Goal: Task Accomplishment & Management: Complete application form

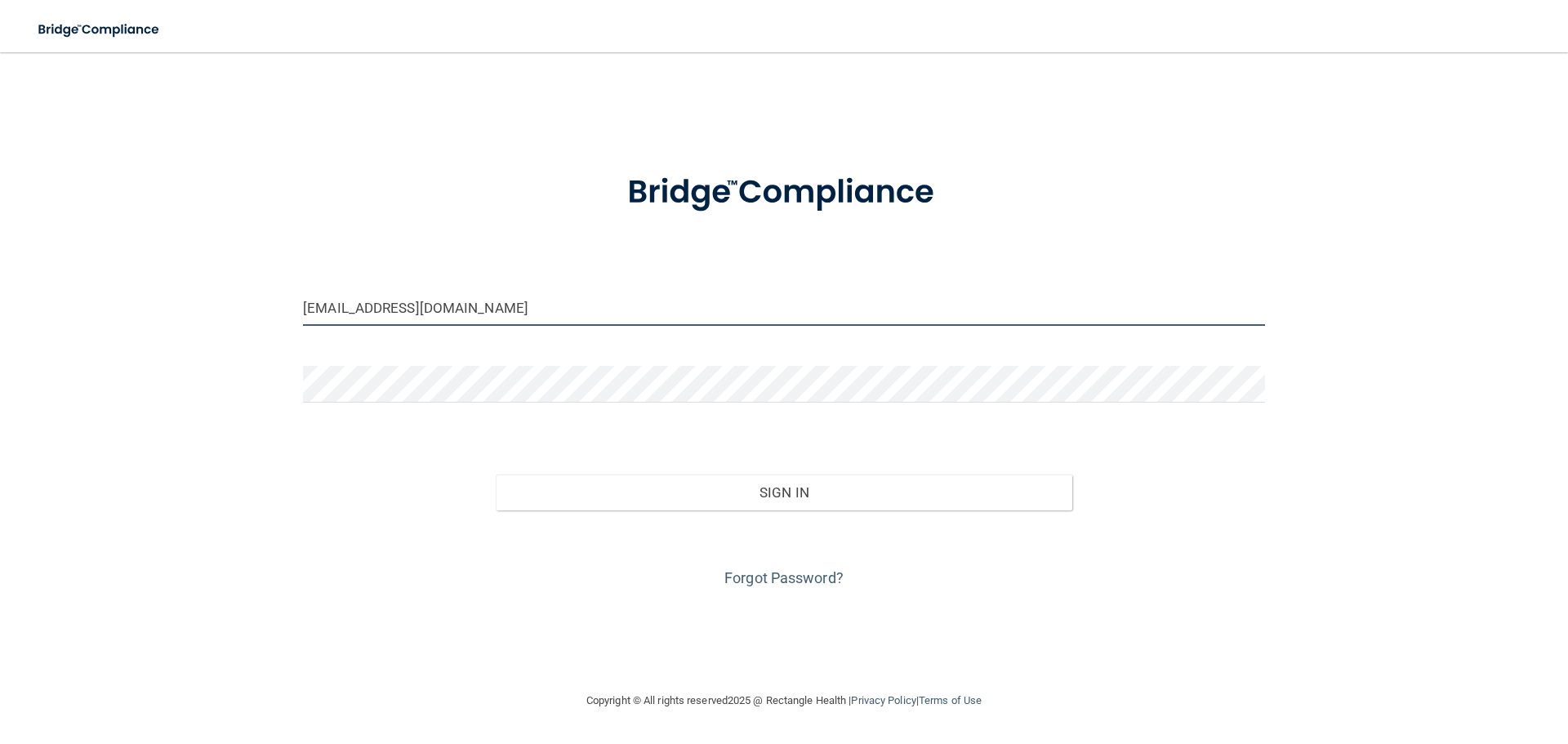
drag, startPoint x: 433, startPoint y: 304, endPoint x: 258, endPoint y: 263, distance: 179.7
click at [258, 263] on div "[EMAIL_ADDRESS][DOMAIN_NAME] Invalid email/password. You don't have permission …" at bounding box center [784, 372] width 1503 height 606
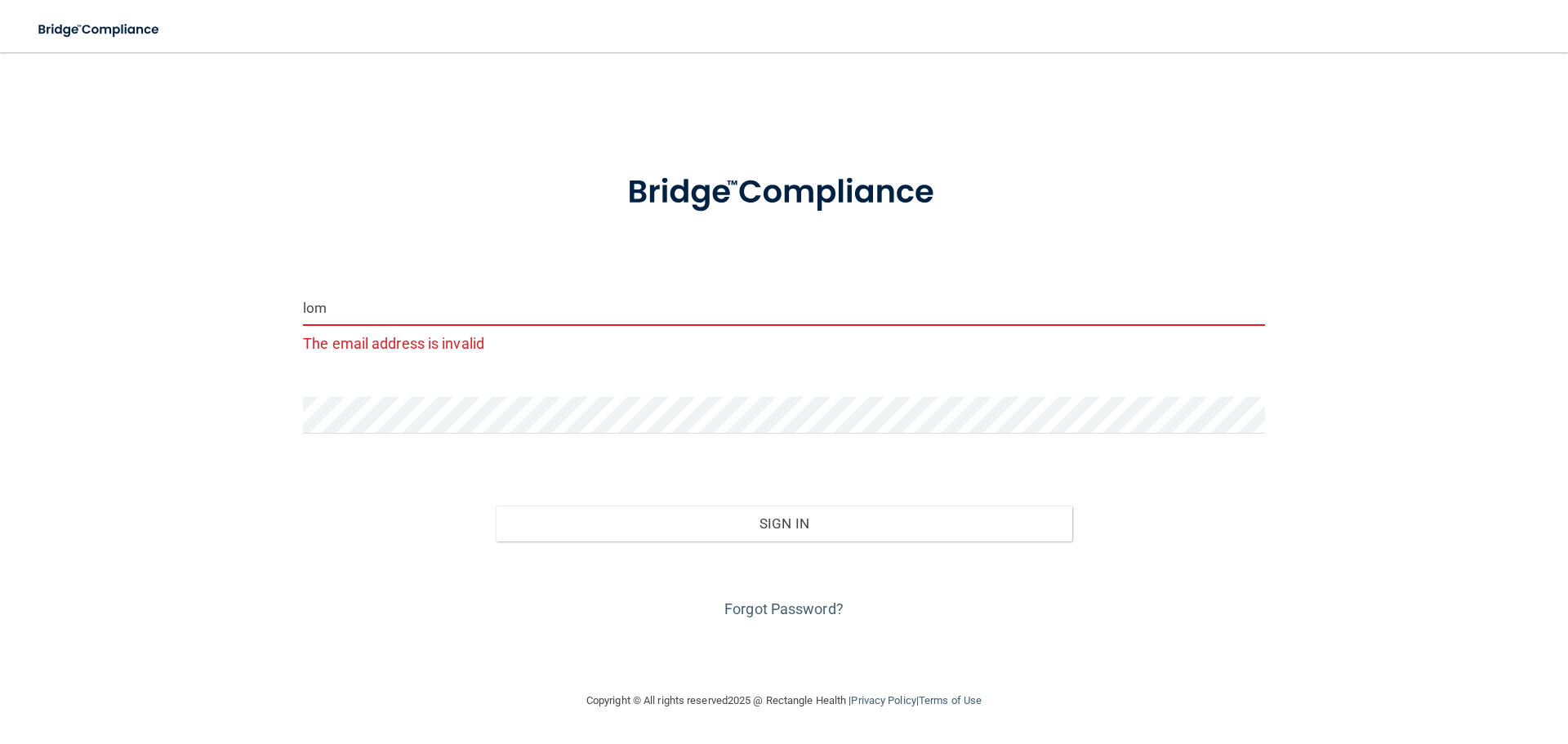
drag, startPoint x: 334, startPoint y: 311, endPoint x: 307, endPoint y: 312, distance: 27.0
click at [307, 312] on input "lom" at bounding box center [784, 307] width 962 height 37
type input "[EMAIL_ADDRESS][DOMAIN_NAME]"
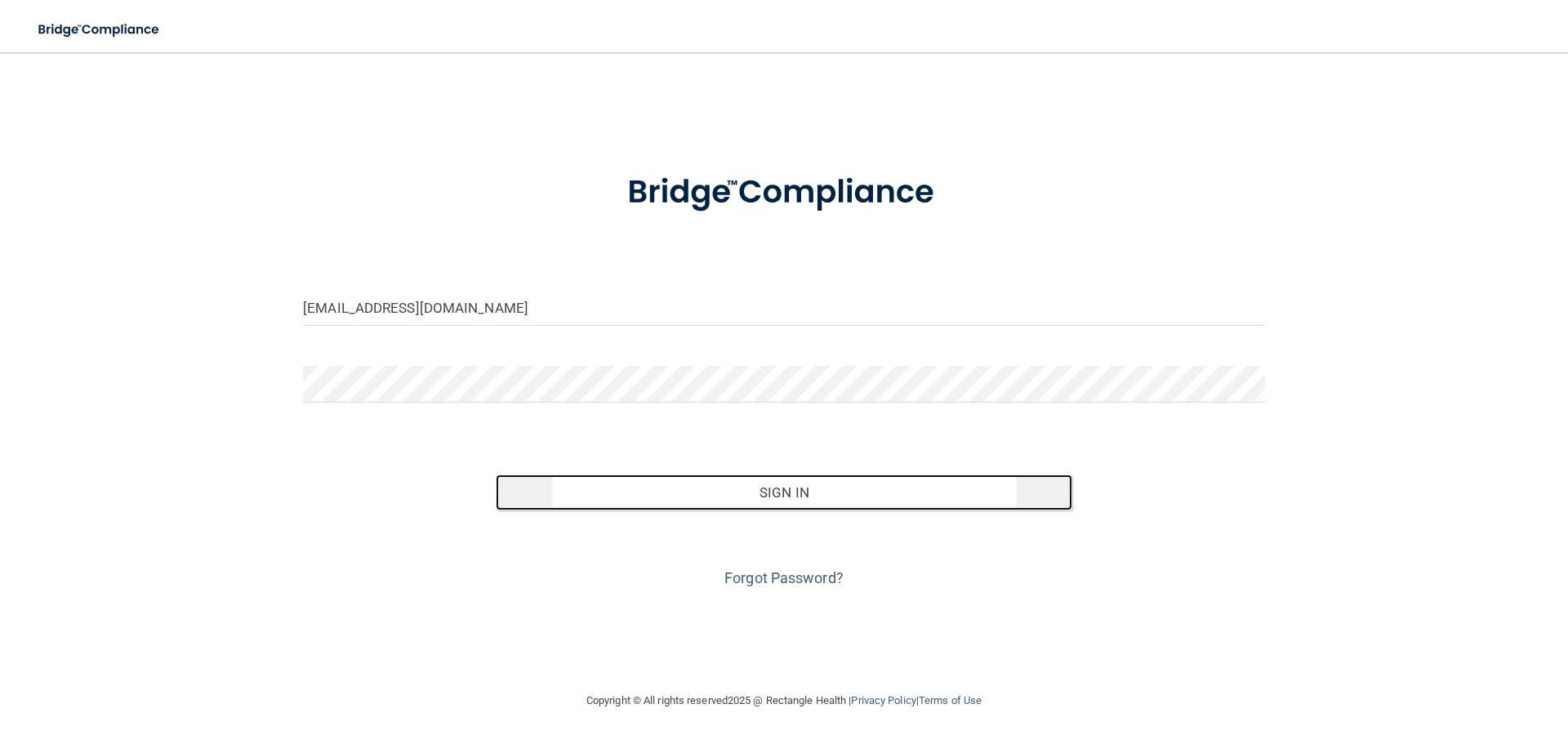
click at [718, 495] on button "Sign In" at bounding box center [784, 492] width 577 height 36
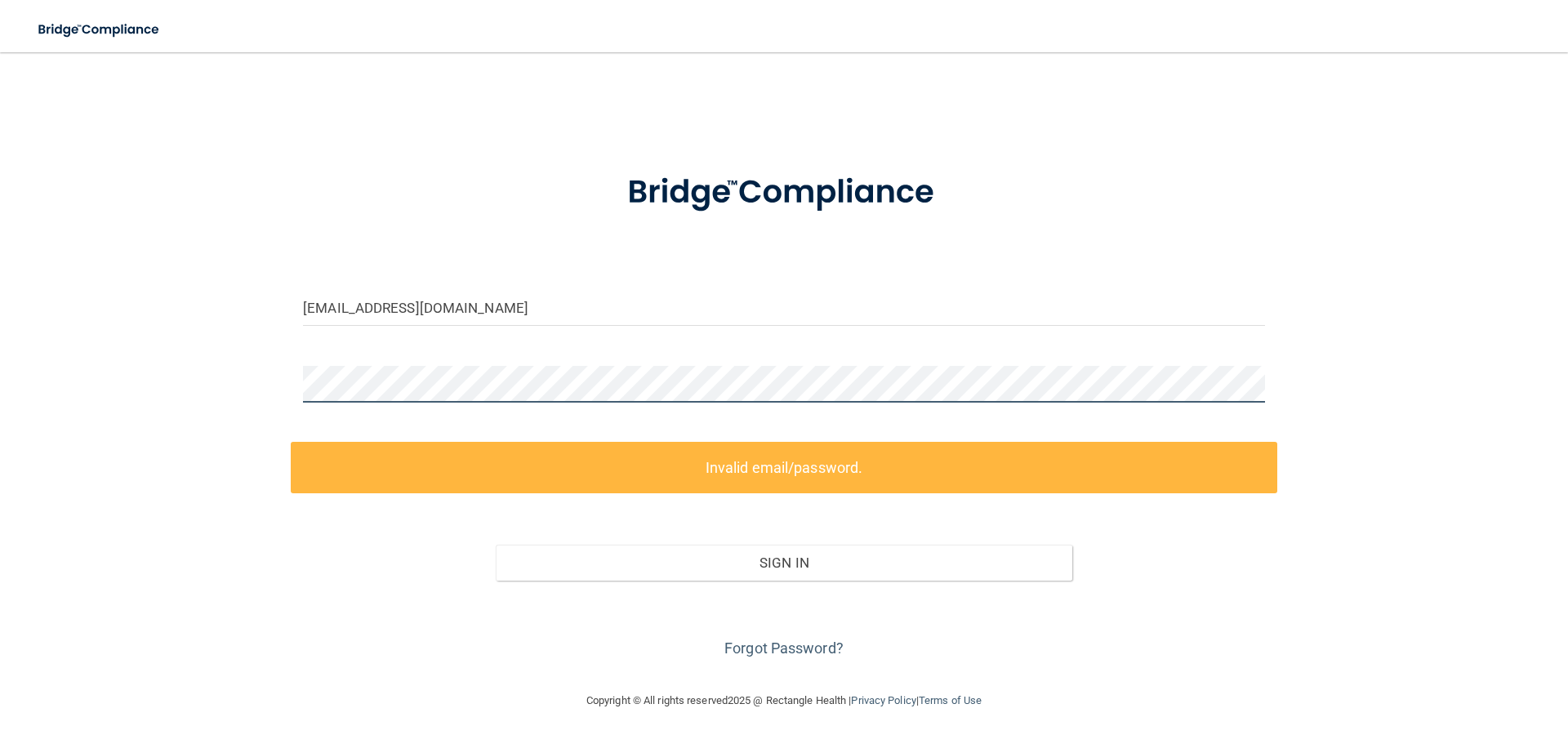
click at [157, 345] on div "[EMAIL_ADDRESS][DOMAIN_NAME] Invalid email/password. You don't have permission …" at bounding box center [784, 372] width 1503 height 606
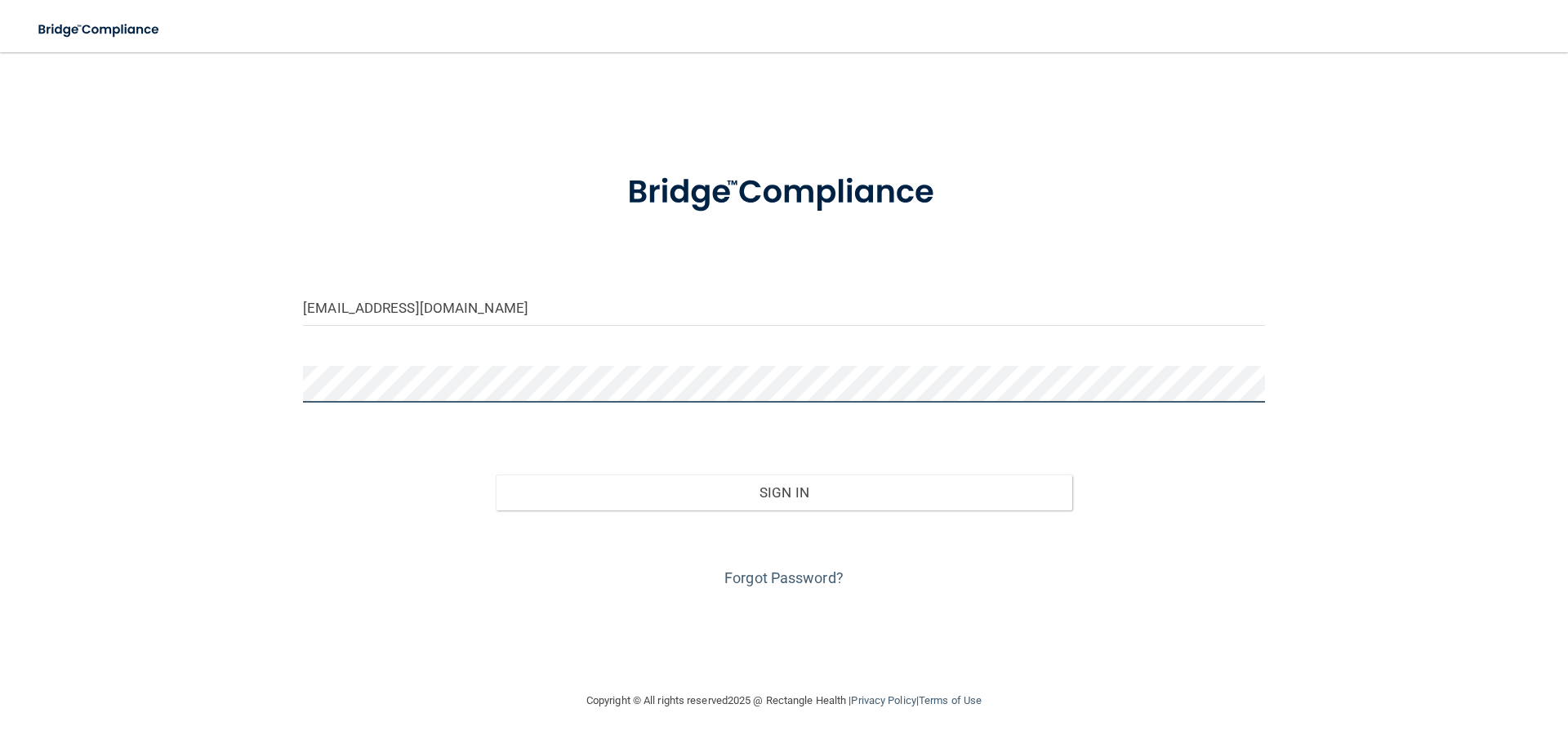
click at [496, 475] on button "Sign In" at bounding box center [784, 492] width 577 height 36
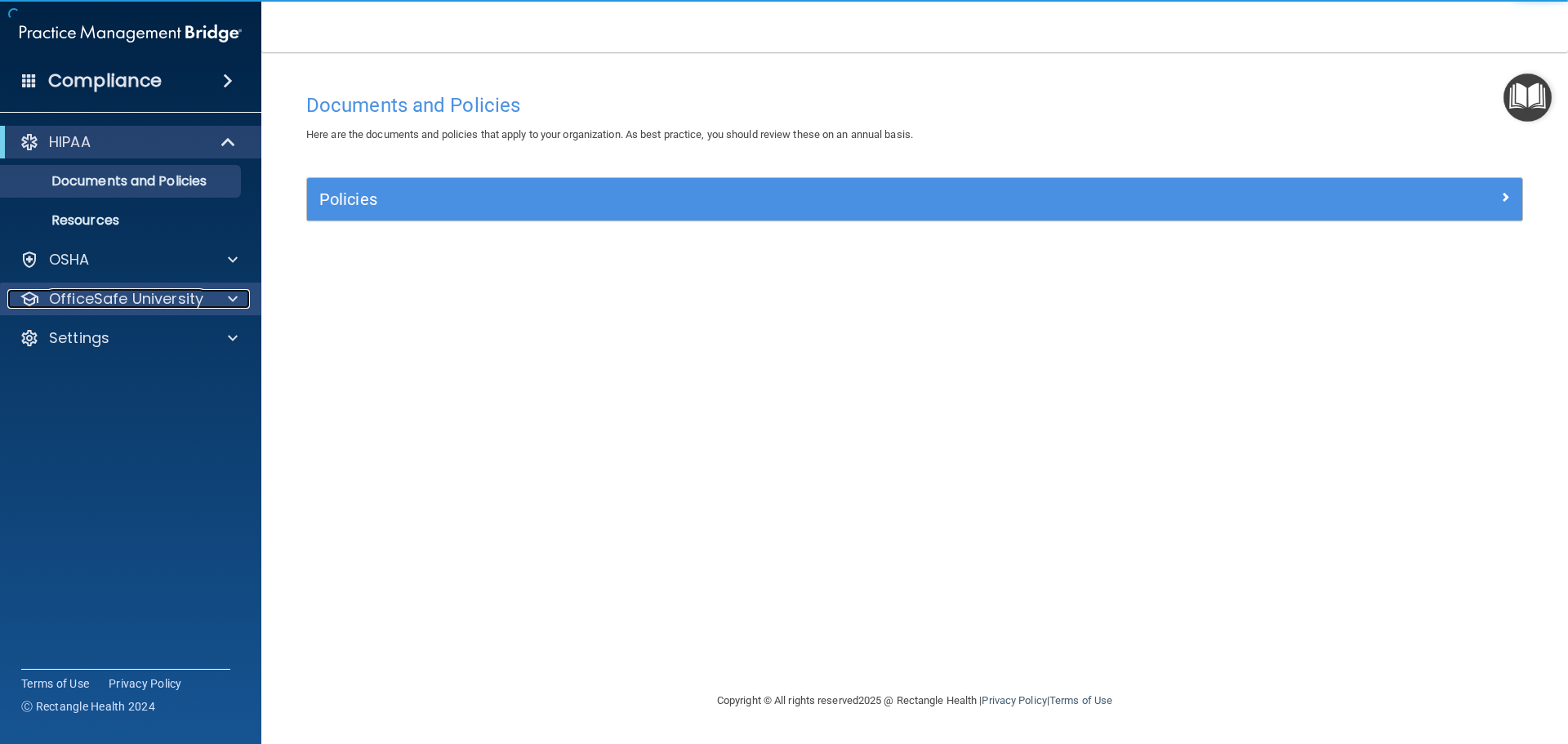
click at [85, 304] on p "OfficeSafe University" at bounding box center [126, 299] width 155 height 20
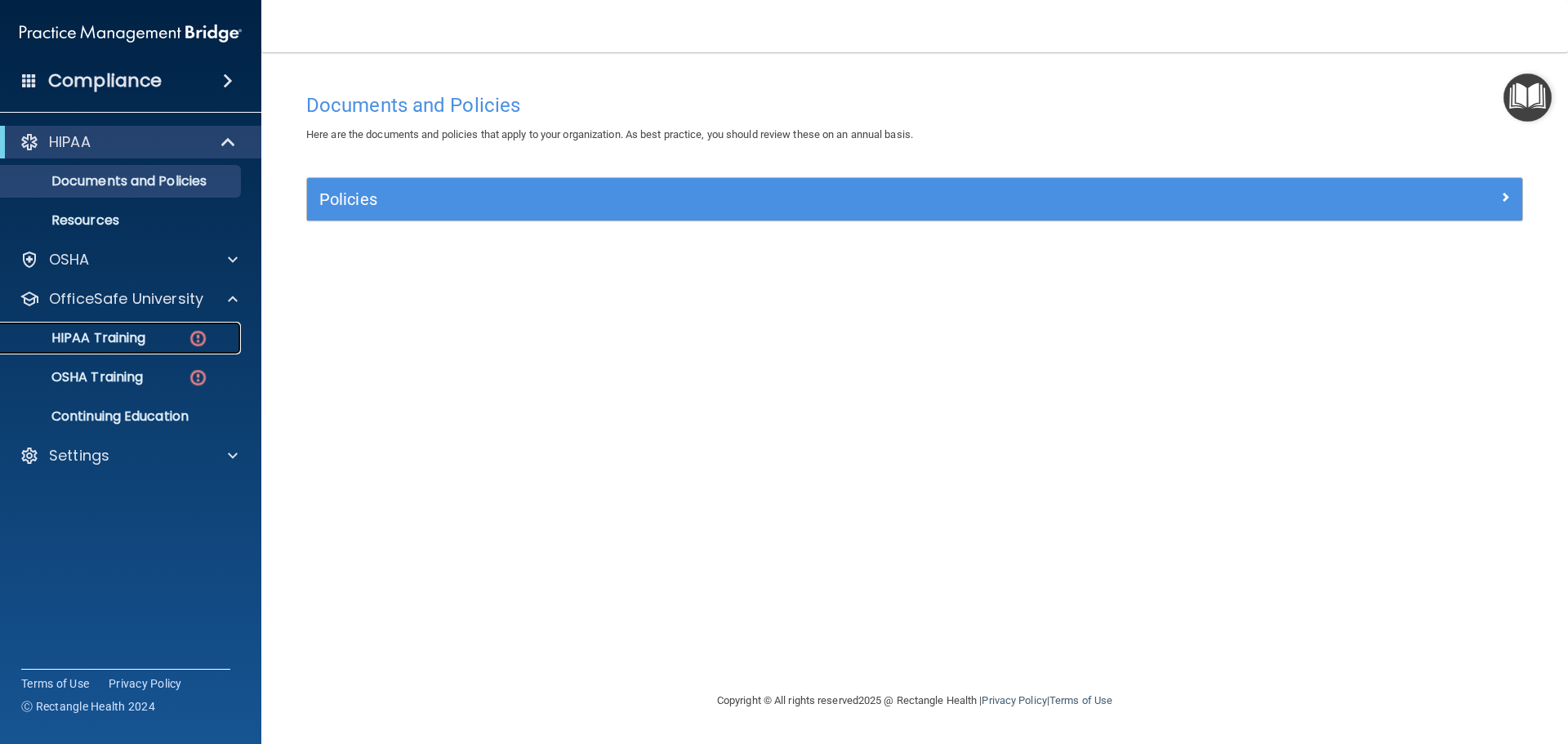
click at [171, 338] on div "HIPAA Training" at bounding box center [122, 338] width 223 height 16
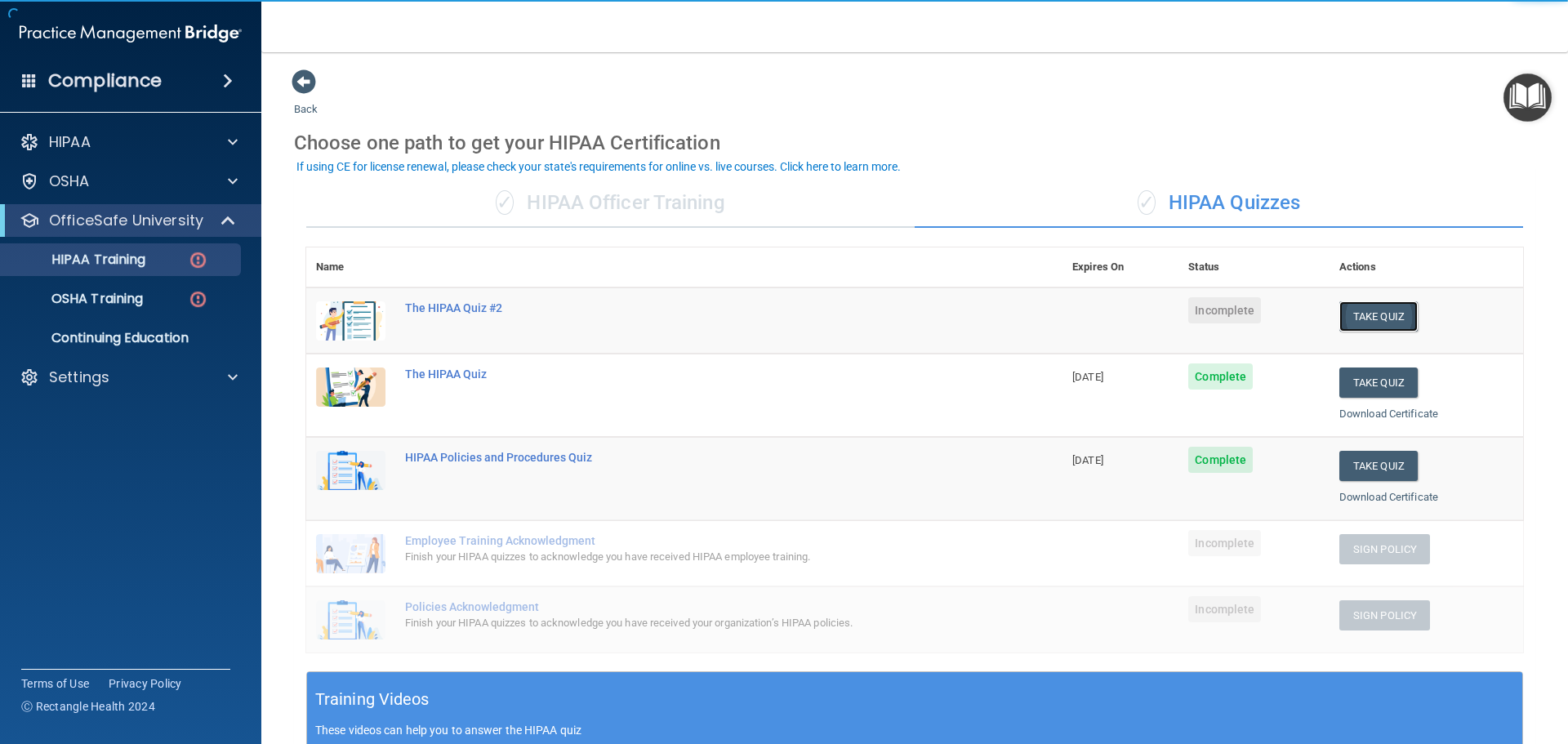
click at [1363, 316] on button "Take Quiz" at bounding box center [1379, 317] width 79 height 30
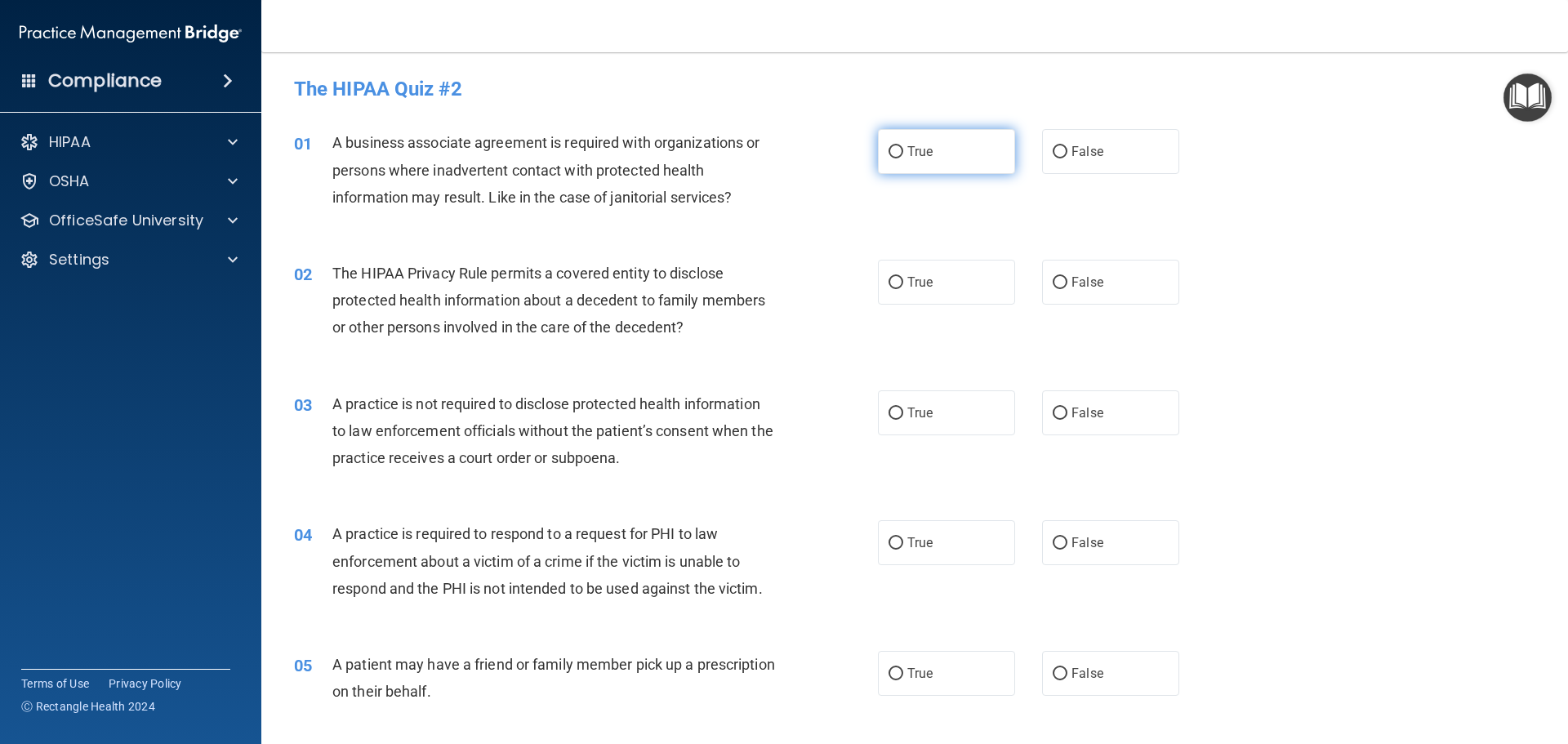
click at [889, 151] on input "True" at bounding box center [896, 152] width 14 height 13
radio input "true"
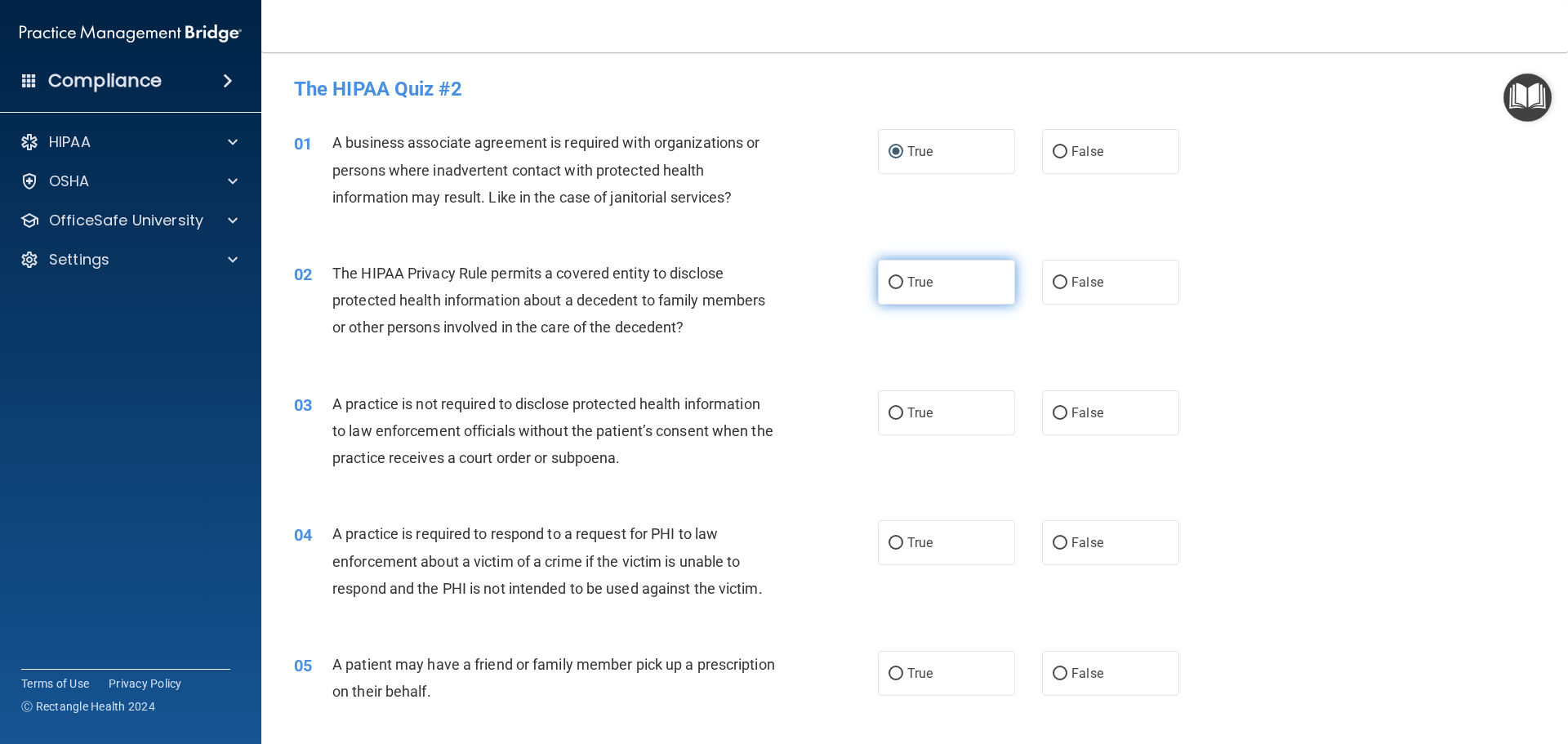
click at [889, 277] on input "True" at bounding box center [896, 283] width 14 height 13
radio input "true"
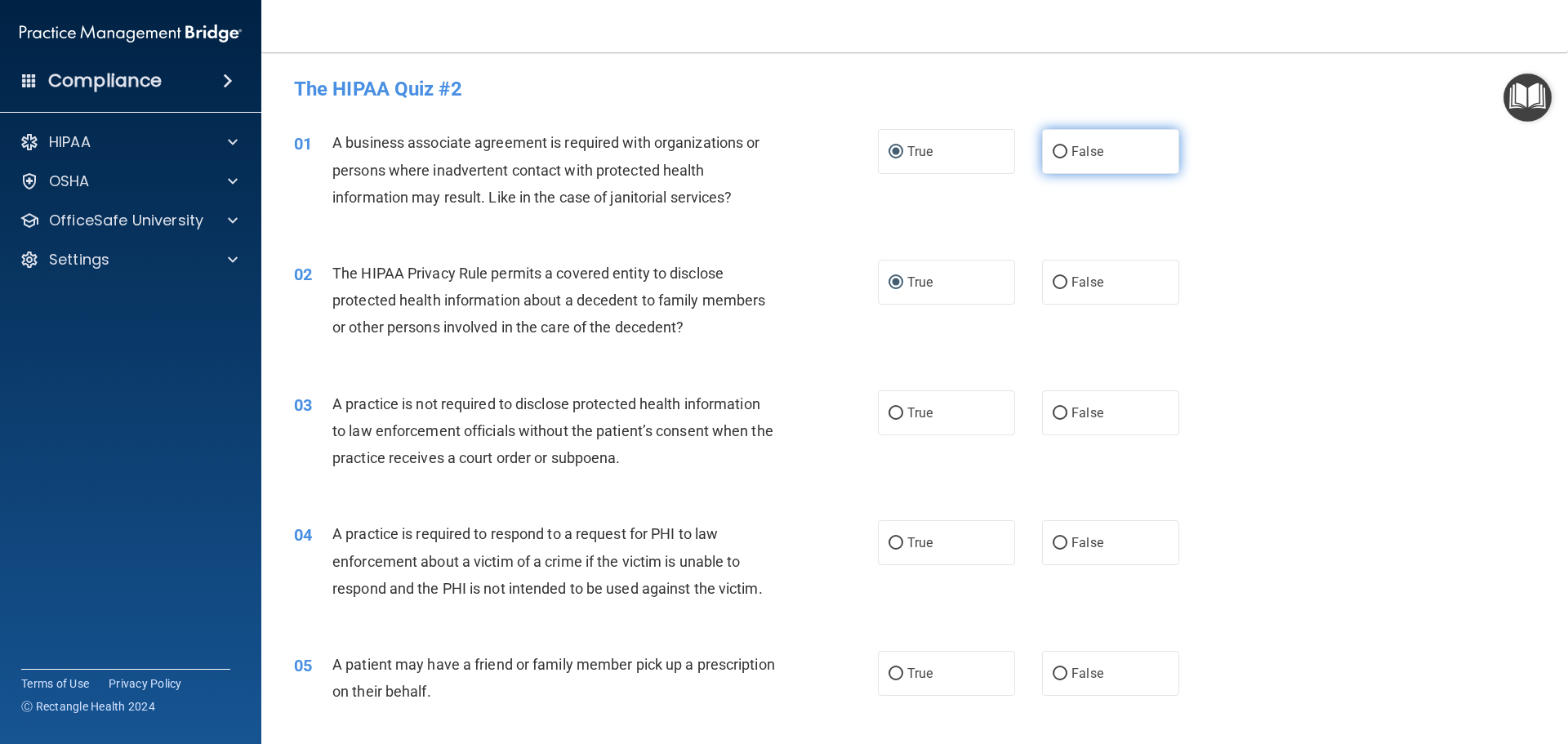
click at [1057, 149] on input "False" at bounding box center [1060, 152] width 14 height 13
radio input "true"
radio input "false"
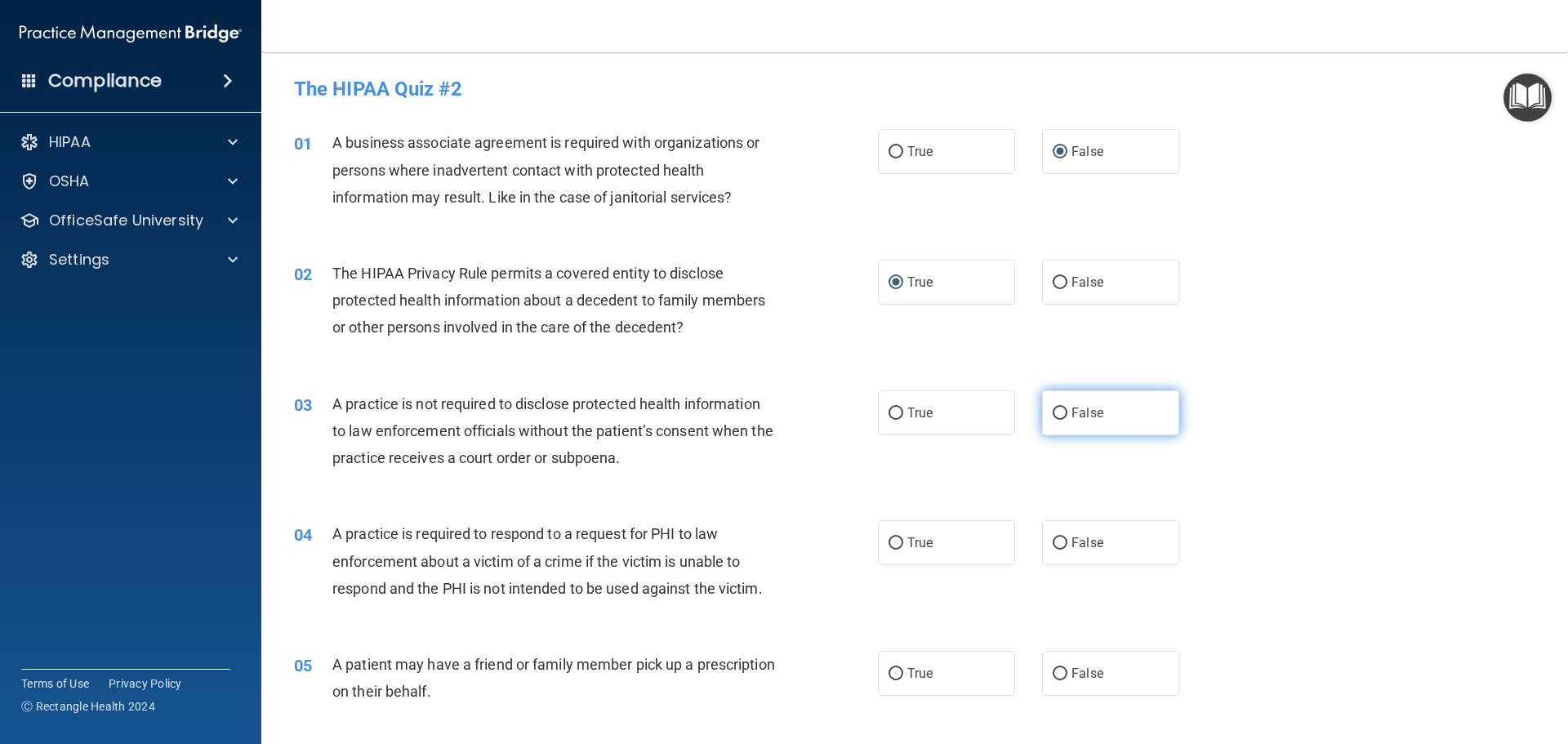
click at [1052, 416] on input "False" at bounding box center [1060, 414] width 14 height 13
radio input "true"
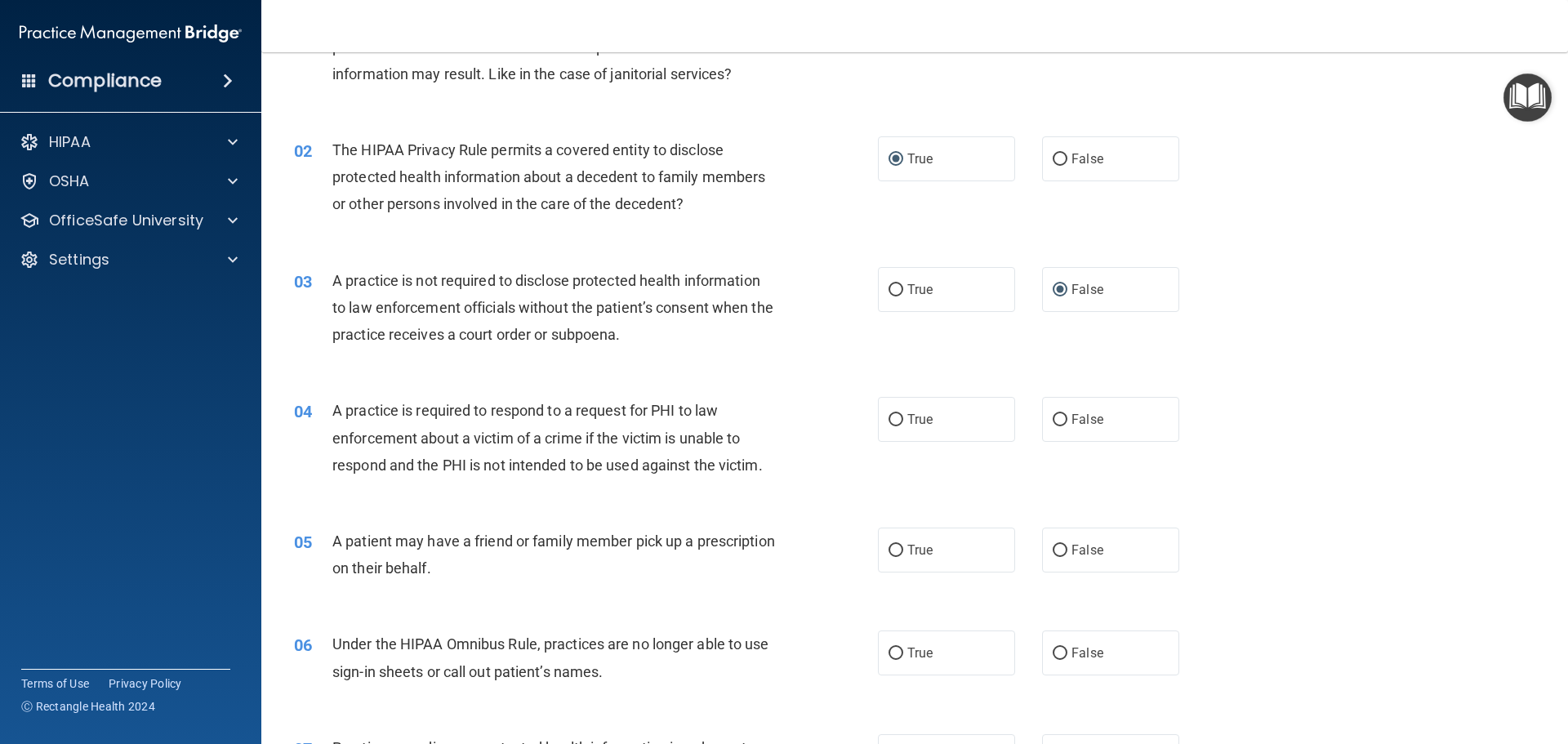
scroll to position [164, 0]
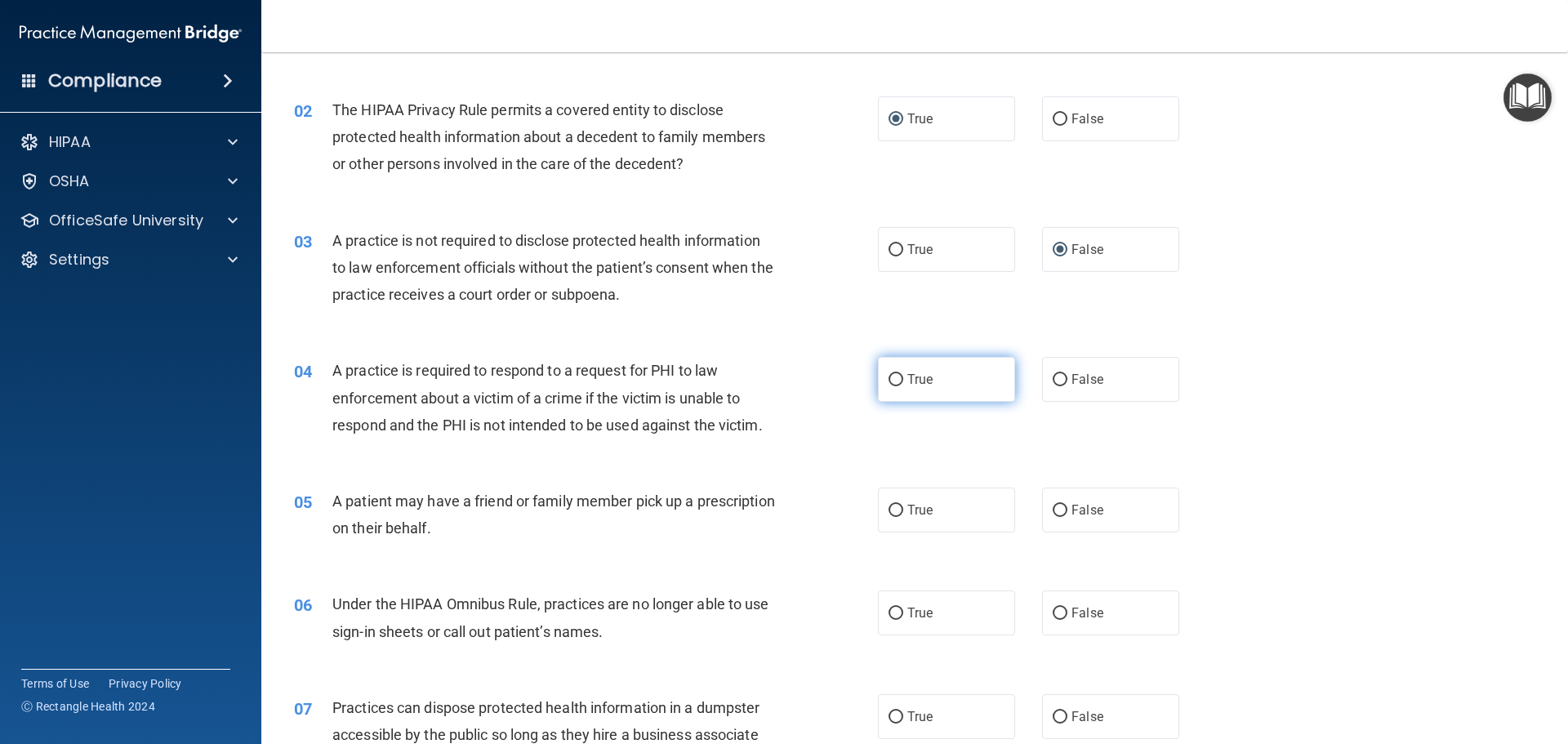
click at [893, 379] on input "True" at bounding box center [896, 381] width 14 height 13
radio input "true"
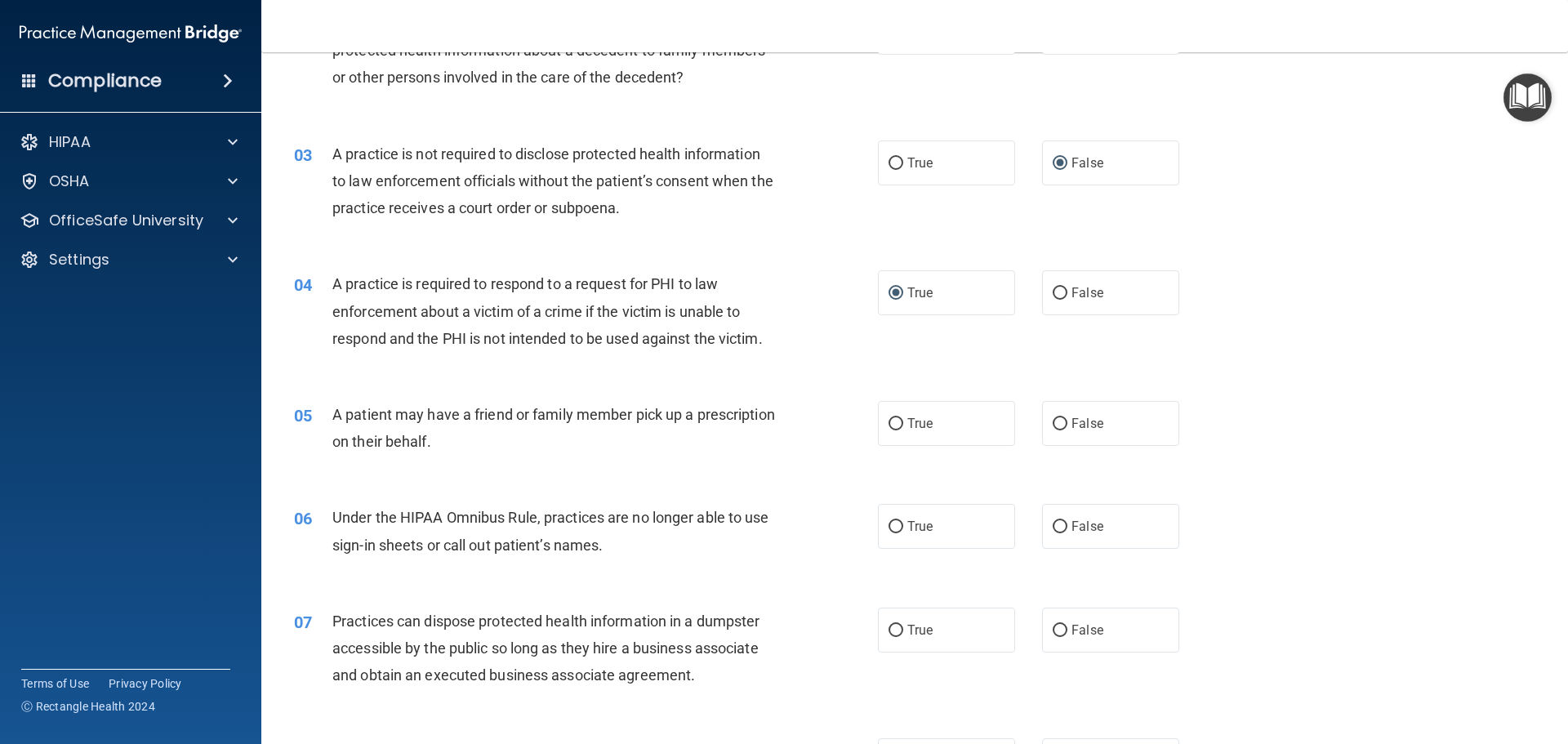
scroll to position [327, 0]
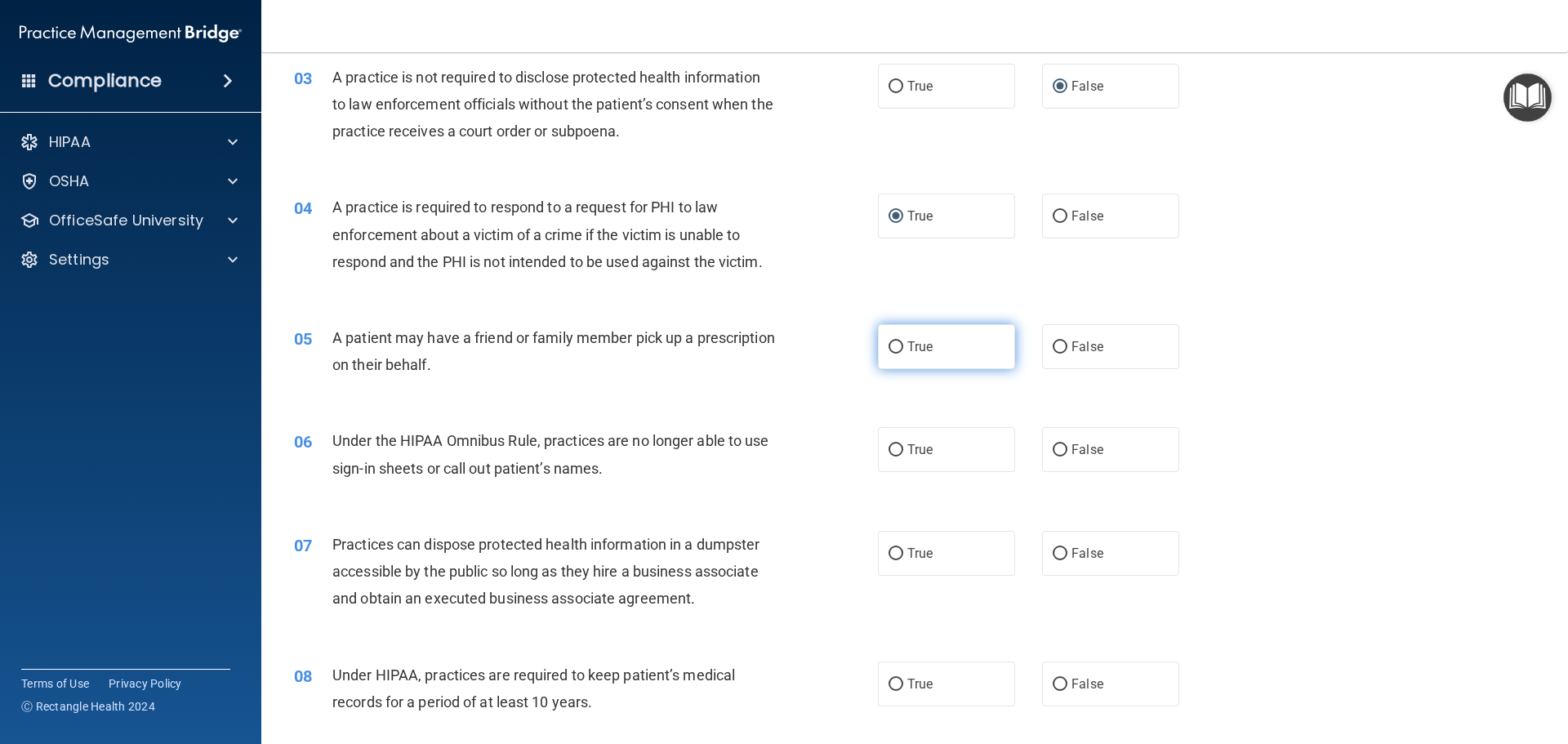
click at [889, 349] on input "True" at bounding box center [896, 348] width 14 height 13
radio input "true"
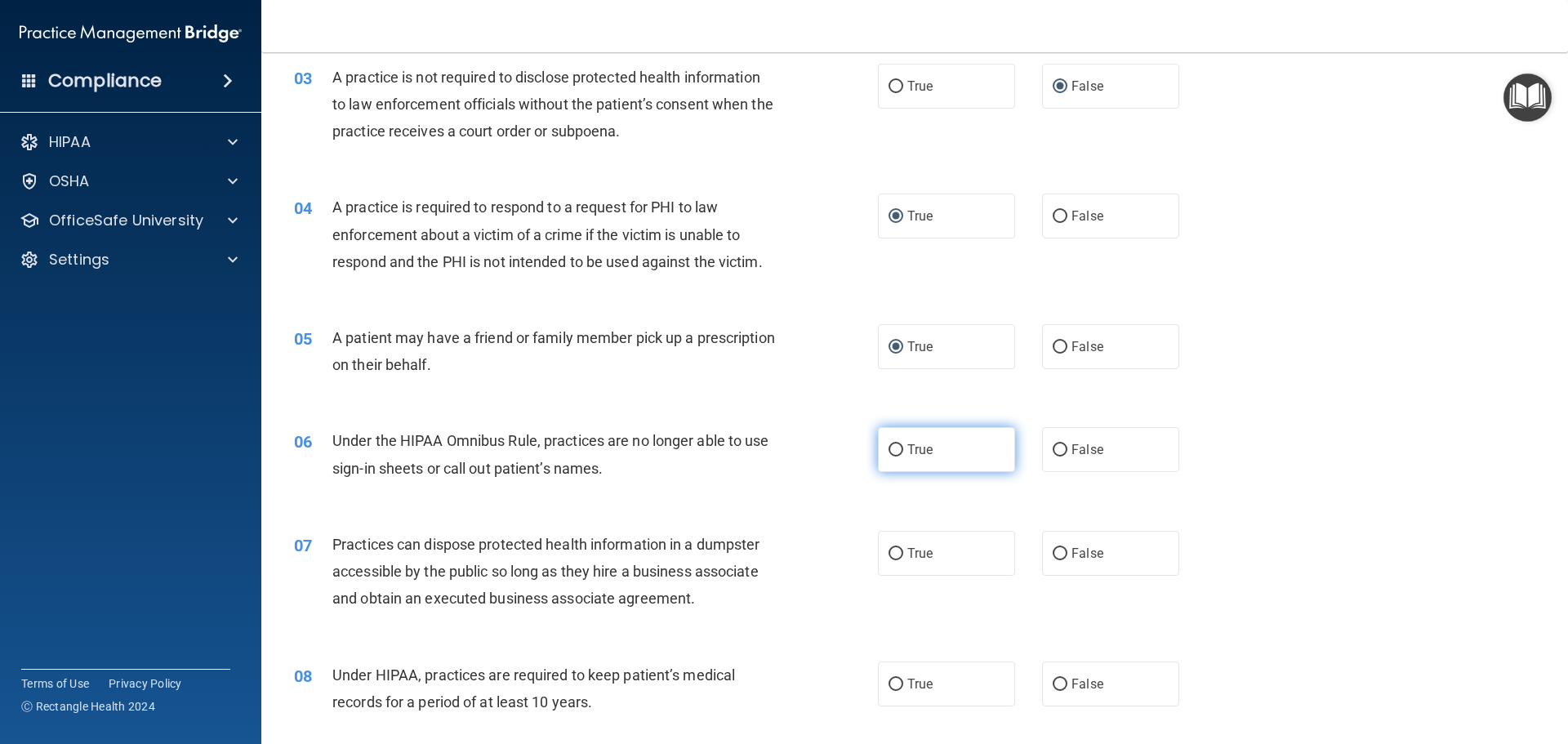
click at [894, 448] on input "True" at bounding box center [896, 451] width 14 height 13
radio input "true"
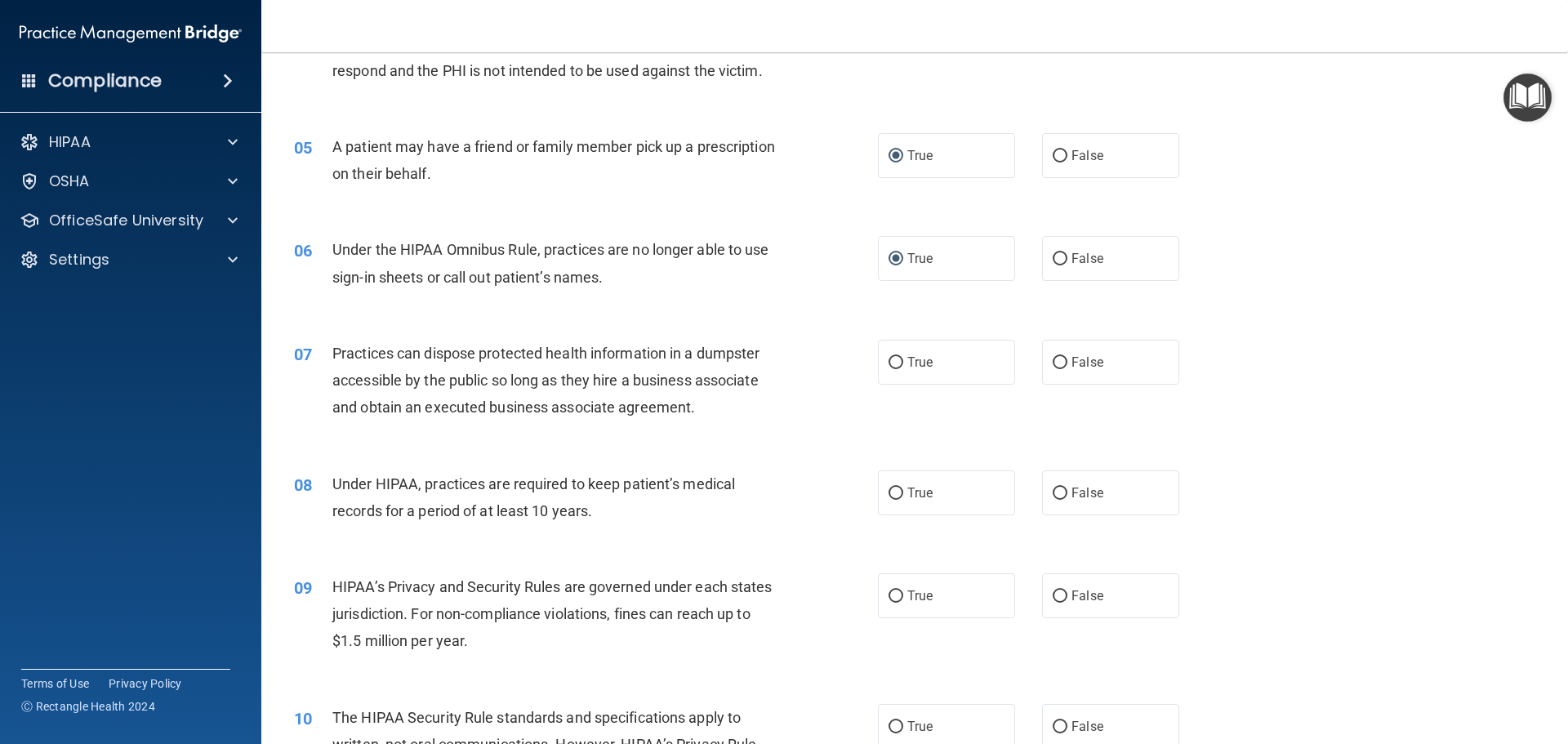
scroll to position [572, 0]
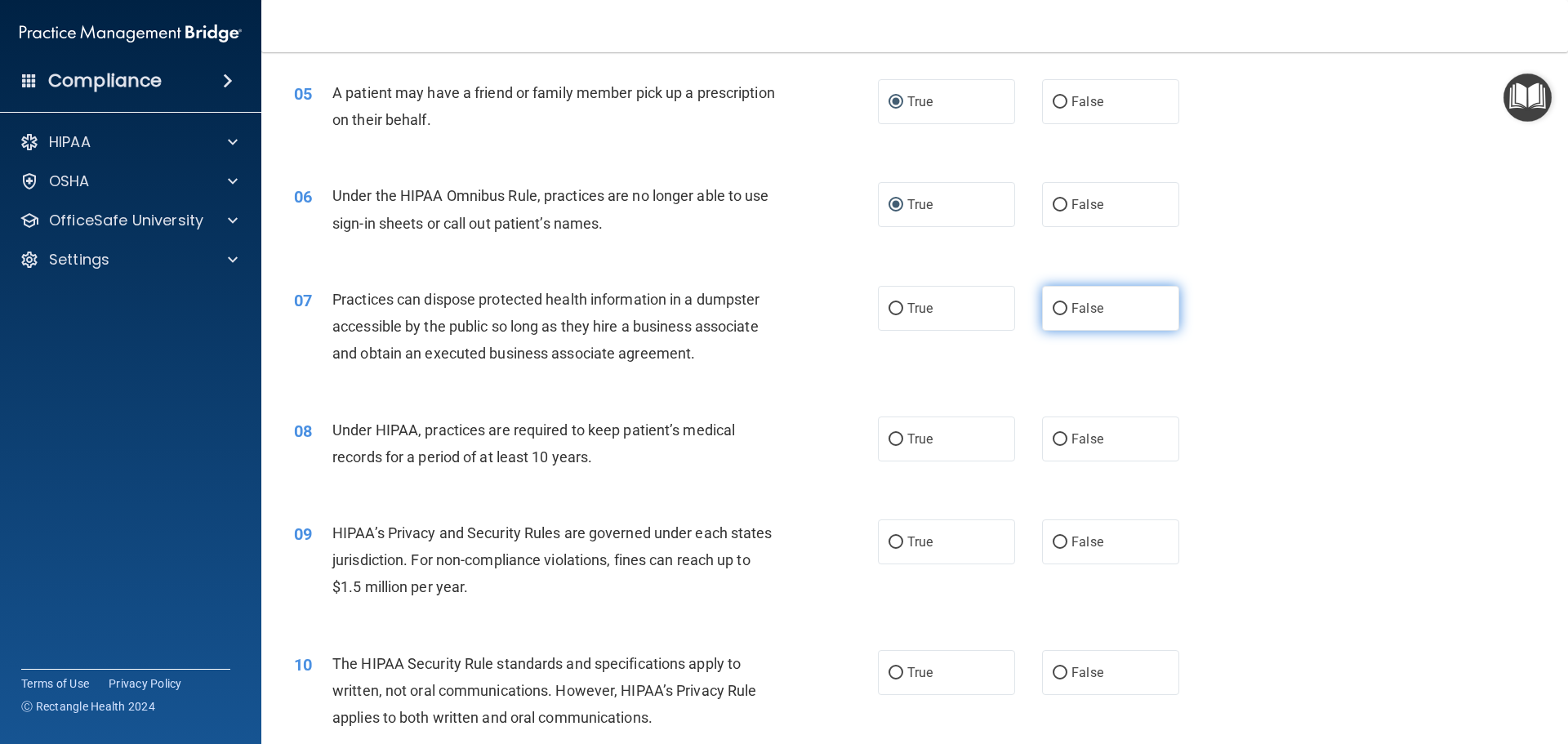
click at [1043, 312] on label "False" at bounding box center [1111, 308] width 137 height 45
click at [1052, 312] on input "False" at bounding box center [1060, 310] width 14 height 13
radio input "true"
click at [891, 444] on input "True" at bounding box center [896, 440] width 14 height 13
radio input "true"
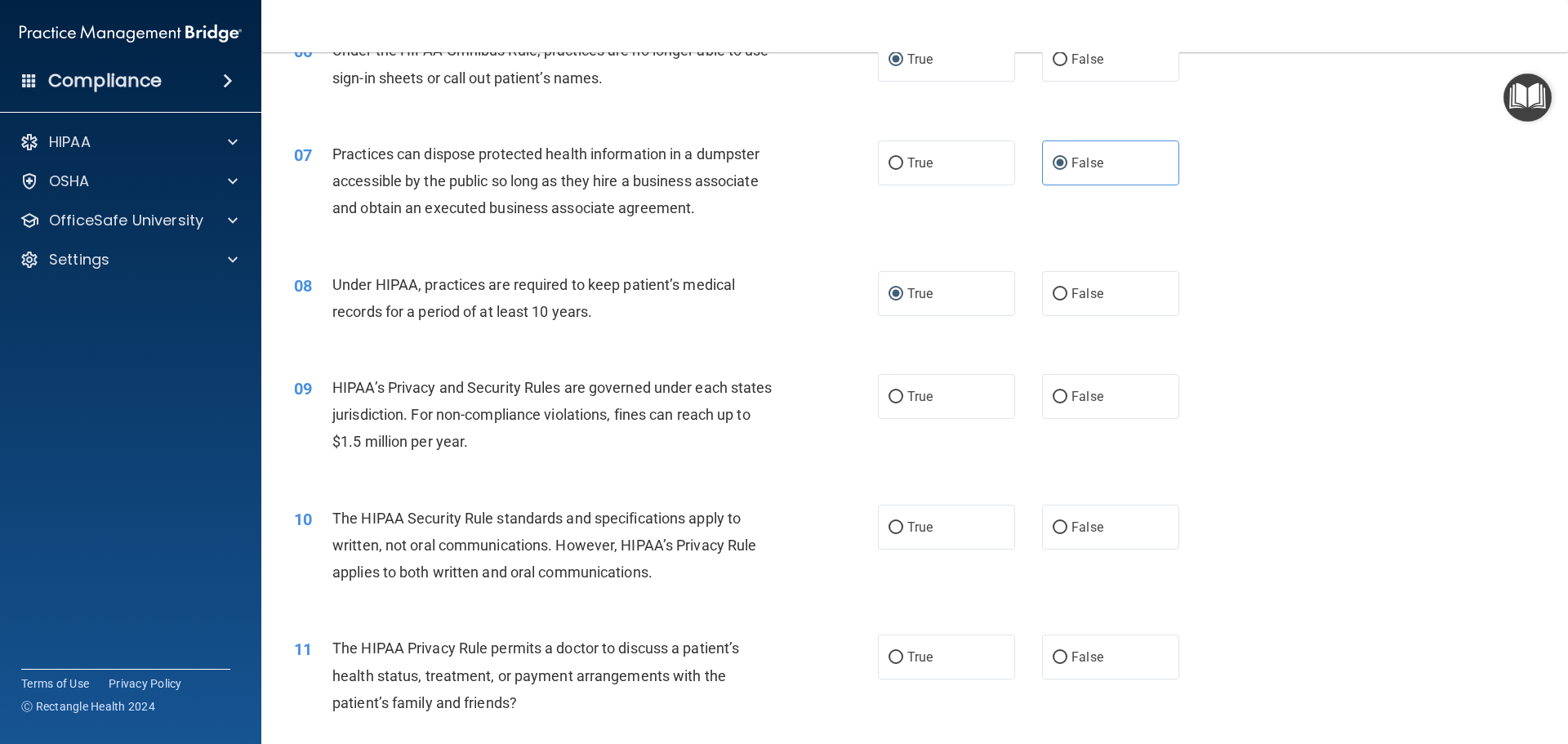
scroll to position [735, 0]
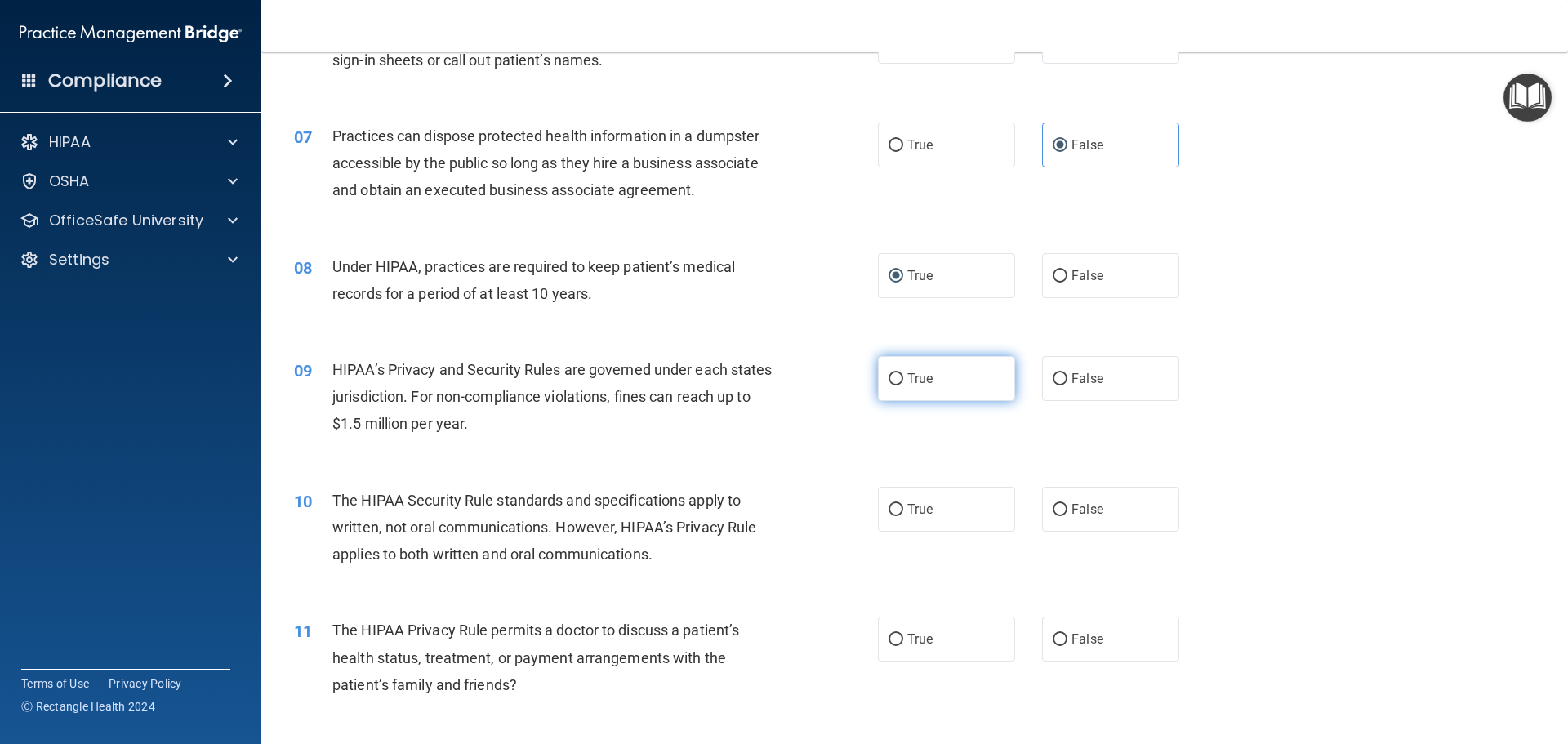
click at [891, 368] on label "True" at bounding box center [946, 379] width 137 height 45
click at [891, 373] on input "True" at bounding box center [896, 380] width 14 height 13
radio input "true"
click at [890, 509] on input "True" at bounding box center [896, 510] width 14 height 13
radio input "true"
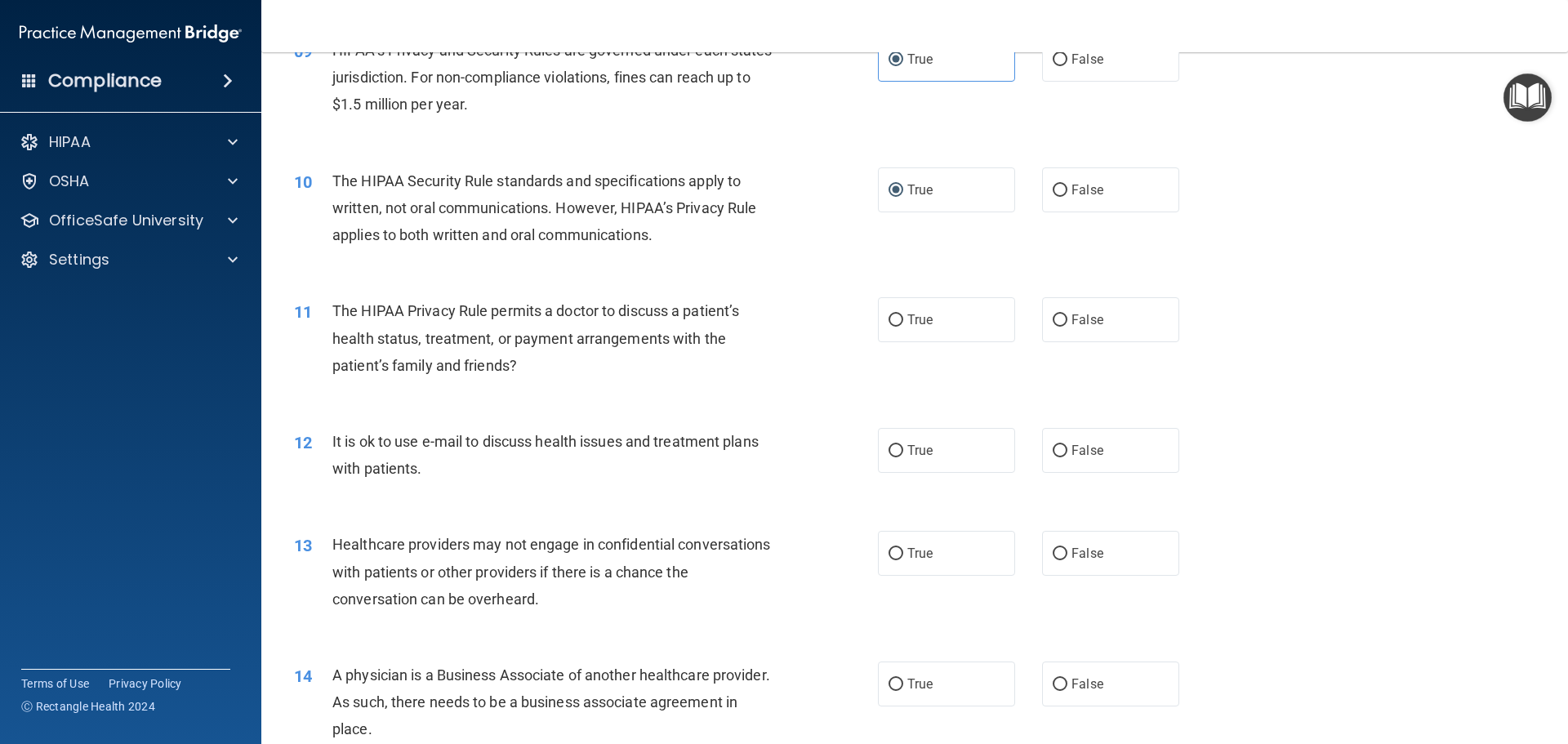
scroll to position [1063, 0]
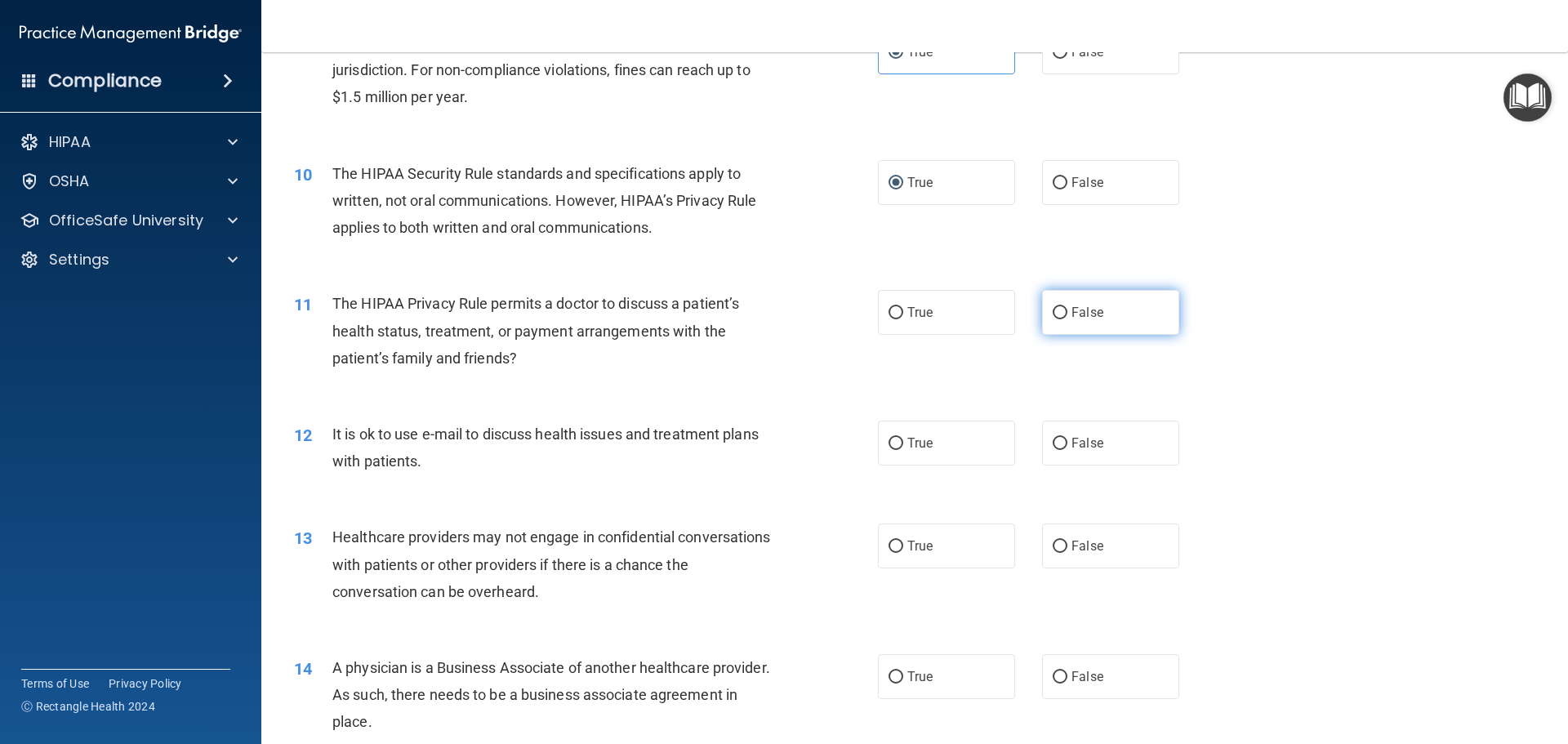
click at [1054, 313] on input "False" at bounding box center [1060, 313] width 14 height 13
radio input "true"
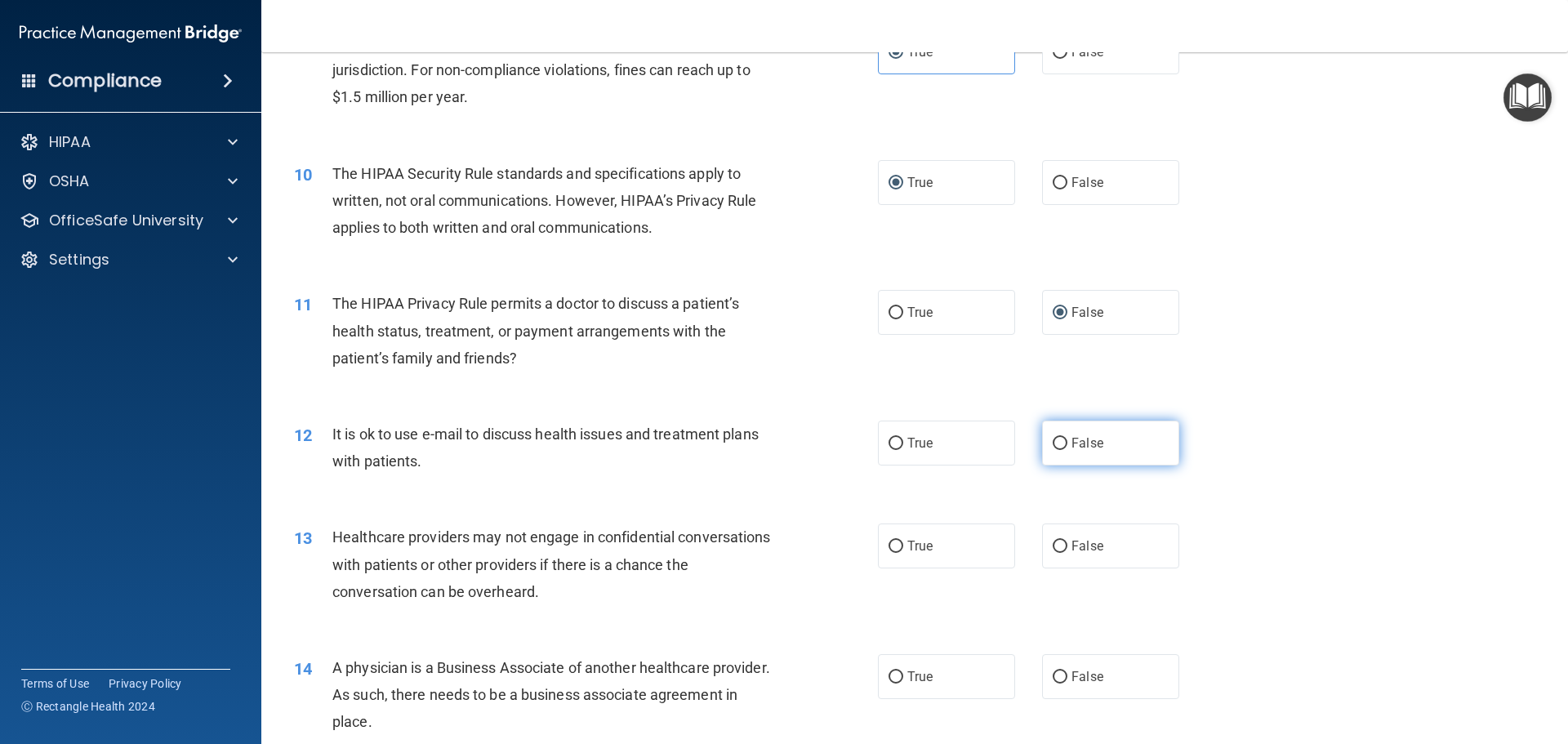
click at [1052, 443] on input "False" at bounding box center [1060, 444] width 14 height 13
radio input "true"
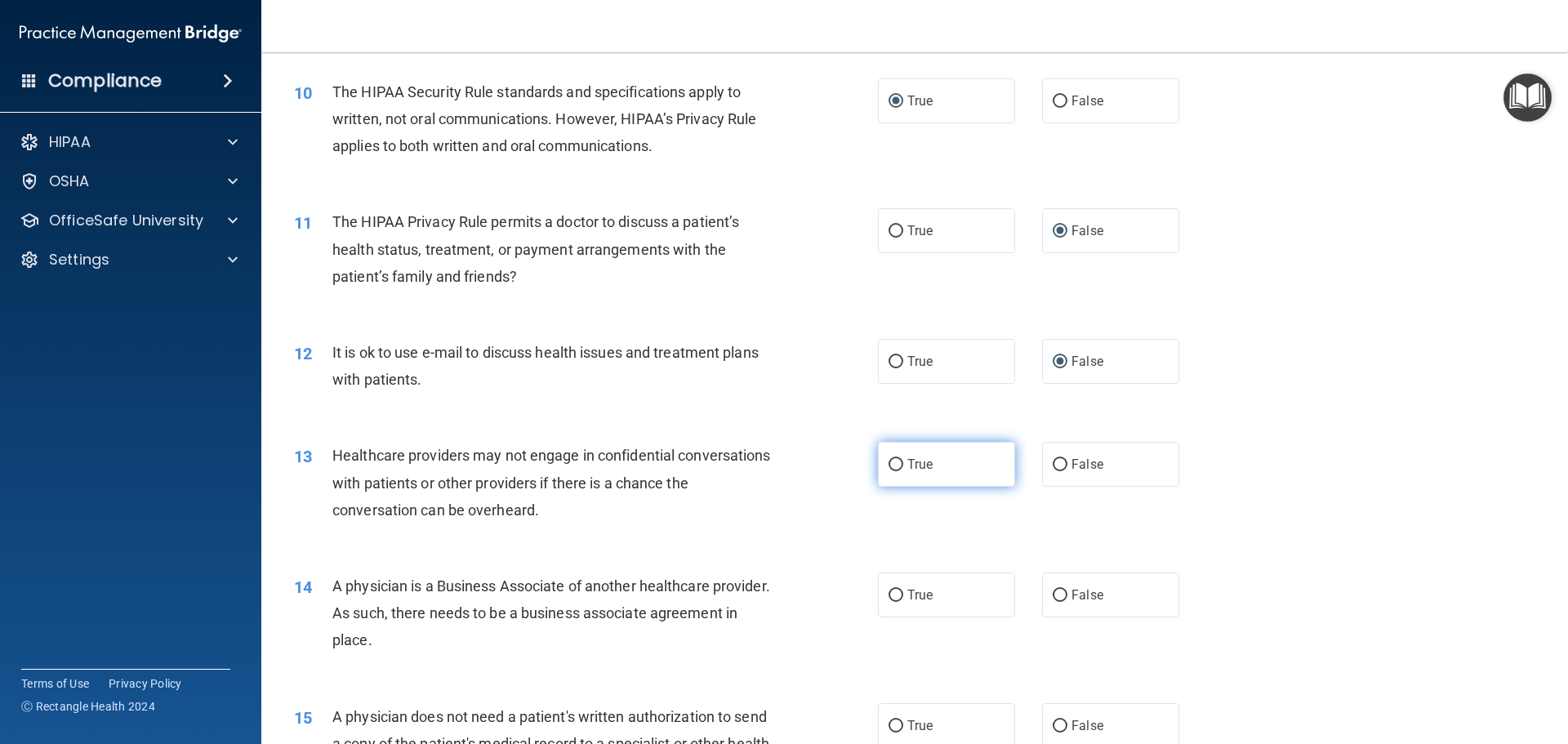
click at [893, 464] on input "True" at bounding box center [896, 466] width 14 height 13
radio input "true"
click at [897, 595] on input "True" at bounding box center [896, 596] width 14 height 13
radio input "true"
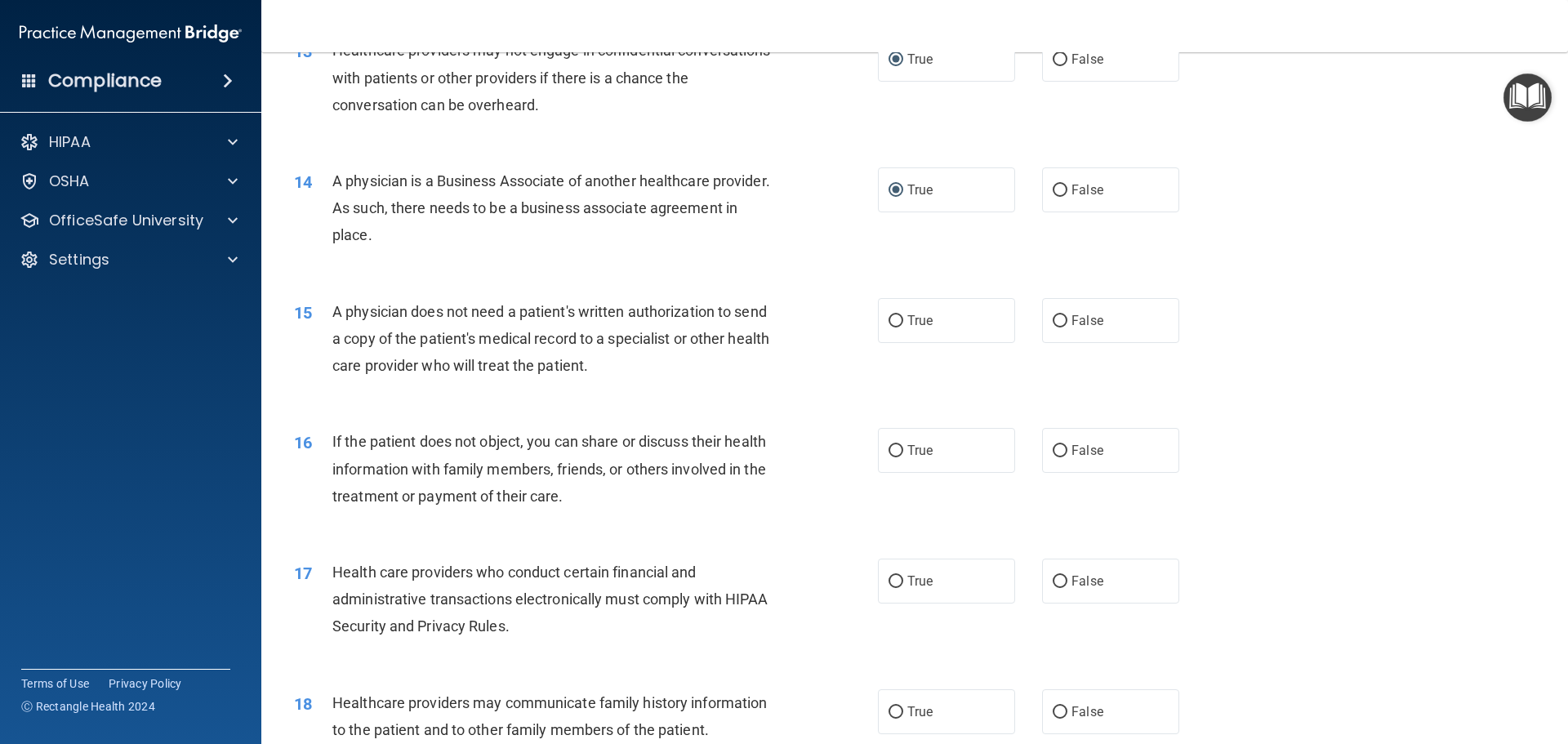
scroll to position [1552, 0]
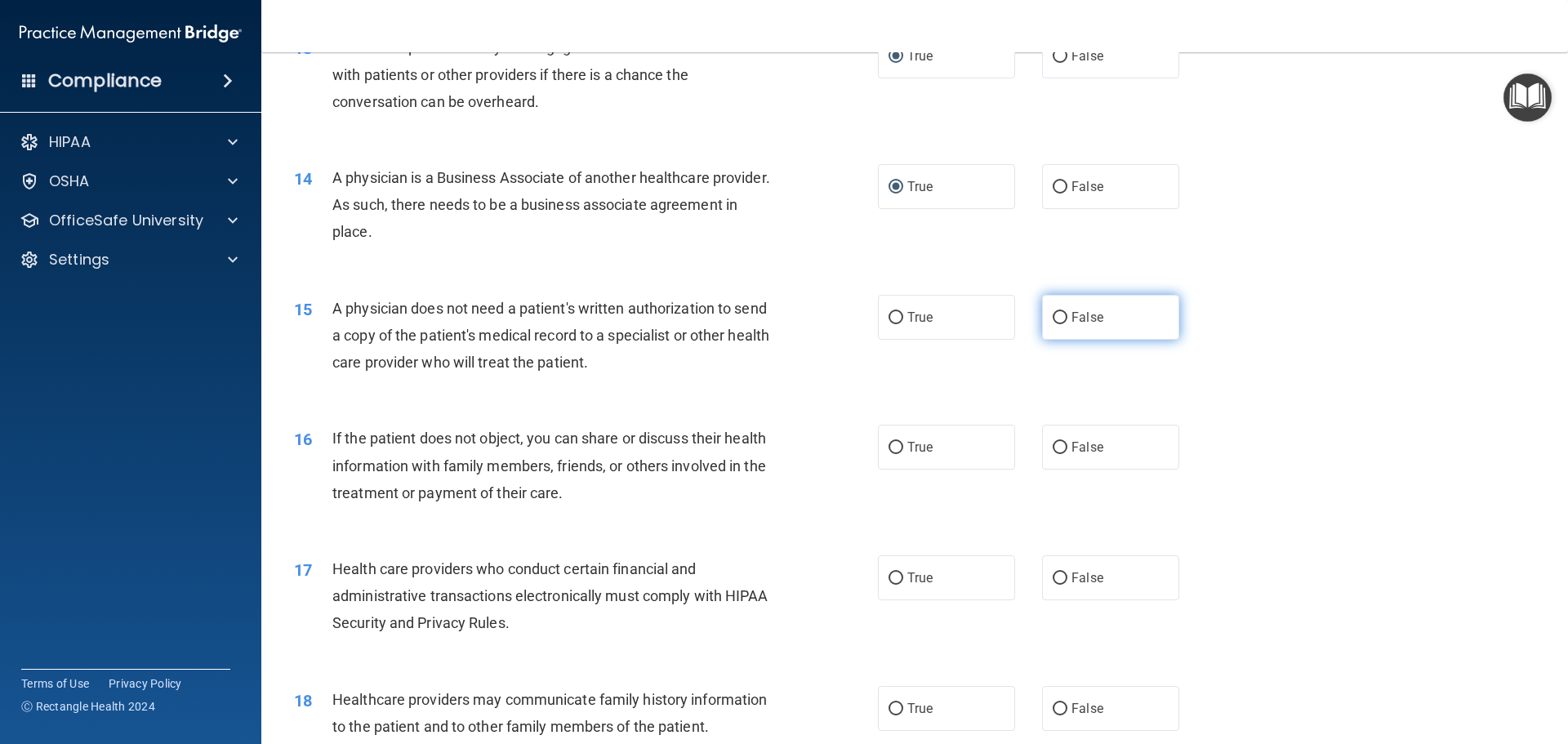
click at [1052, 314] on input "False" at bounding box center [1060, 319] width 14 height 13
radio input "true"
click at [1052, 443] on input "False" at bounding box center [1060, 449] width 14 height 13
radio input "true"
click at [869, 580] on div "17 Health care providers who conduct certain financial and administrative trans…" at bounding box center [585, 601] width 633 height 90
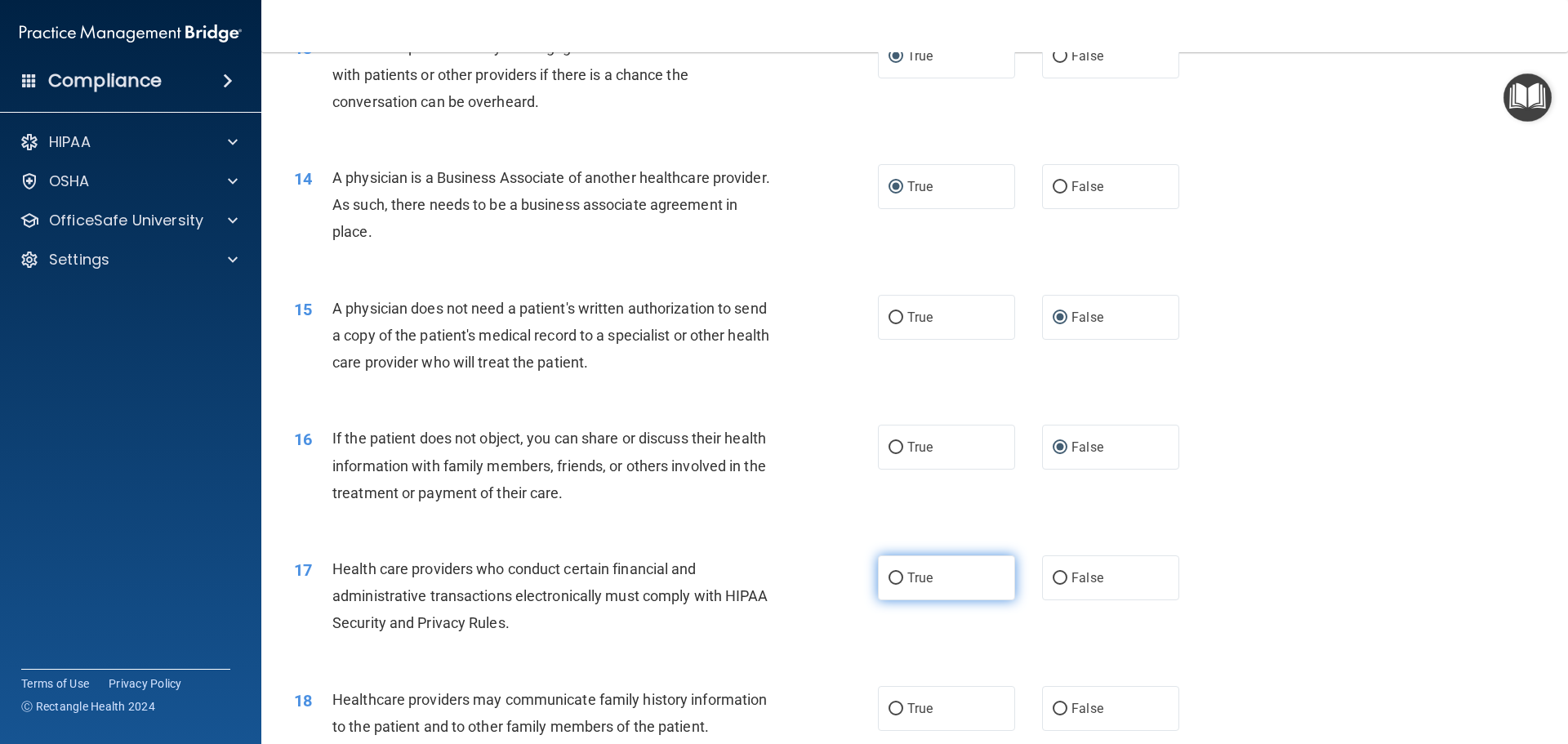
click at [889, 578] on input "True" at bounding box center [896, 579] width 14 height 13
radio input "true"
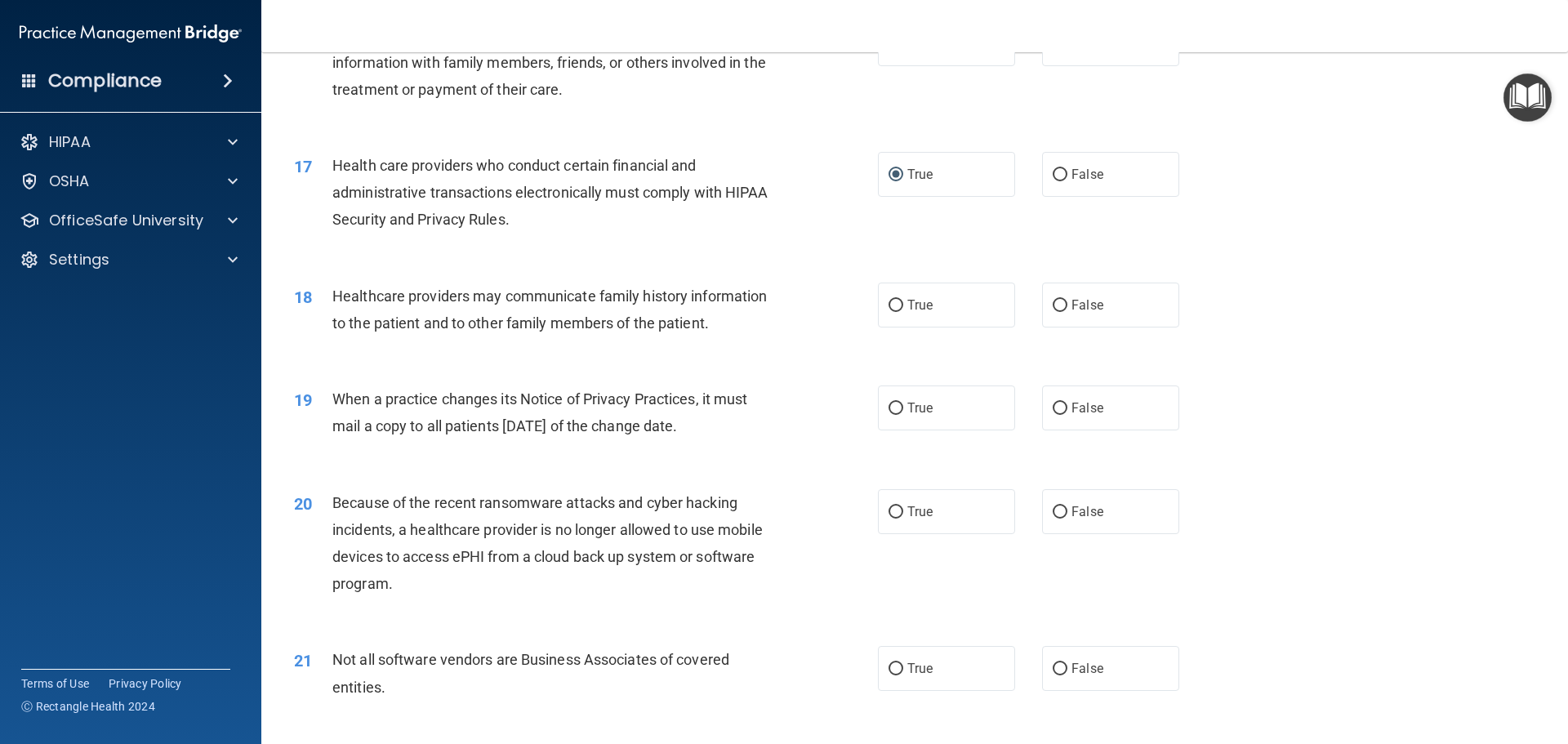
scroll to position [1962, 0]
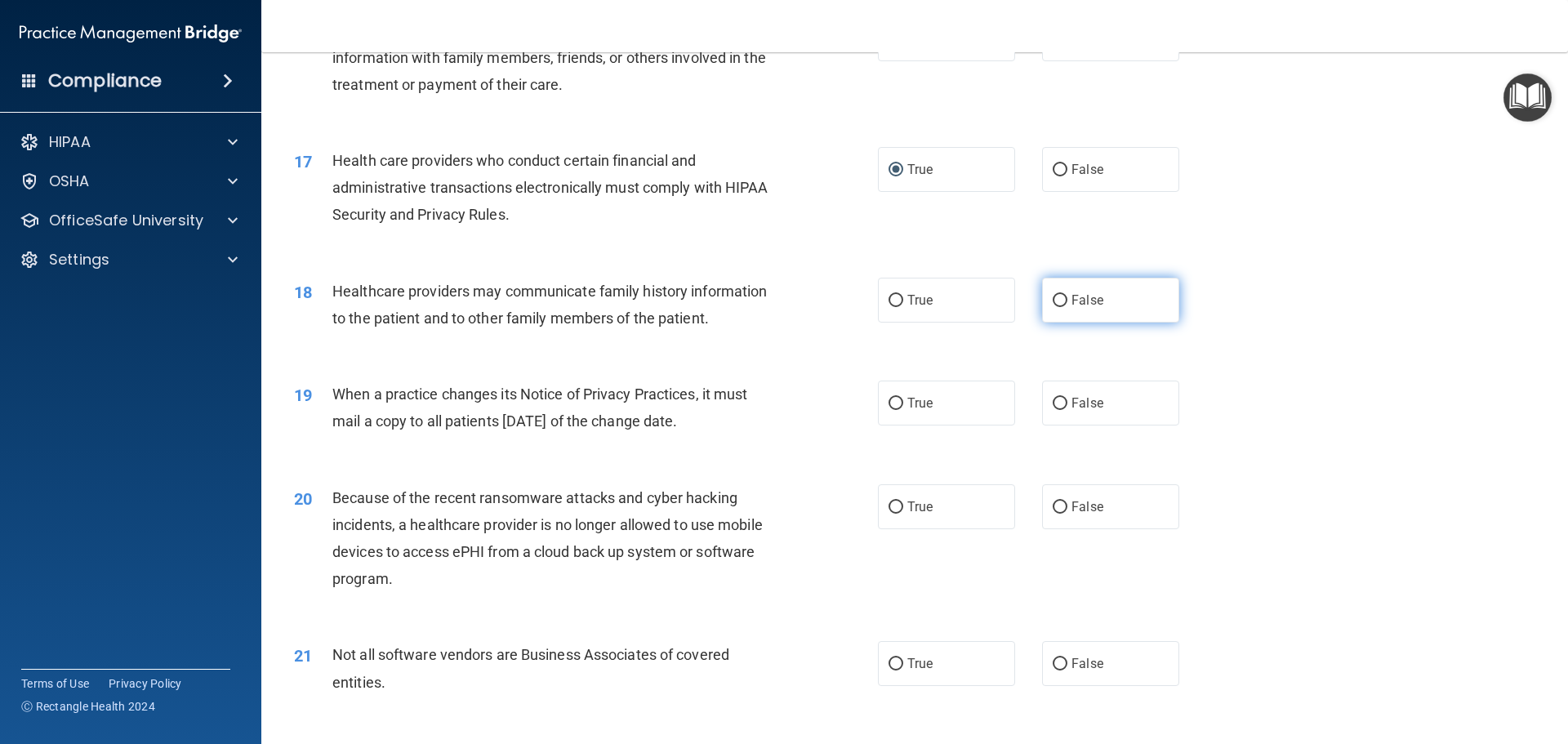
click at [1058, 299] on input "False" at bounding box center [1060, 301] width 14 height 13
radio input "true"
click at [890, 402] on input "True" at bounding box center [896, 404] width 14 height 13
radio input "true"
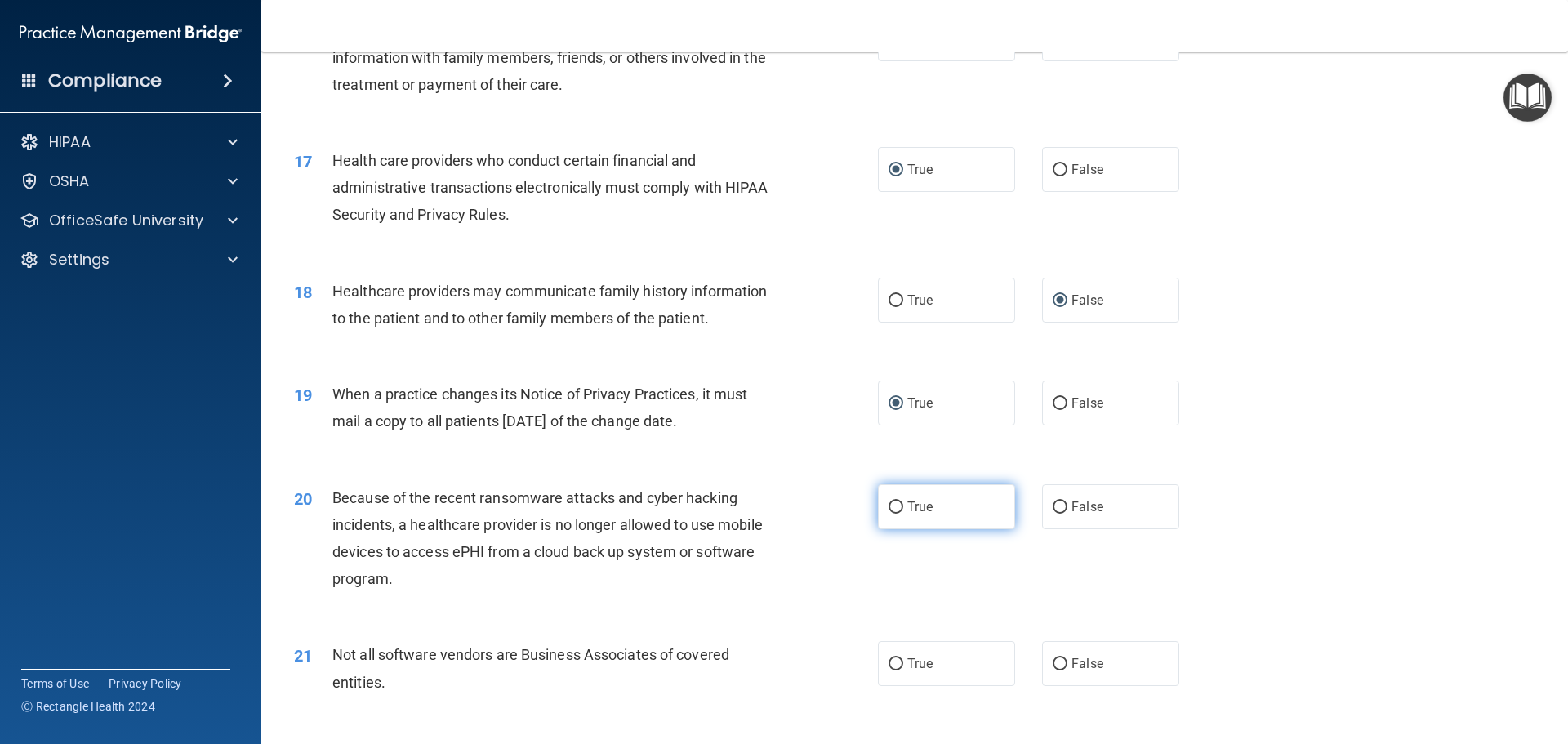
click at [882, 512] on label "True" at bounding box center [946, 507] width 137 height 45
click at [889, 509] on input "True" at bounding box center [896, 508] width 14 height 13
radio input "true"
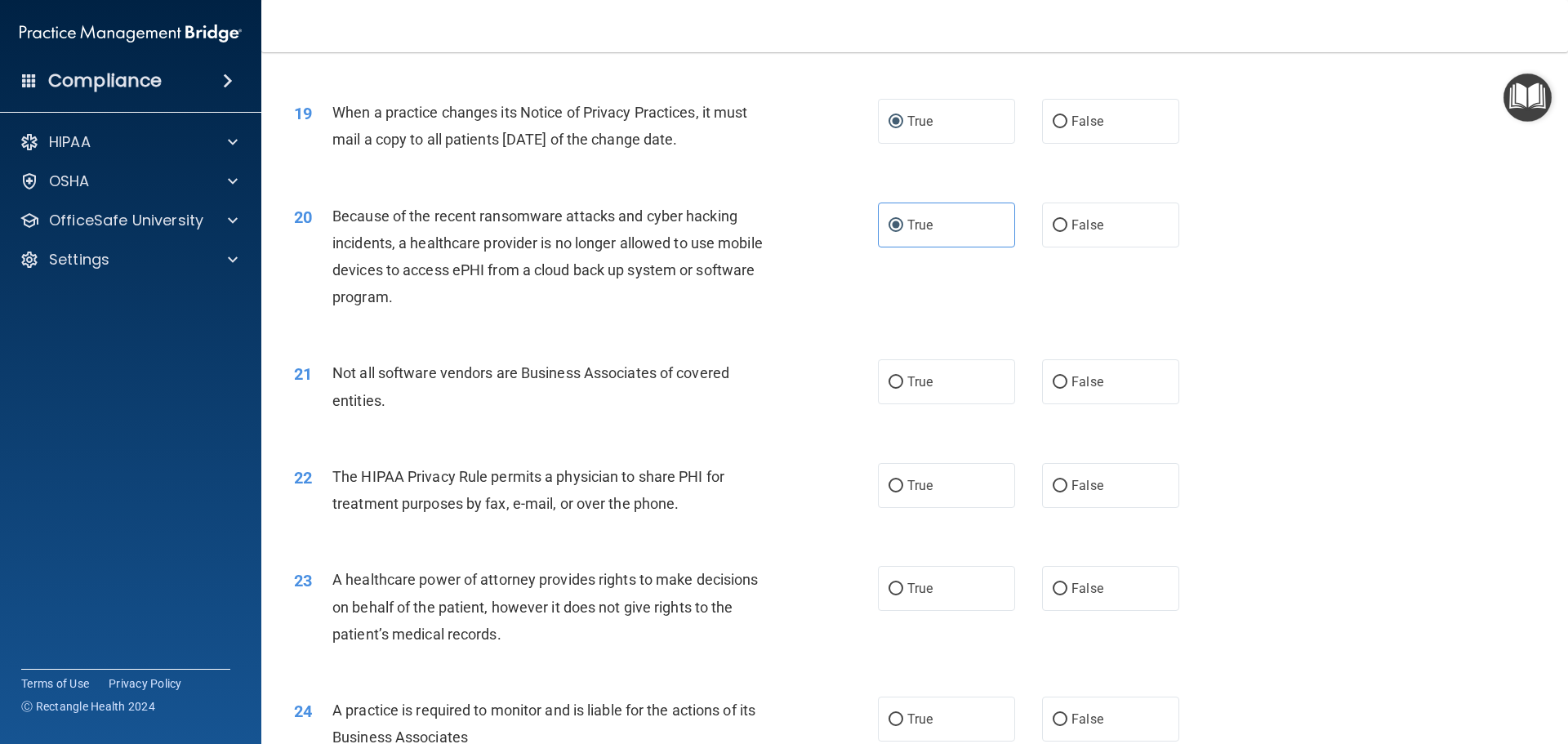
scroll to position [2370, 0]
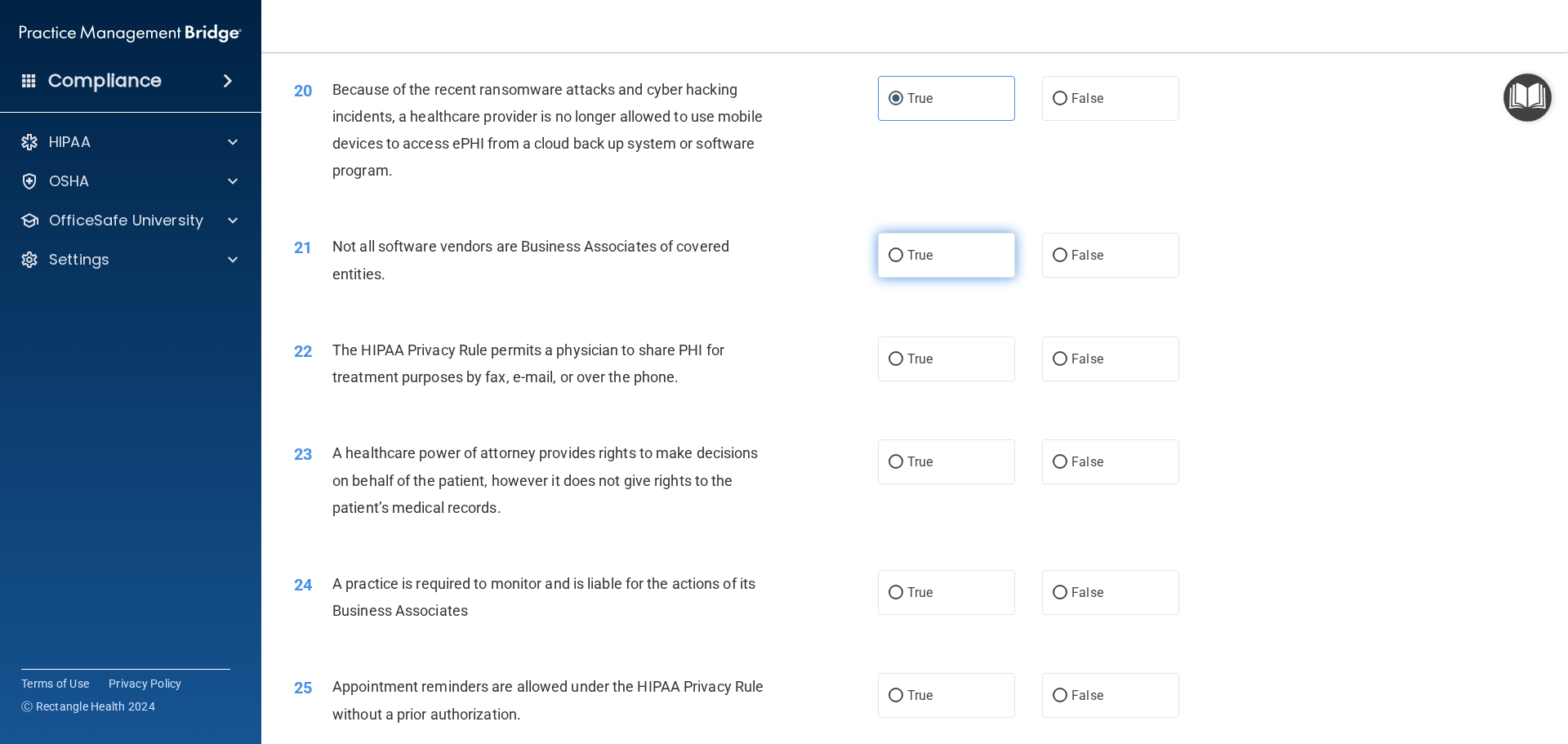
click at [889, 252] on input "True" at bounding box center [896, 256] width 14 height 13
radio input "true"
click at [1052, 361] on input "False" at bounding box center [1060, 360] width 14 height 13
radio input "true"
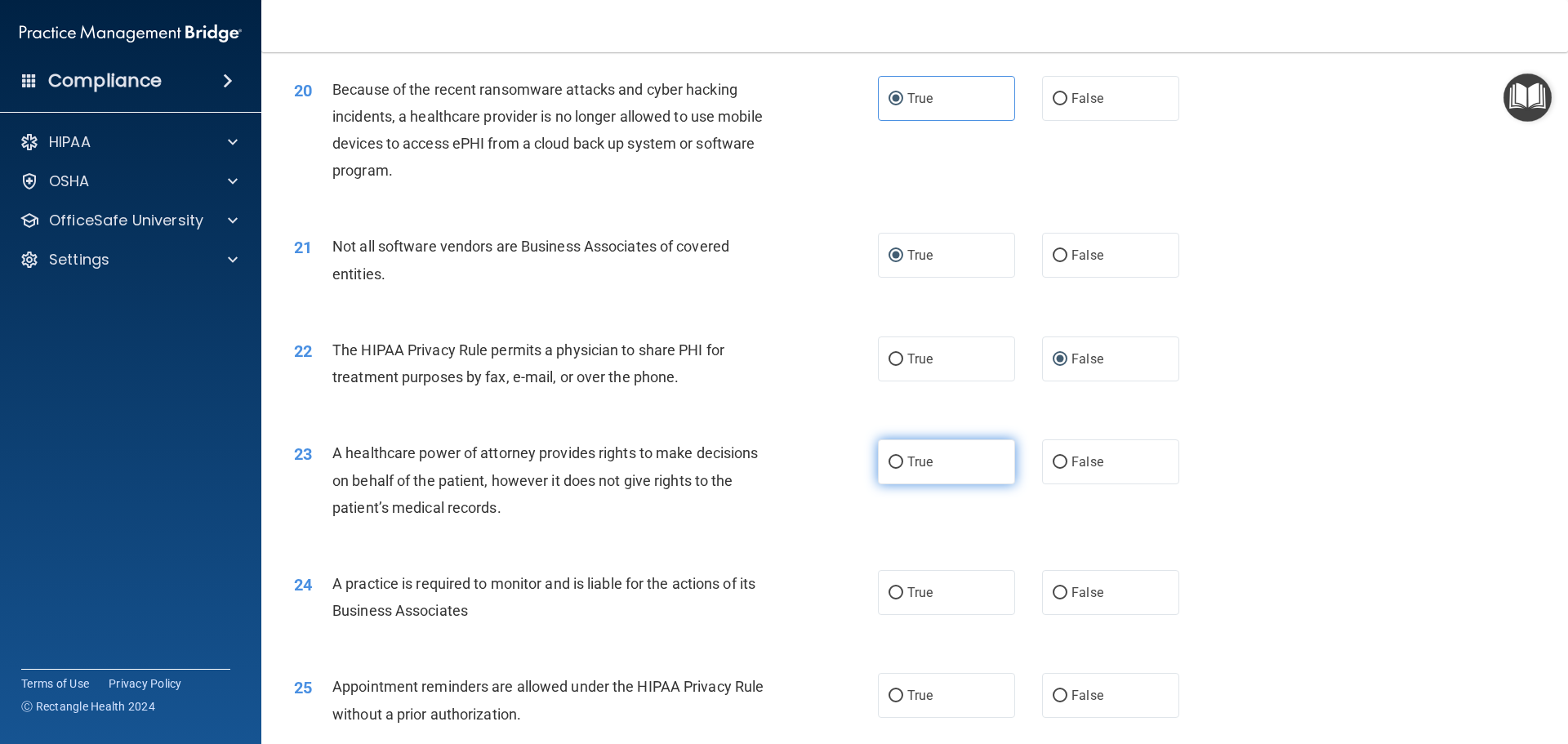
click at [894, 461] on input "True" at bounding box center [896, 463] width 14 height 13
radio input "true"
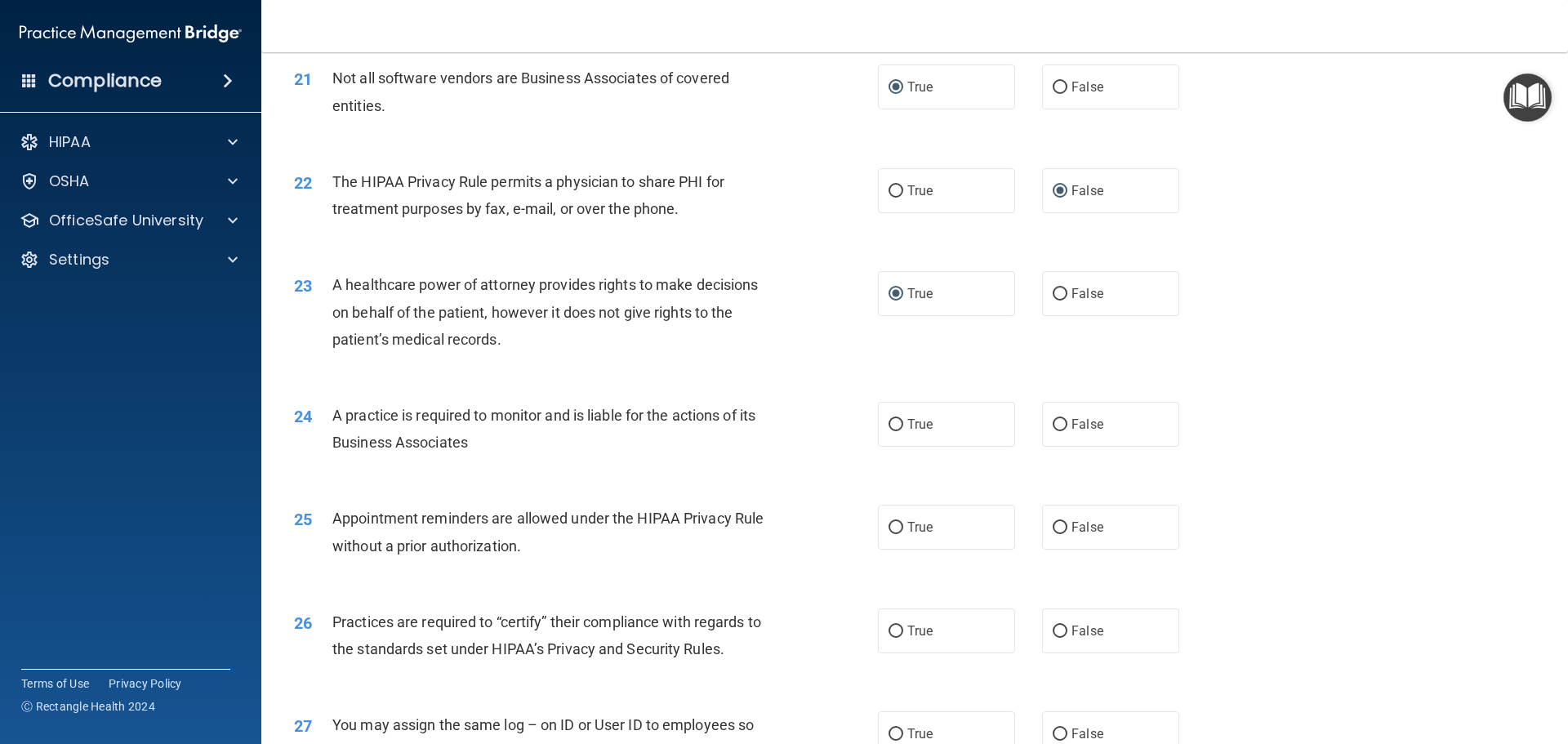
scroll to position [2615, 0]
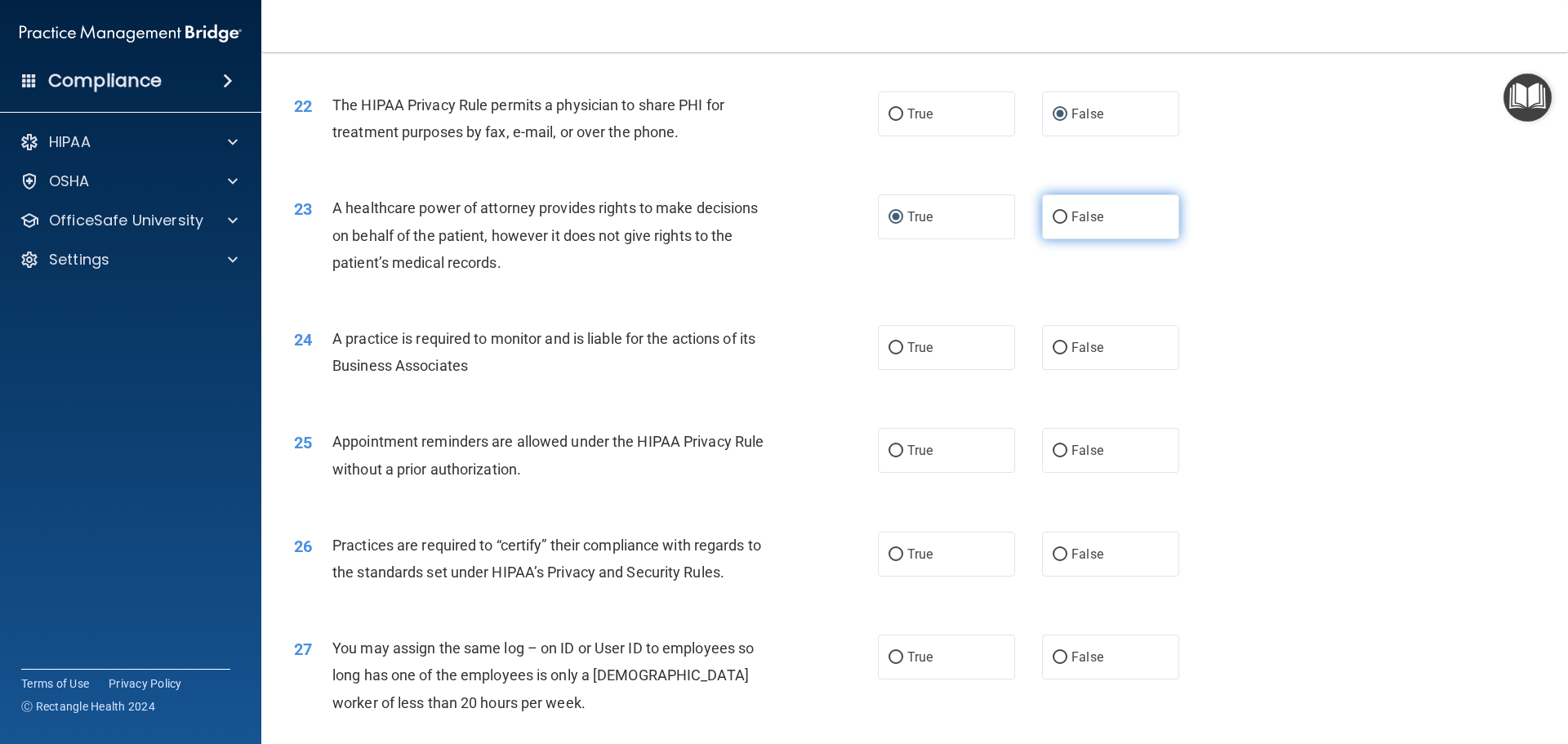
click at [1052, 217] on input "False" at bounding box center [1060, 218] width 14 height 13
radio input "true"
radio input "false"
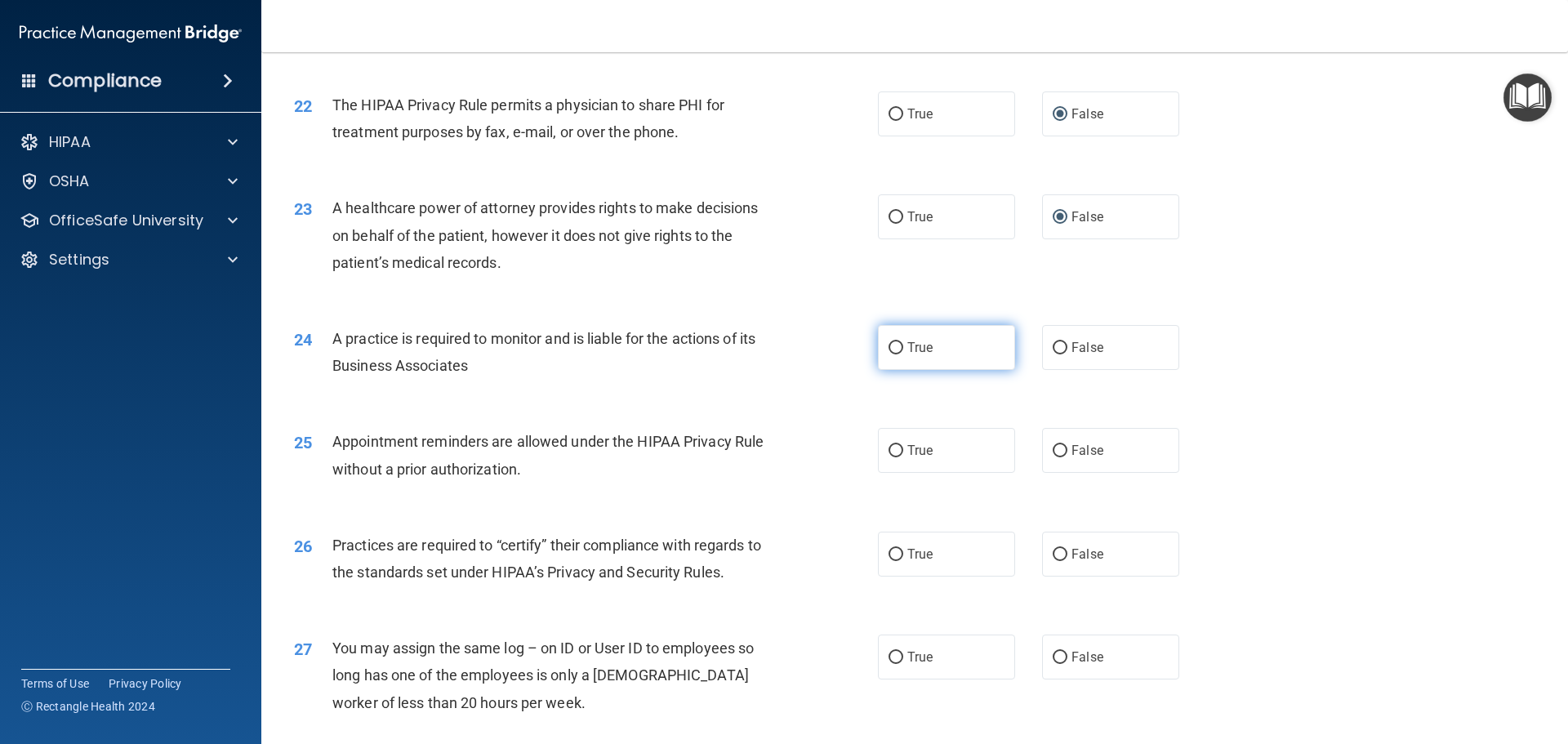
click at [896, 345] on input "True" at bounding box center [896, 348] width 14 height 13
radio input "true"
click at [889, 449] on input "True" at bounding box center [896, 451] width 14 height 13
radio input "true"
click at [1052, 445] on input "False" at bounding box center [1060, 451] width 14 height 13
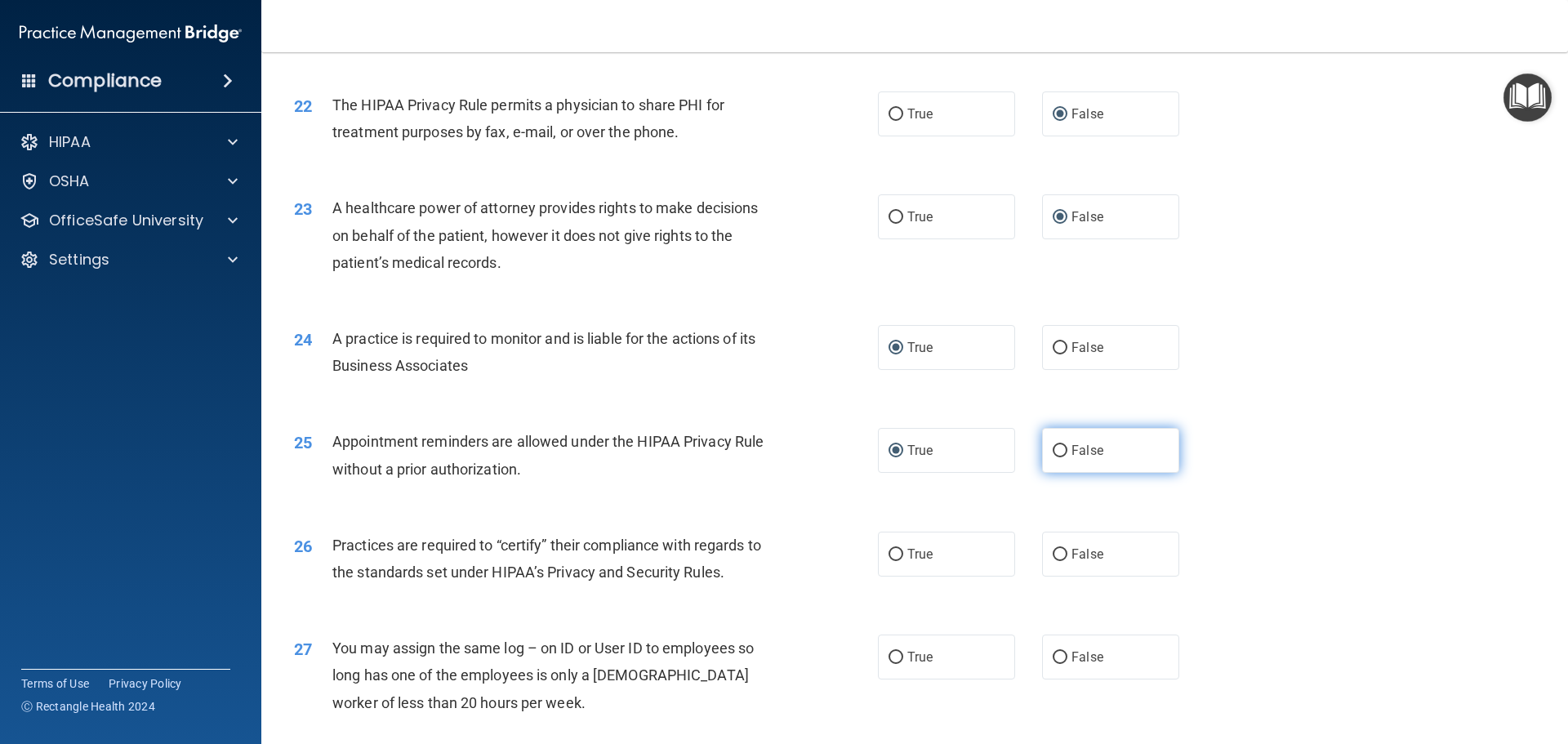
radio input "true"
click at [891, 454] on input "True" at bounding box center [896, 451] width 14 height 13
radio input "true"
radio input "false"
click at [889, 557] on input "True" at bounding box center [896, 555] width 14 height 13
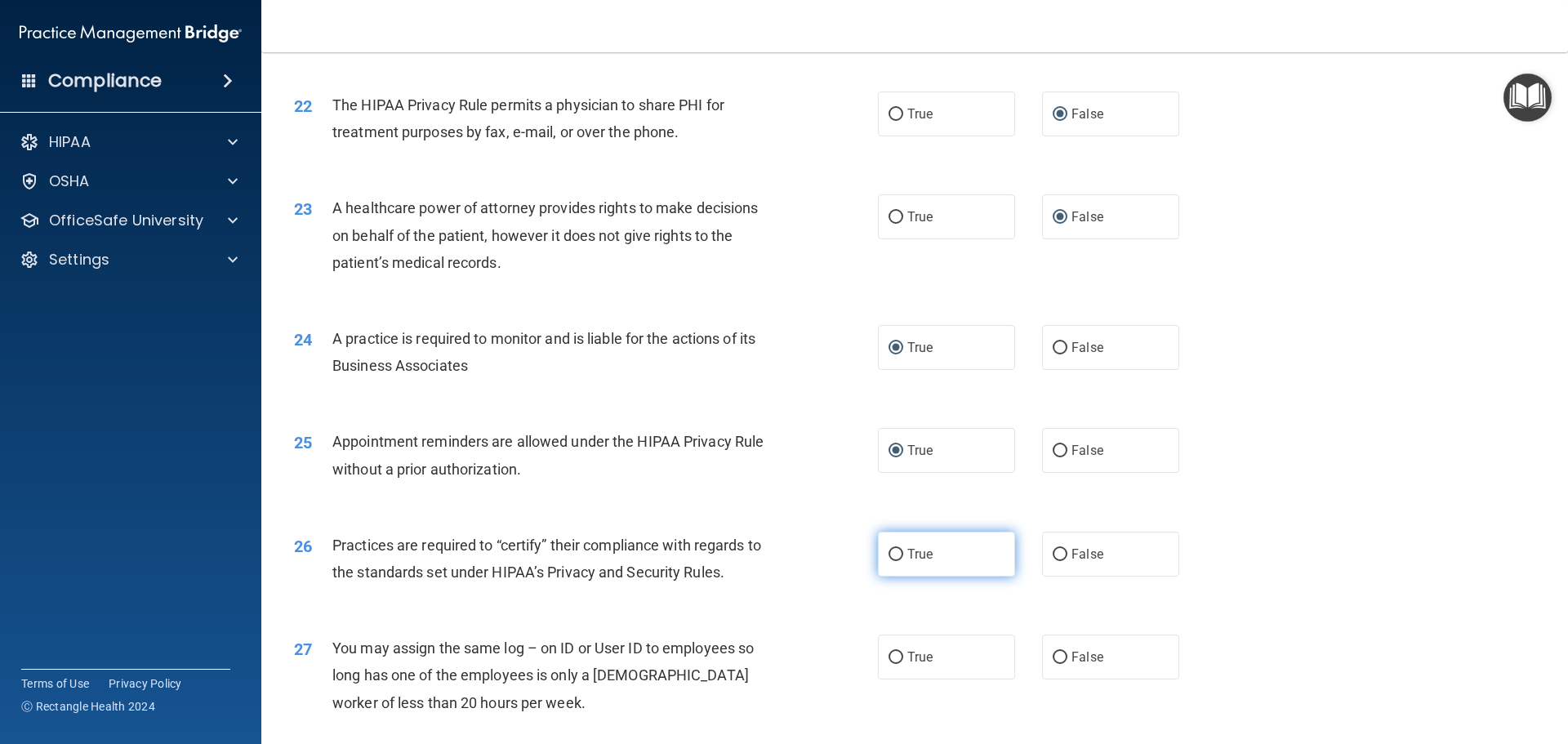
radio input "true"
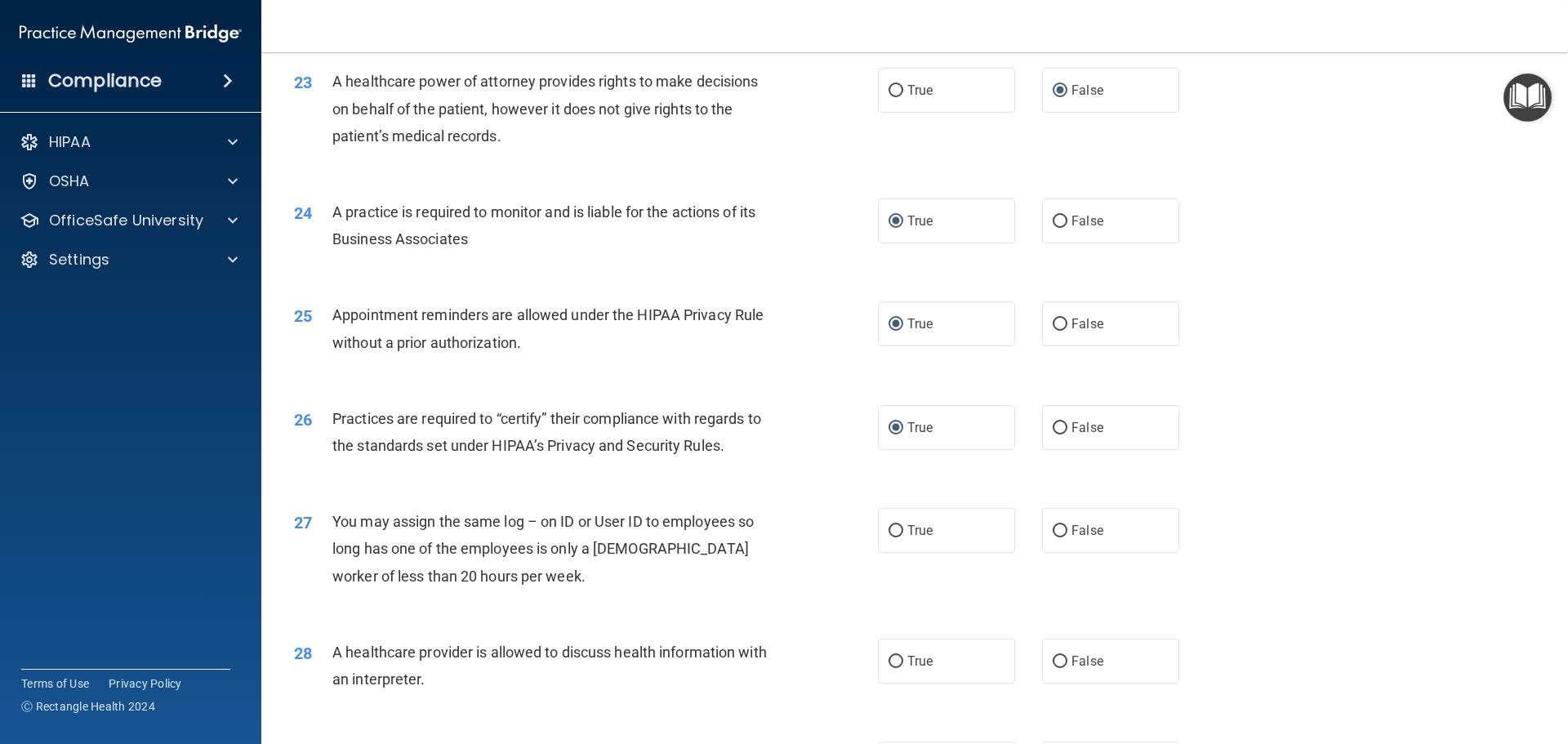
scroll to position [2778, 0]
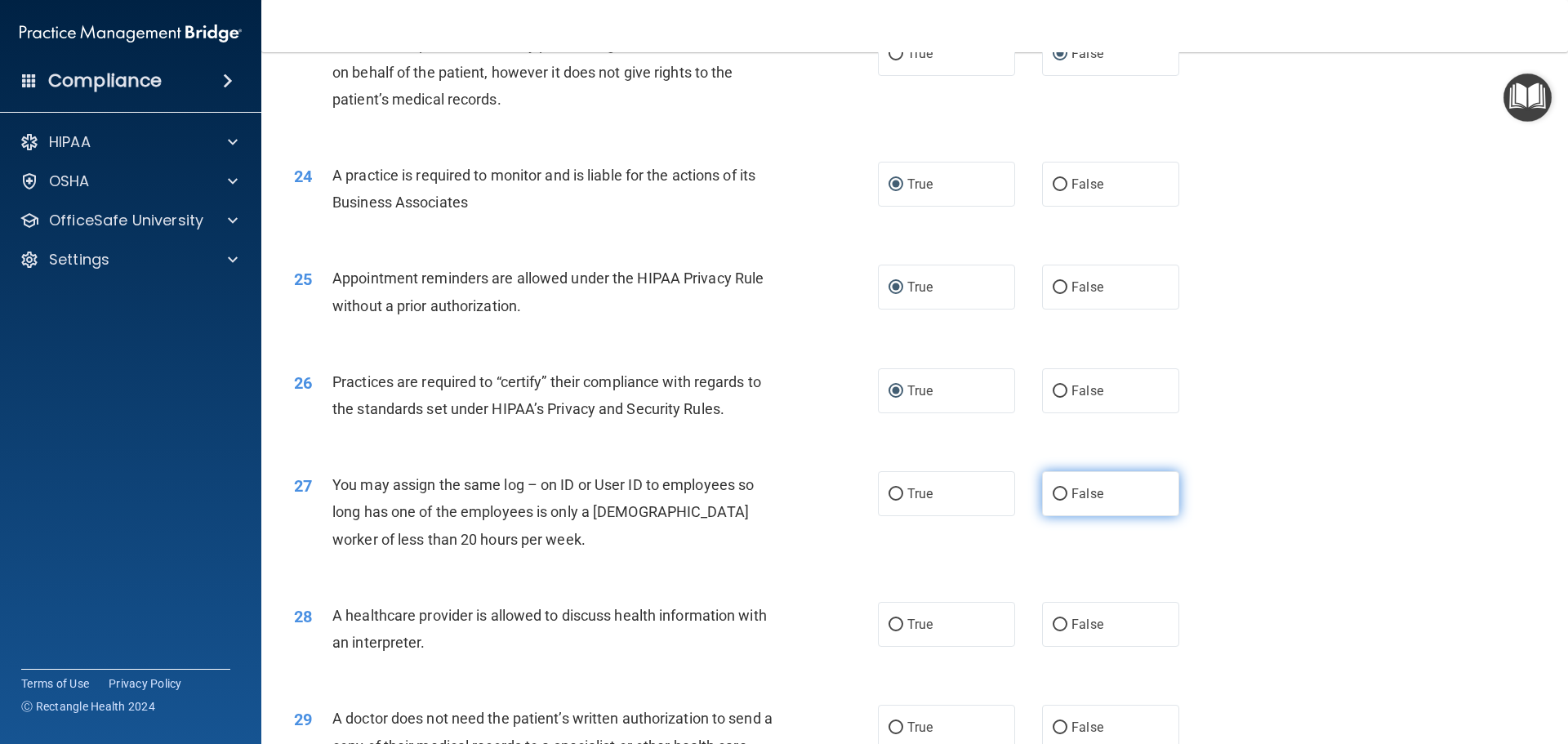
click at [1055, 496] on input "False" at bounding box center [1060, 495] width 14 height 13
radio input "true"
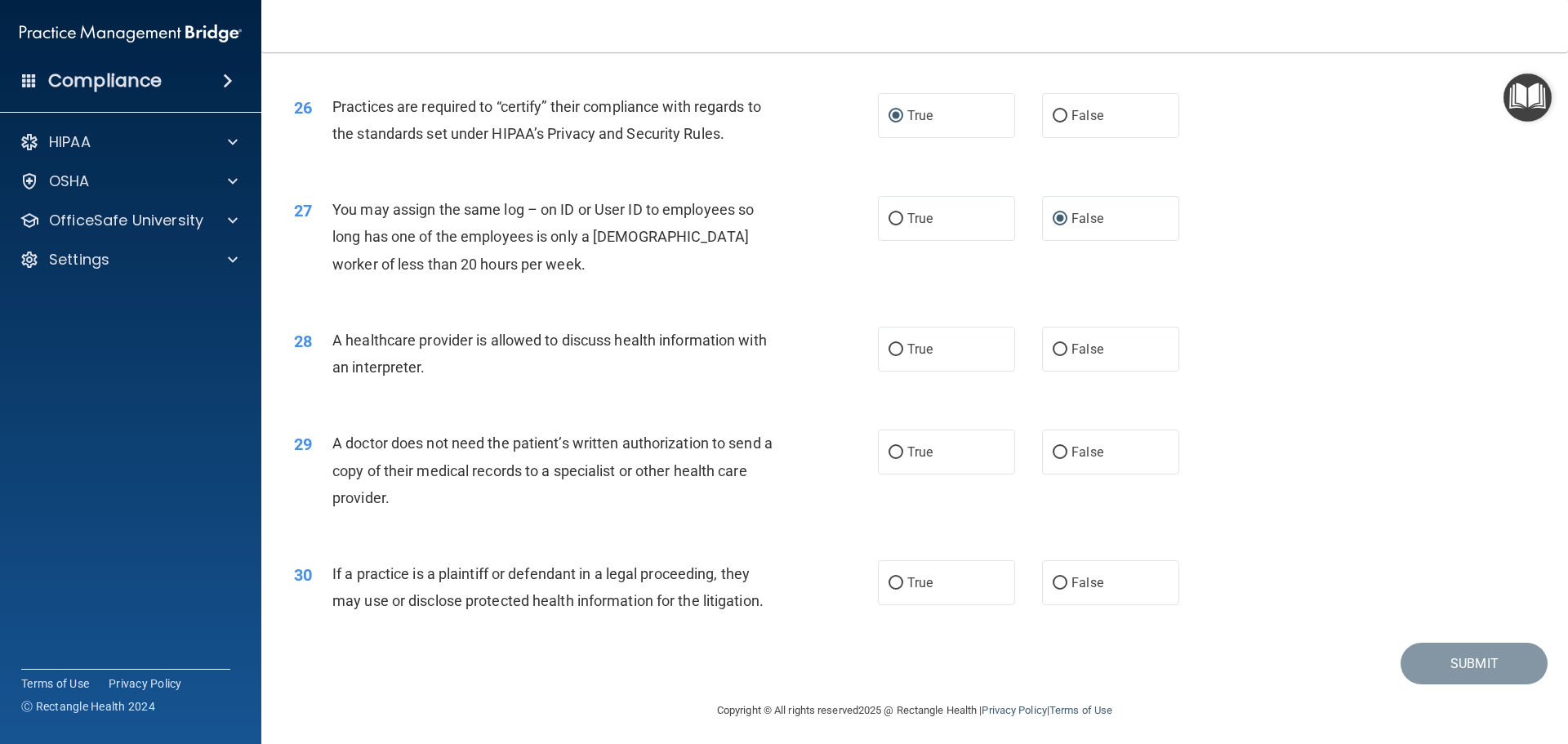
scroll to position [3059, 0]
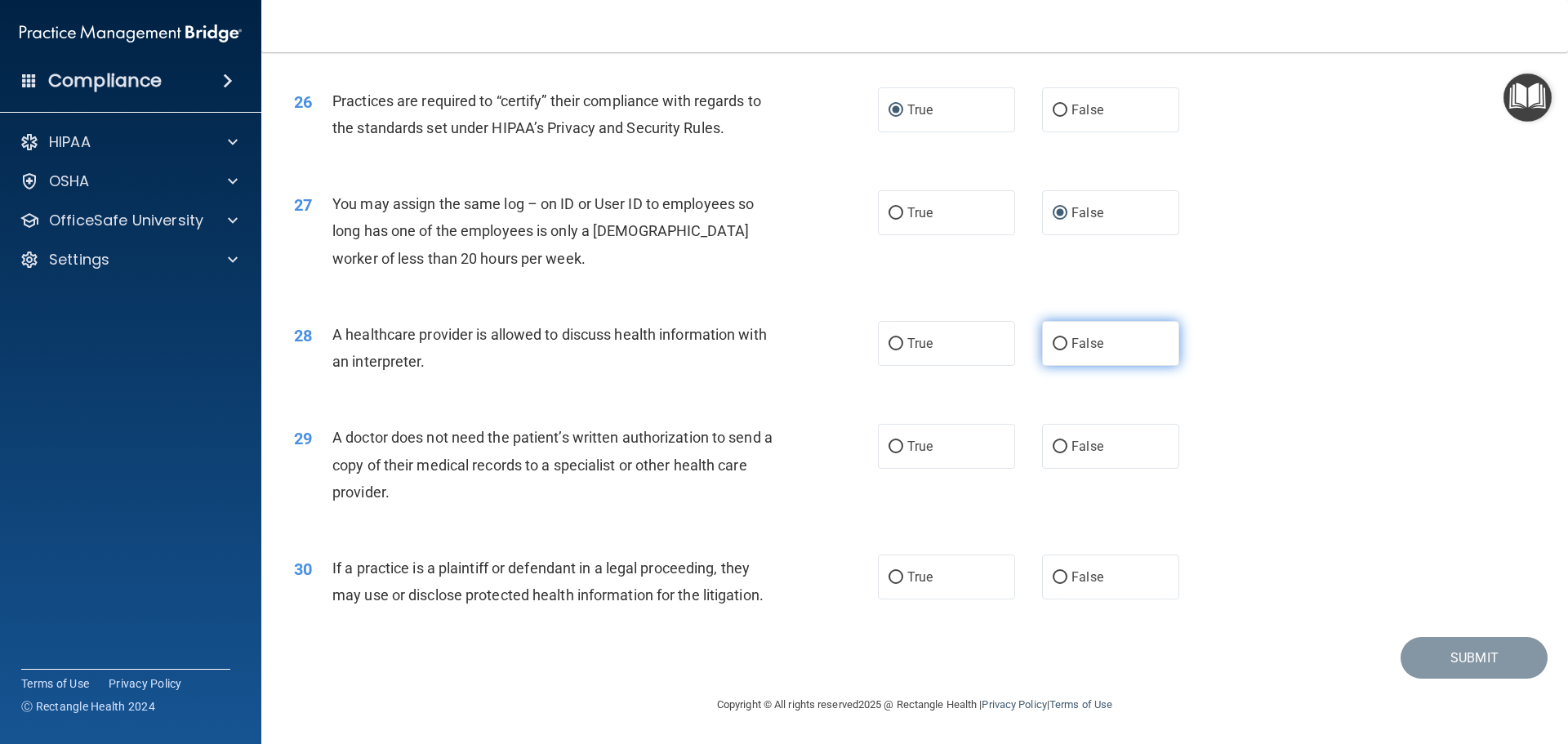
click at [1060, 332] on label "False" at bounding box center [1111, 344] width 137 height 45
click at [1060, 338] on input "False" at bounding box center [1060, 345] width 14 height 13
radio input "true"
click at [897, 342] on input "True" at bounding box center [896, 345] width 14 height 13
radio input "true"
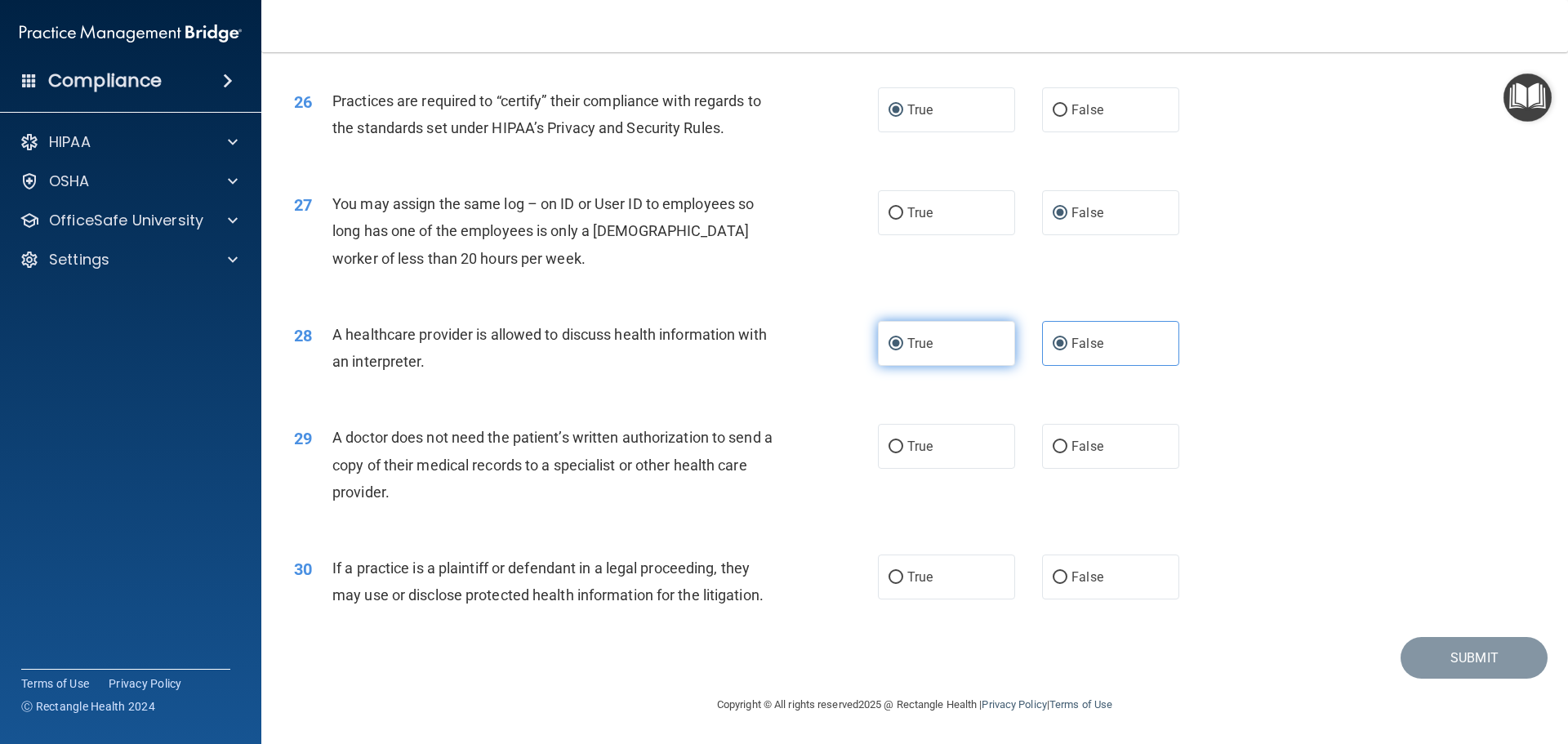
radio input "false"
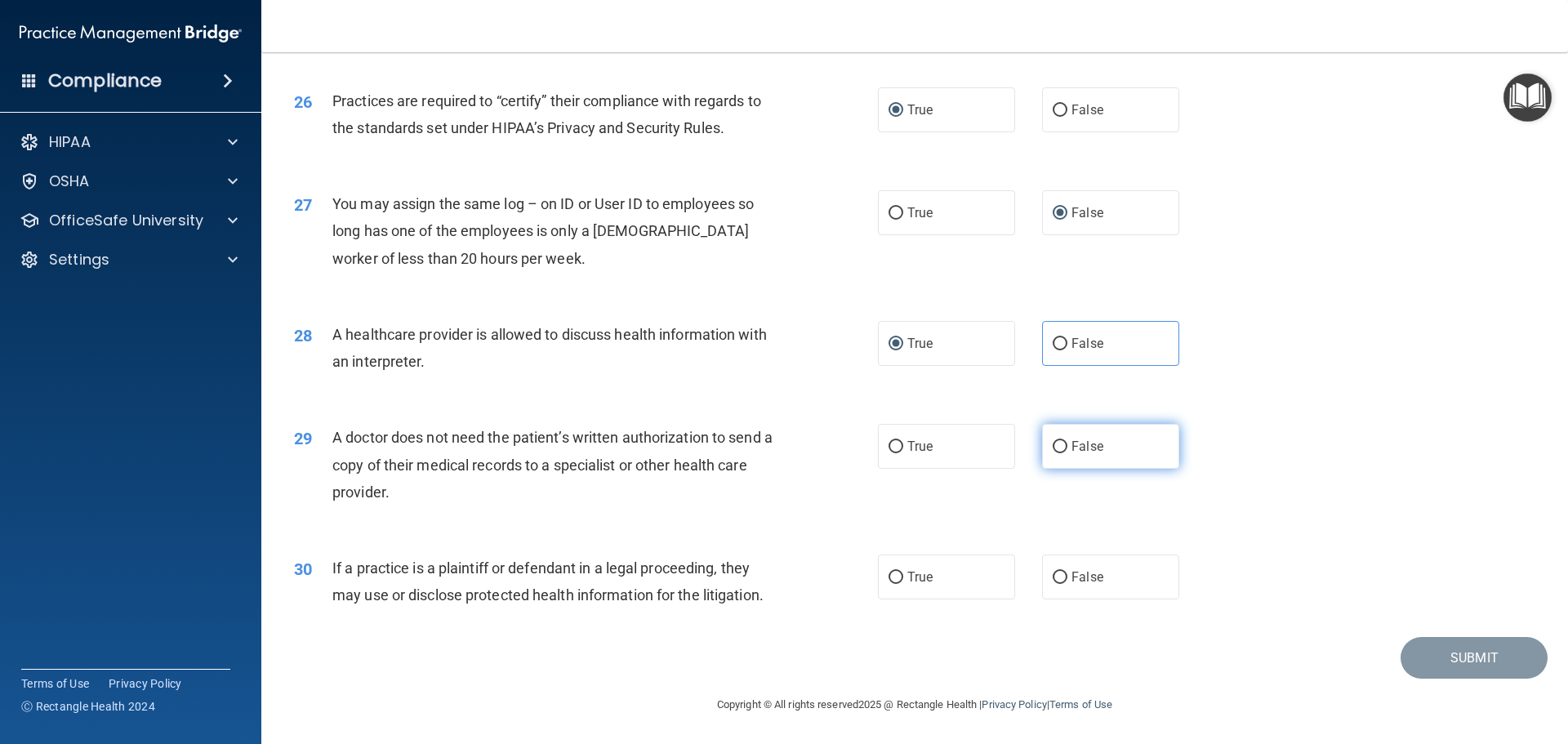
click at [1052, 445] on input "False" at bounding box center [1060, 448] width 14 height 13
radio input "true"
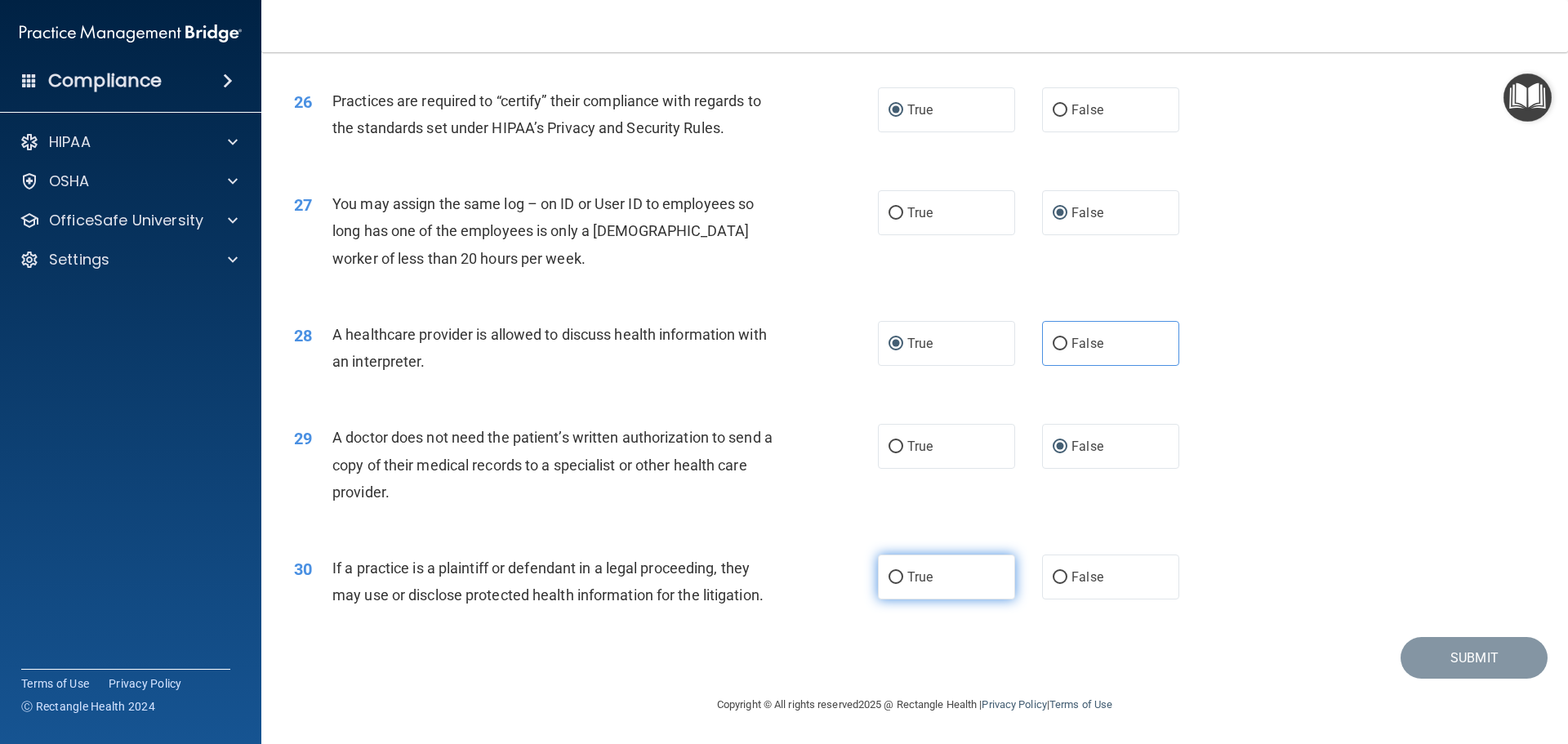
click at [891, 577] on input "True" at bounding box center [896, 578] width 14 height 13
radio input "true"
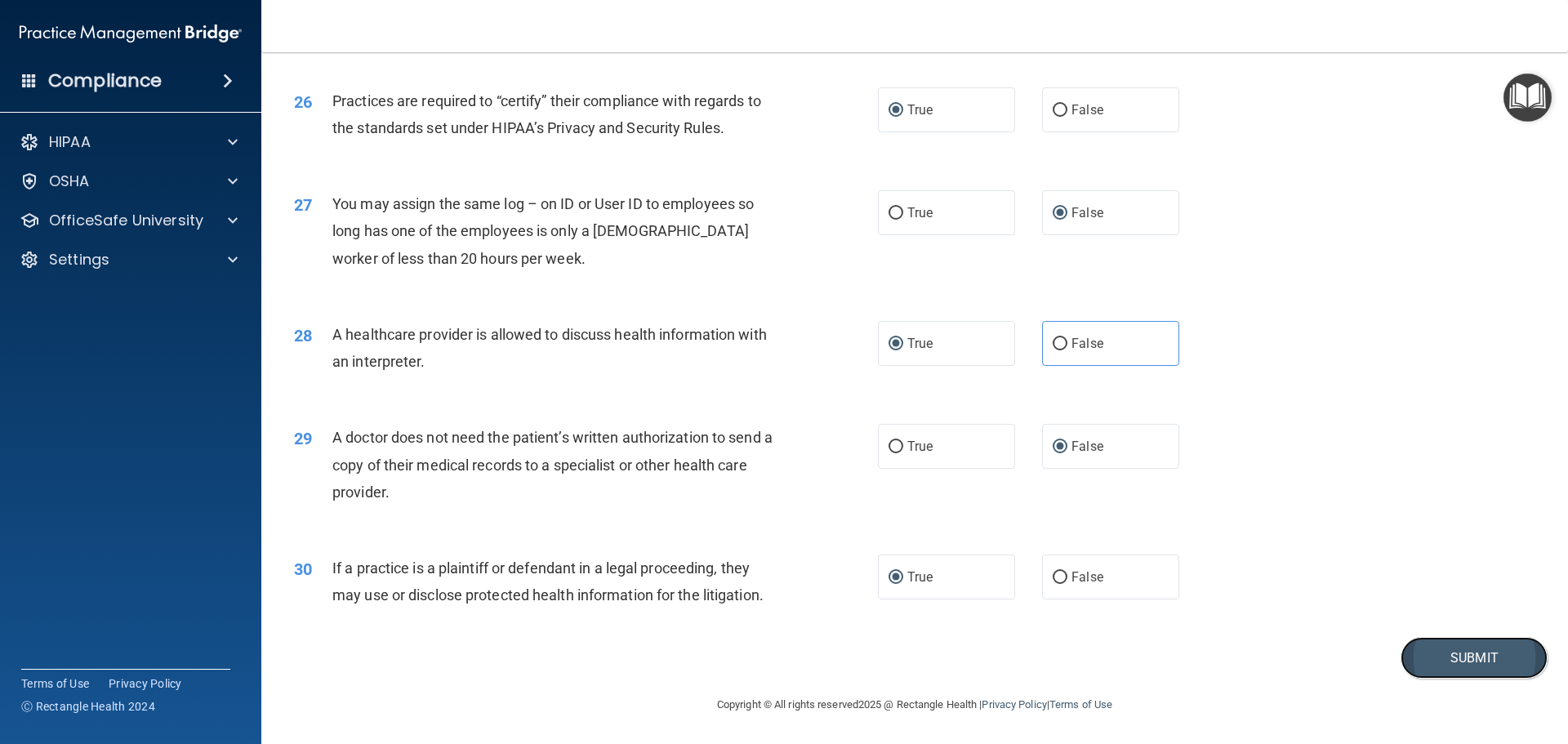
click at [1471, 663] on button "Submit" at bounding box center [1474, 658] width 147 height 42
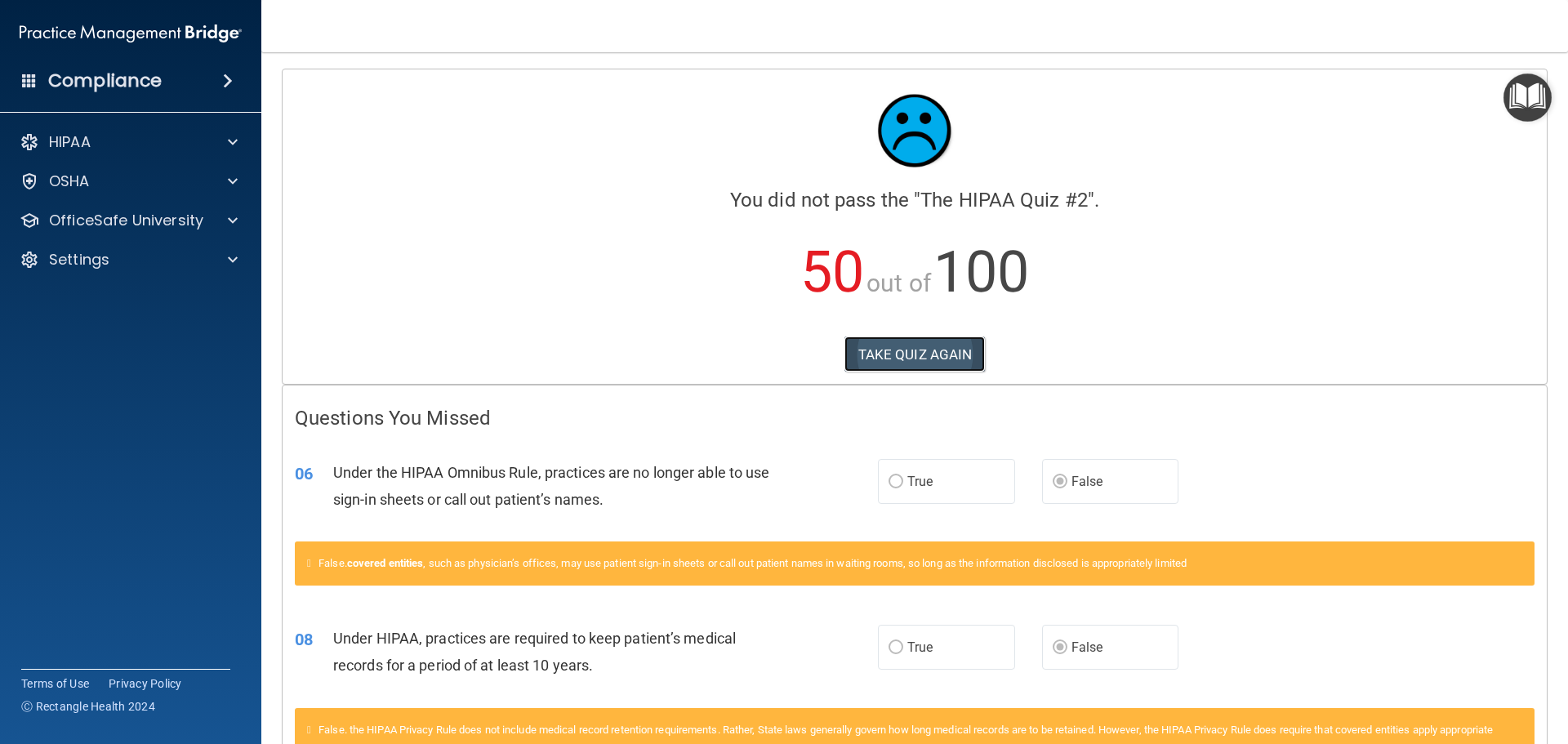
click at [900, 357] on button "TAKE QUIZ AGAIN" at bounding box center [916, 355] width 141 height 36
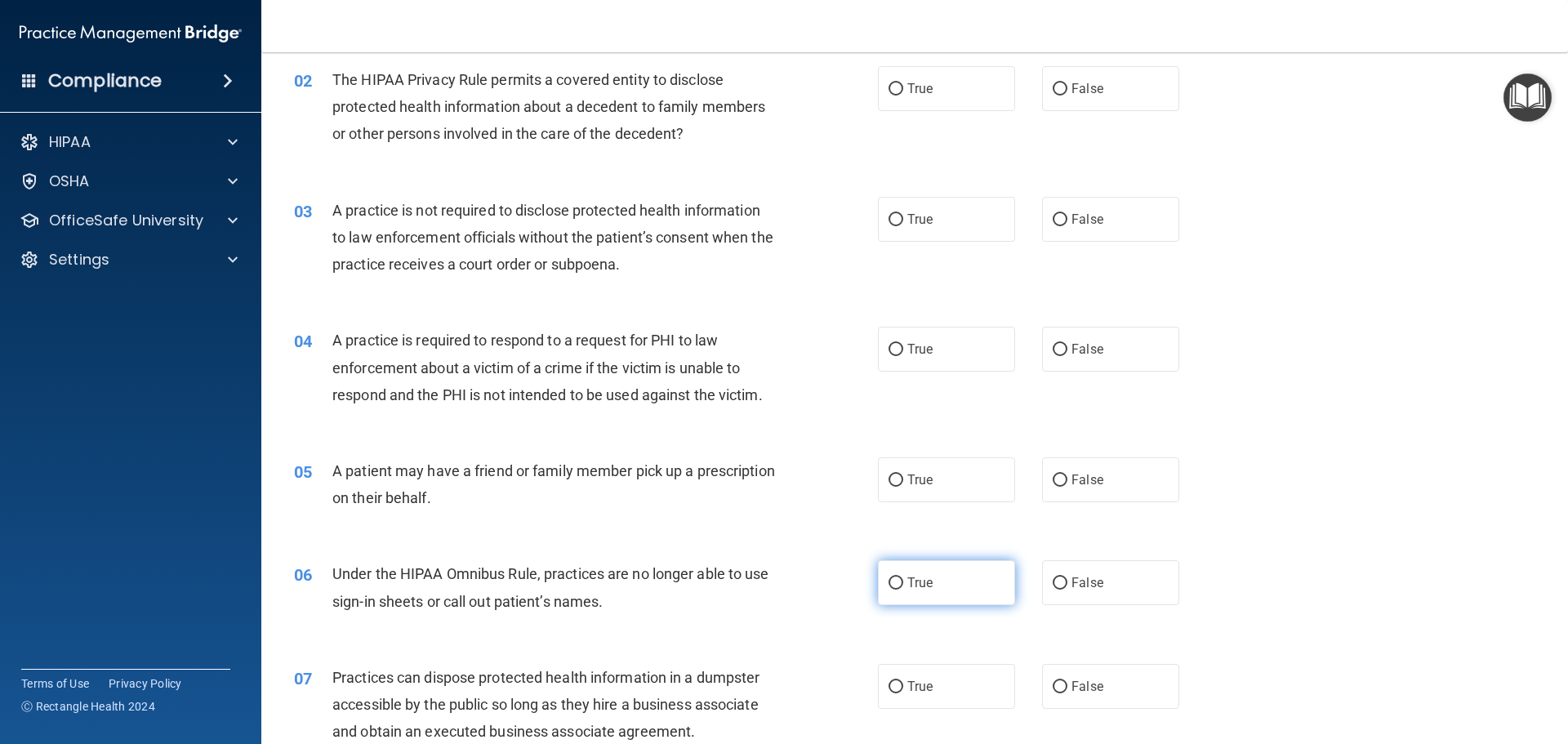
scroll to position [164, 0]
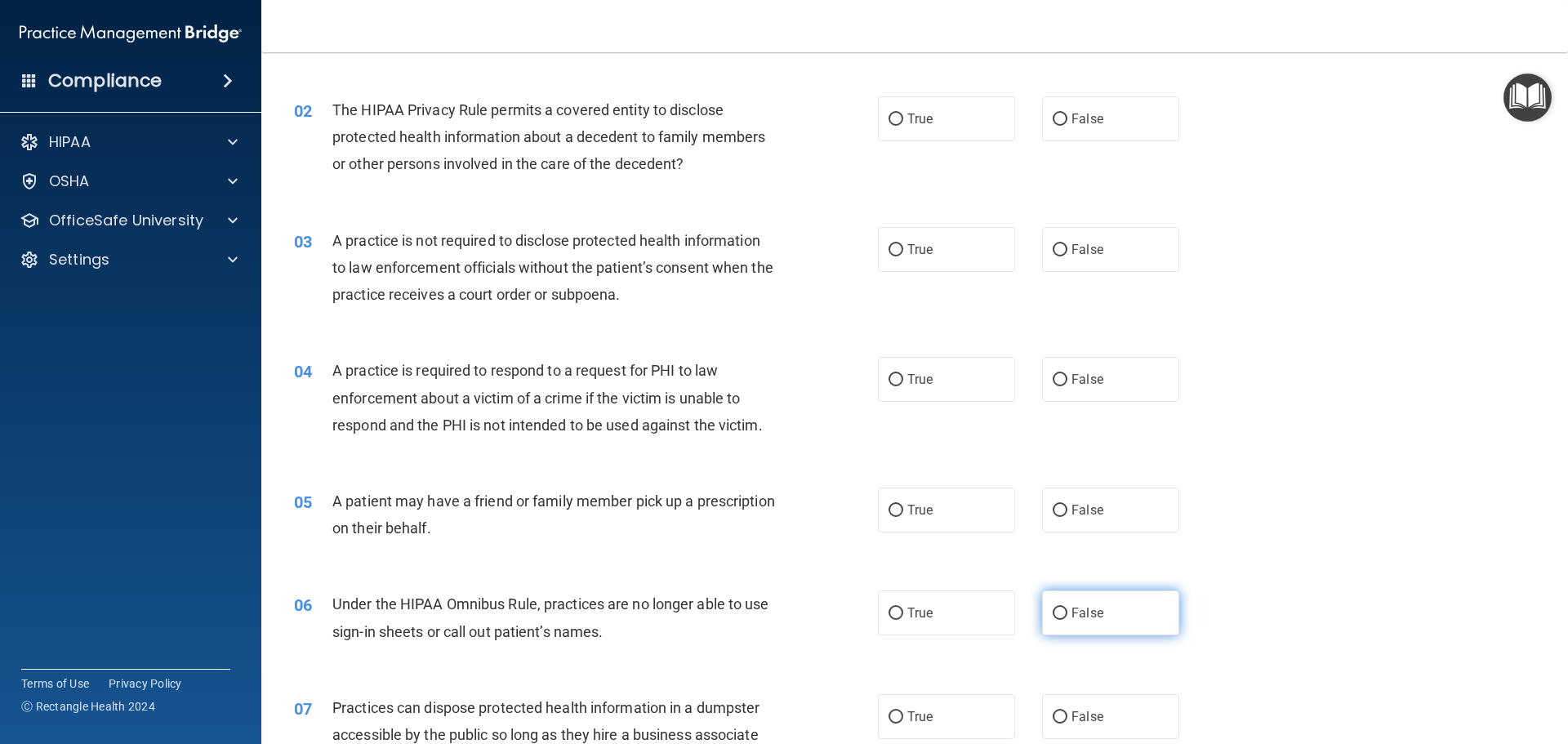
click at [1052, 614] on input "False" at bounding box center [1060, 614] width 14 height 13
radio input "true"
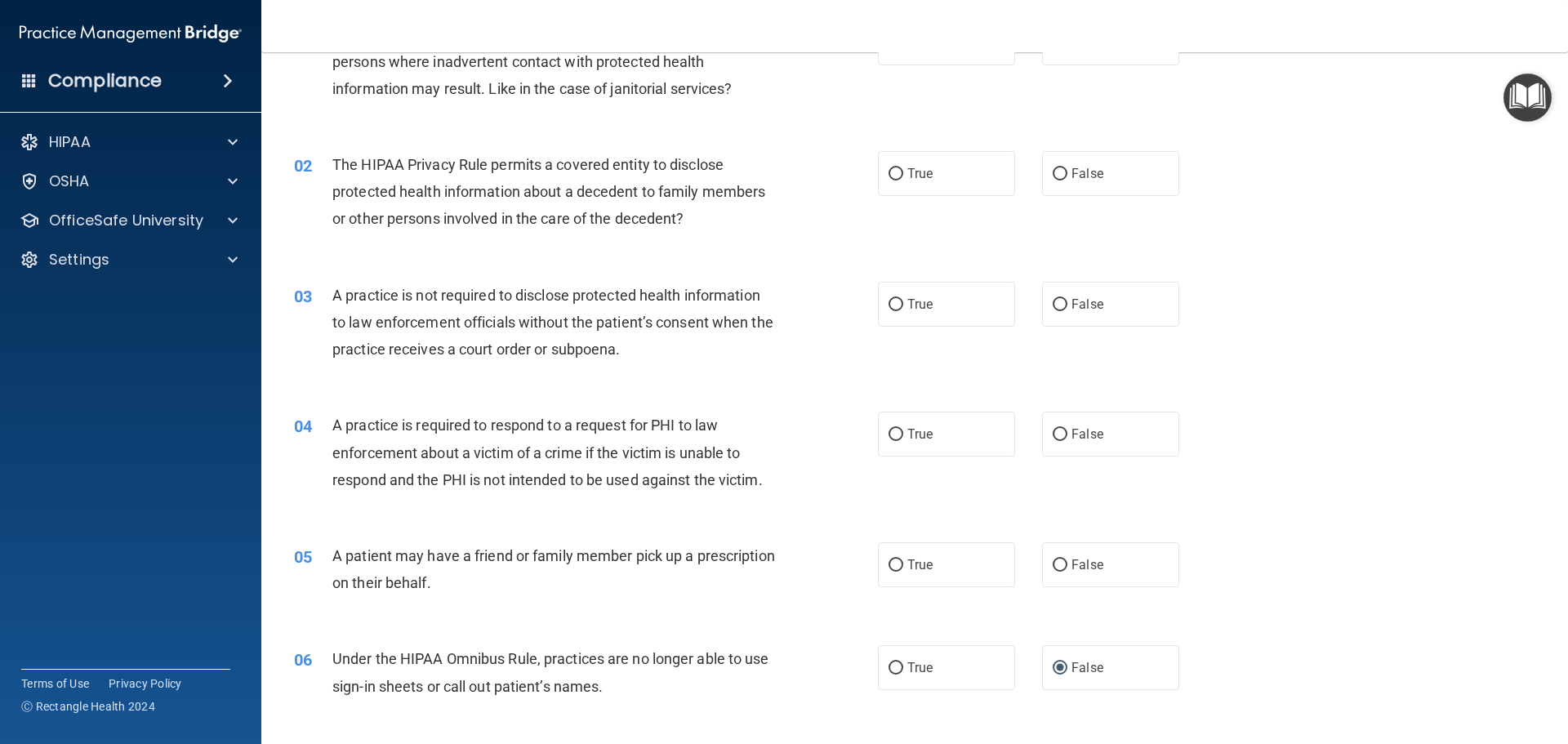
scroll to position [0, 0]
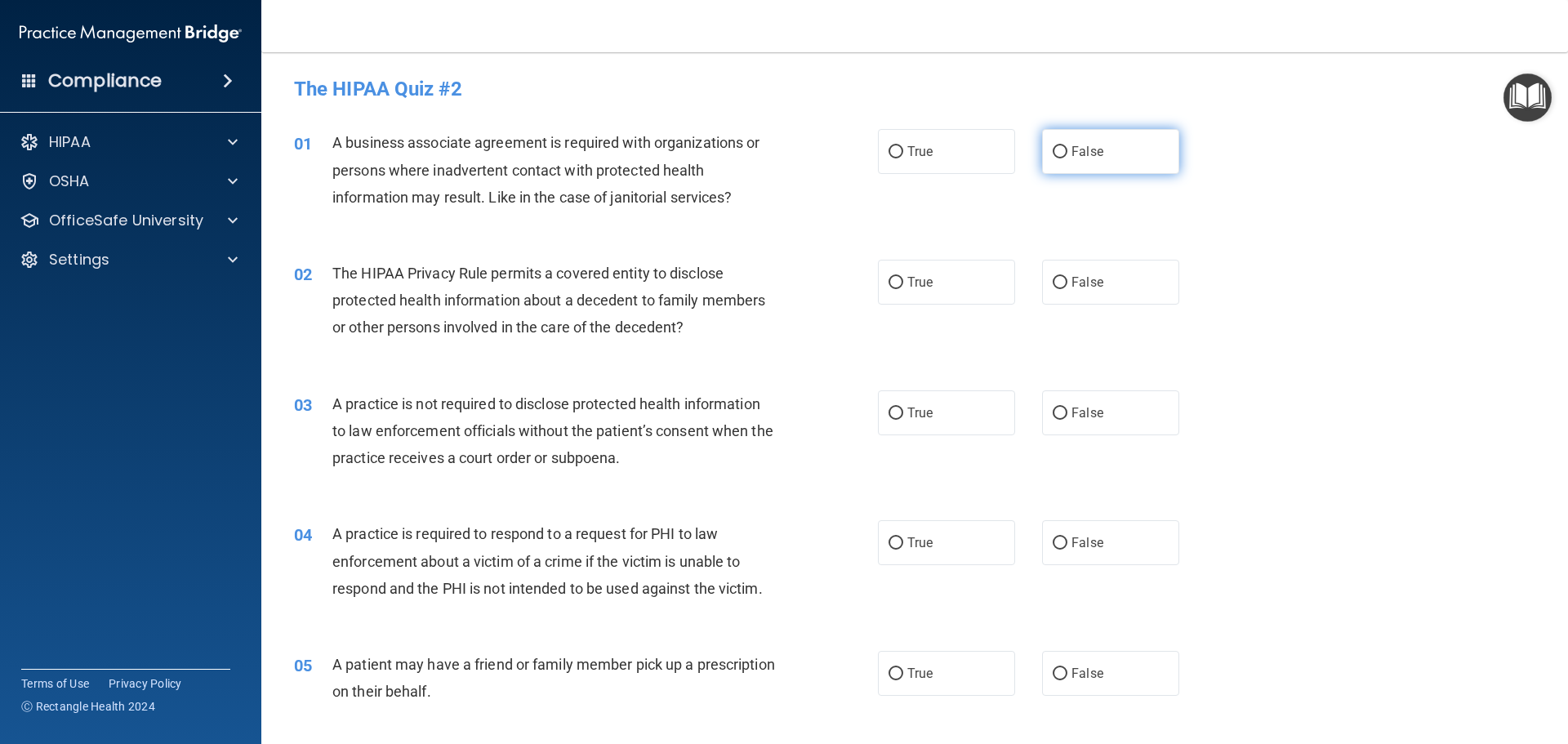
click at [1052, 149] on input "False" at bounding box center [1060, 152] width 14 height 13
radio input "true"
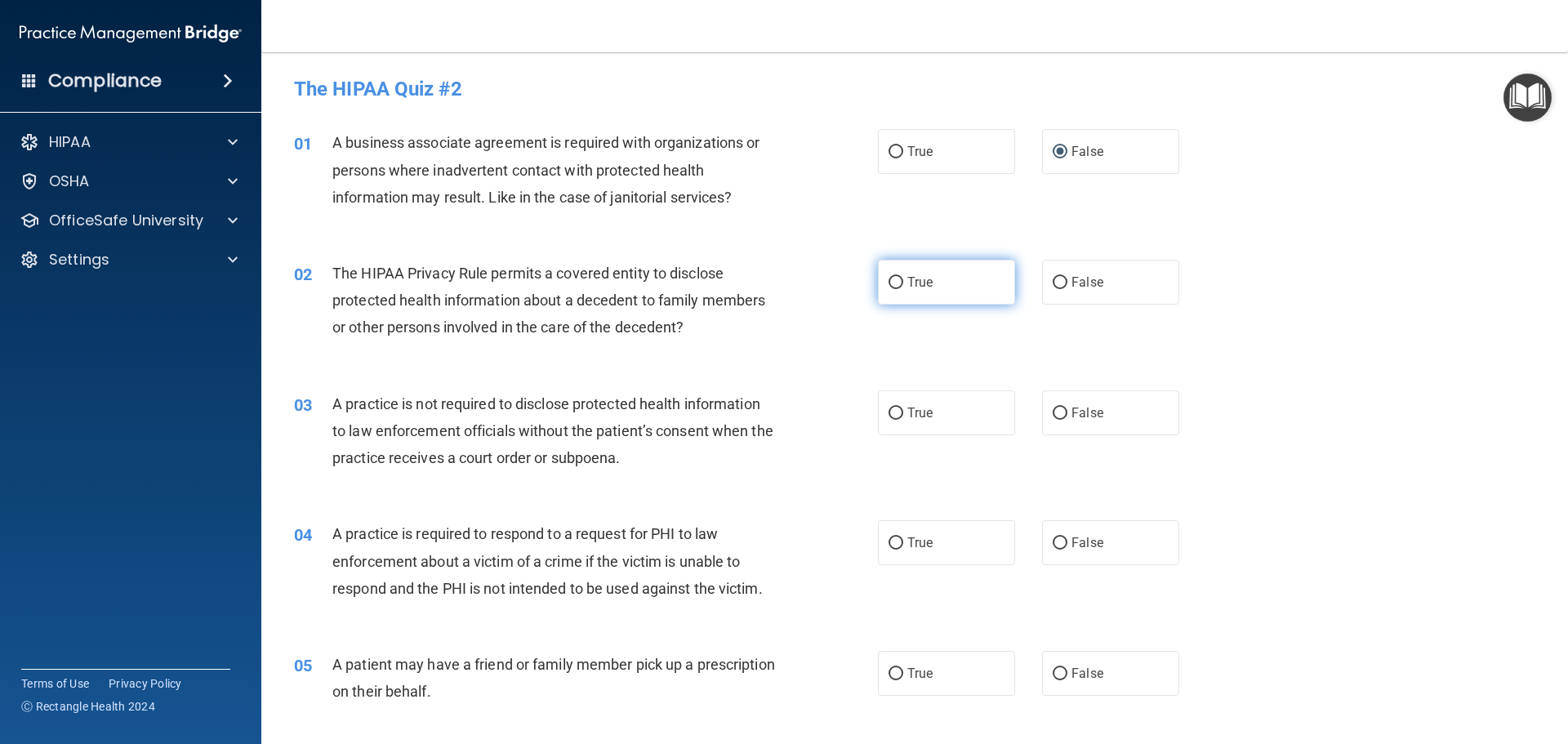
click at [894, 282] on input "True" at bounding box center [896, 283] width 14 height 13
radio input "true"
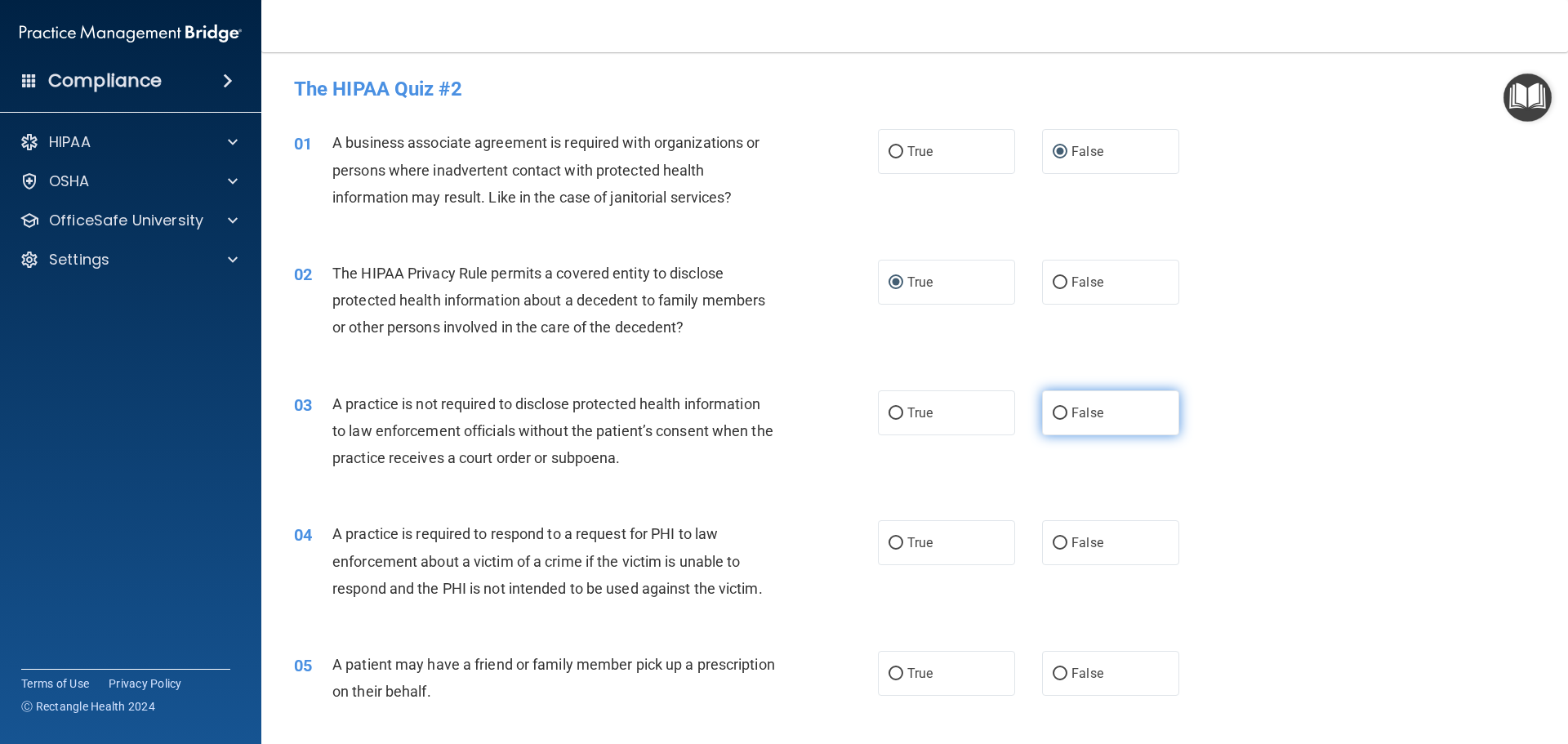
click at [1052, 412] on input "False" at bounding box center [1060, 414] width 14 height 13
radio input "true"
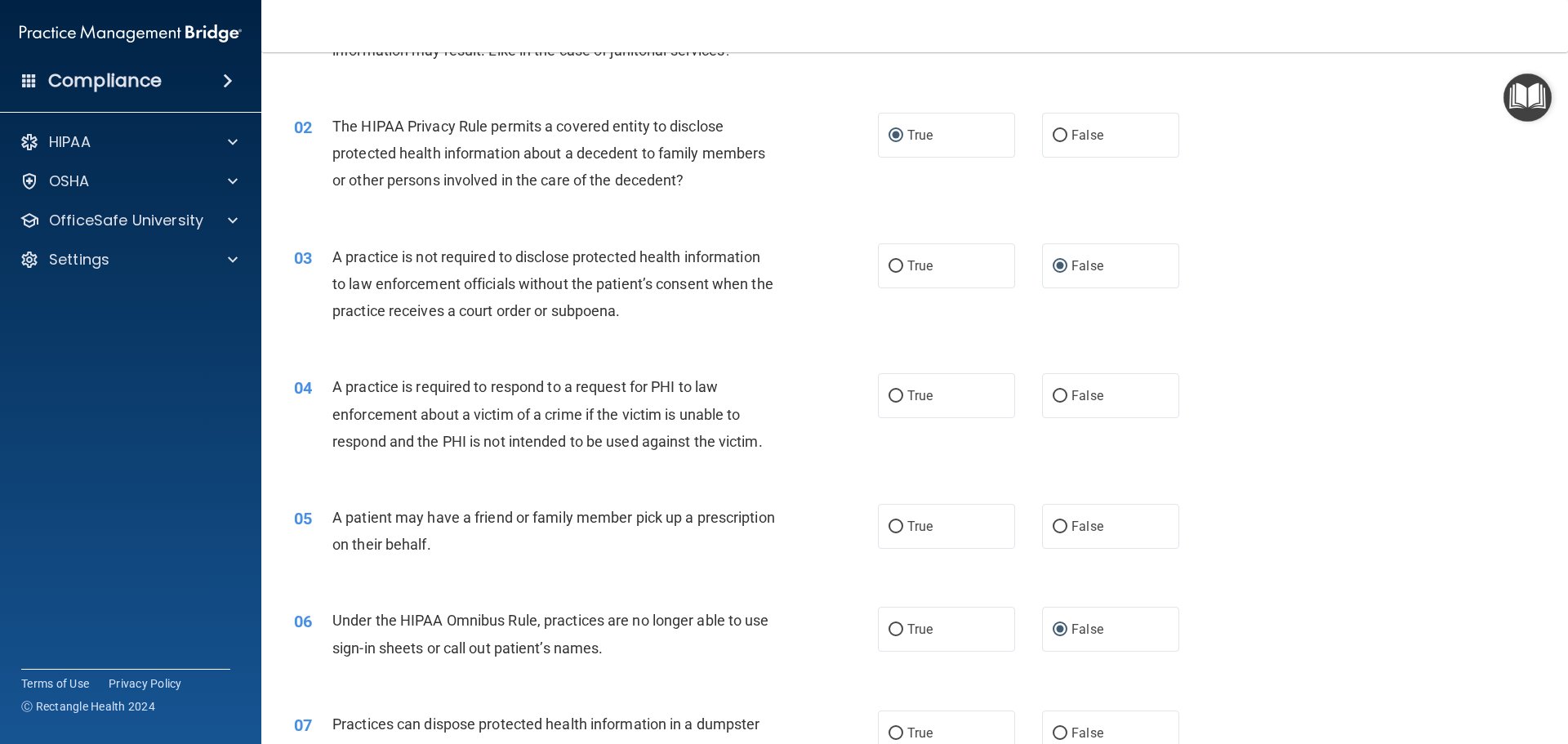
scroll to position [164, 0]
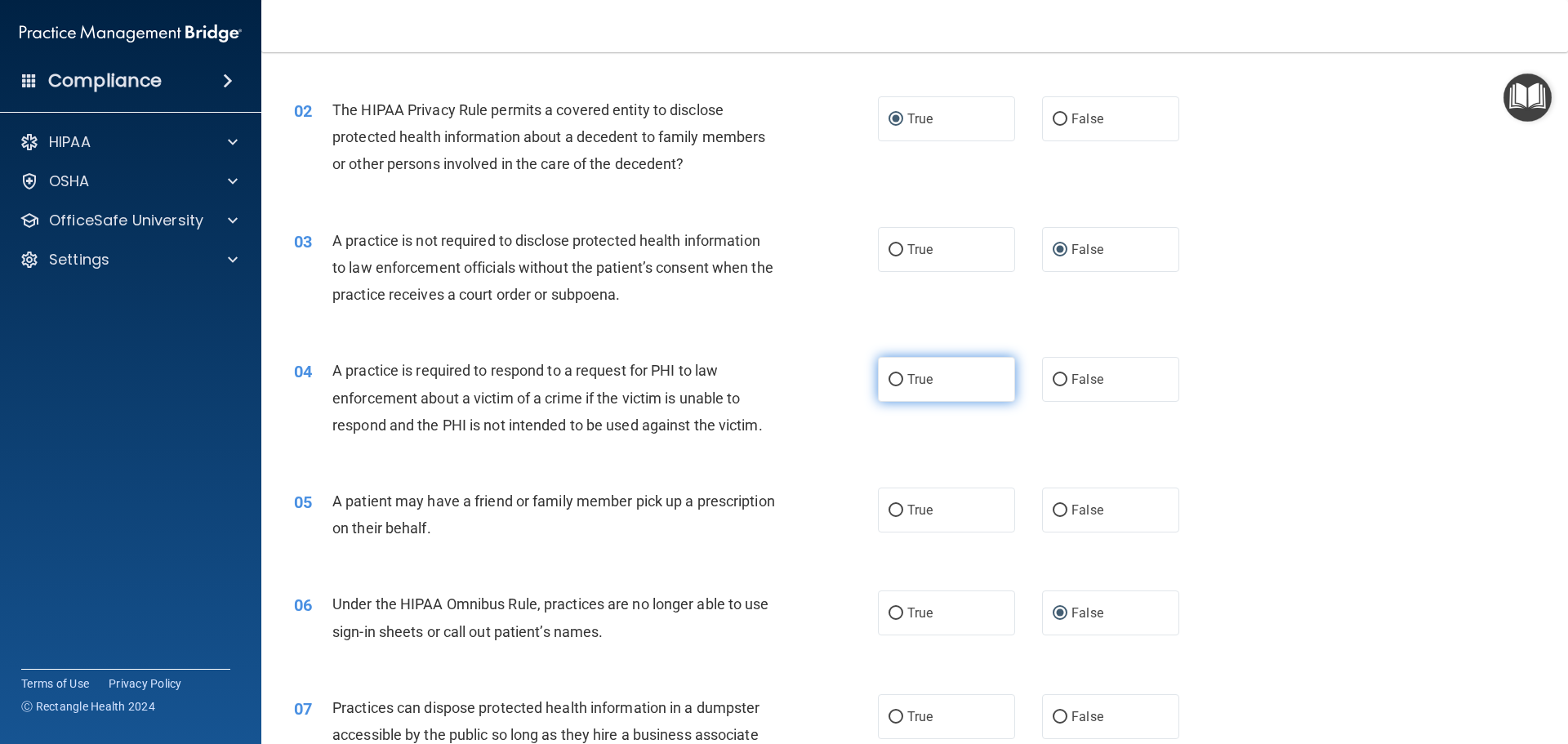
click at [891, 380] on input "True" at bounding box center [896, 381] width 14 height 13
radio input "true"
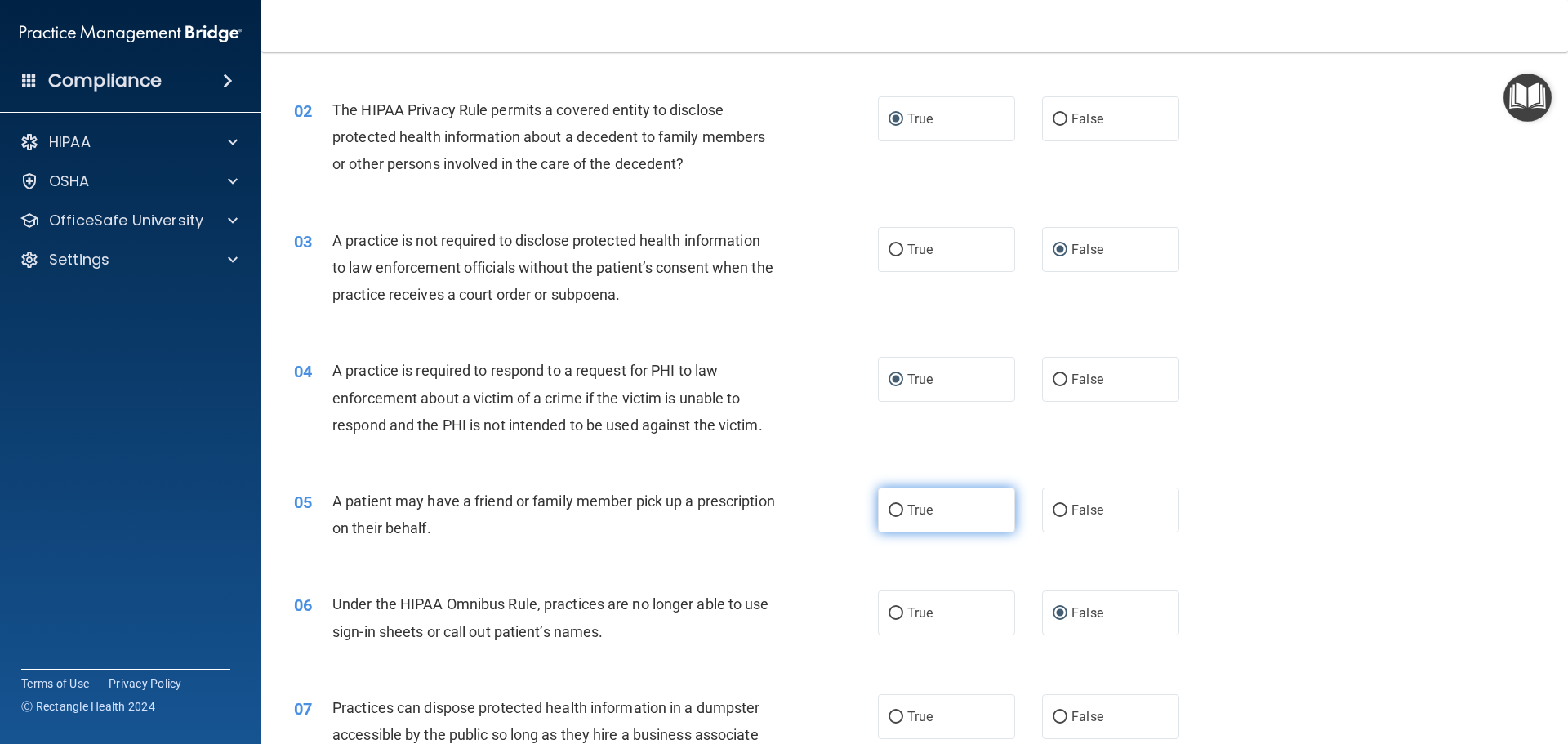
click at [890, 510] on input "True" at bounding box center [896, 511] width 14 height 13
radio input "true"
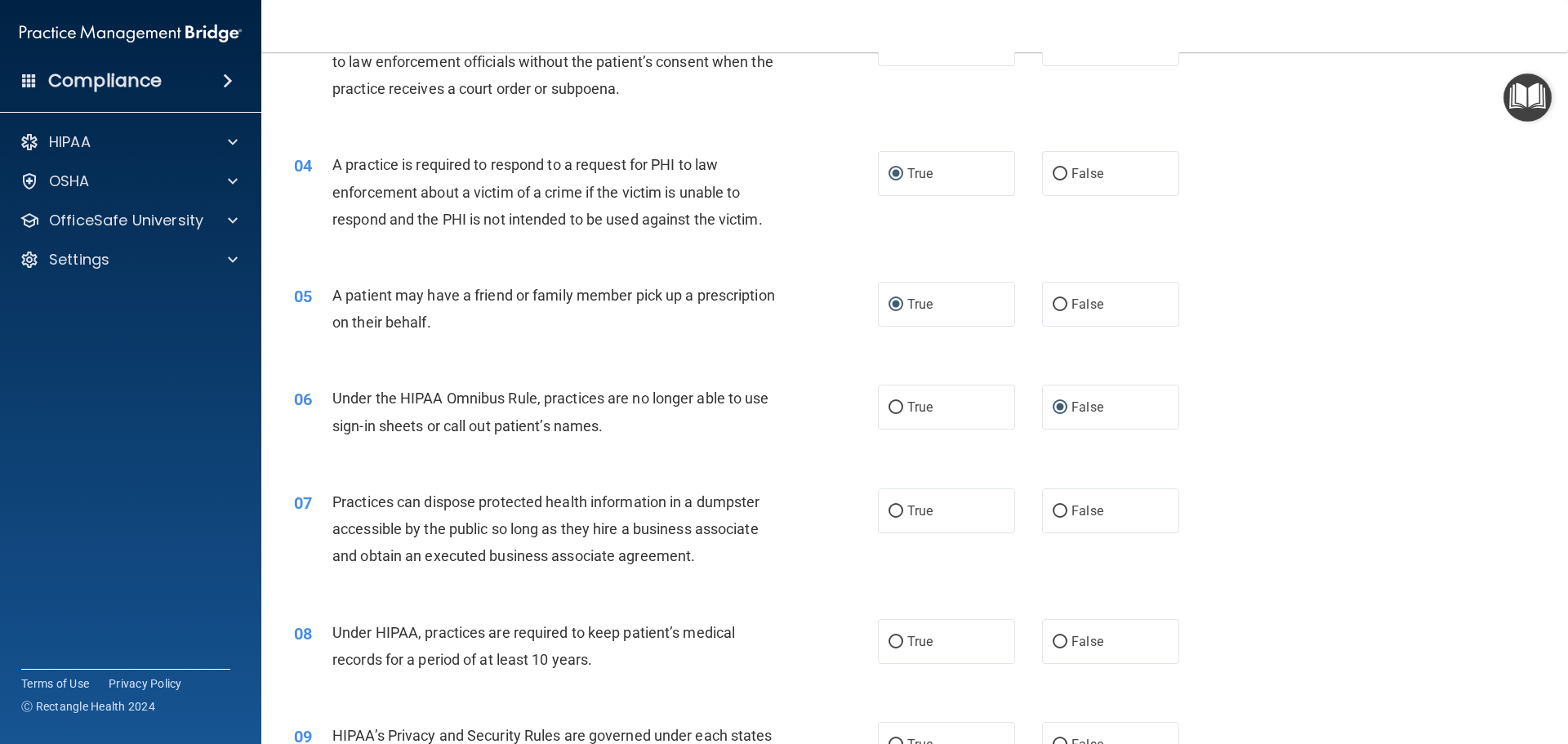
scroll to position [408, 0]
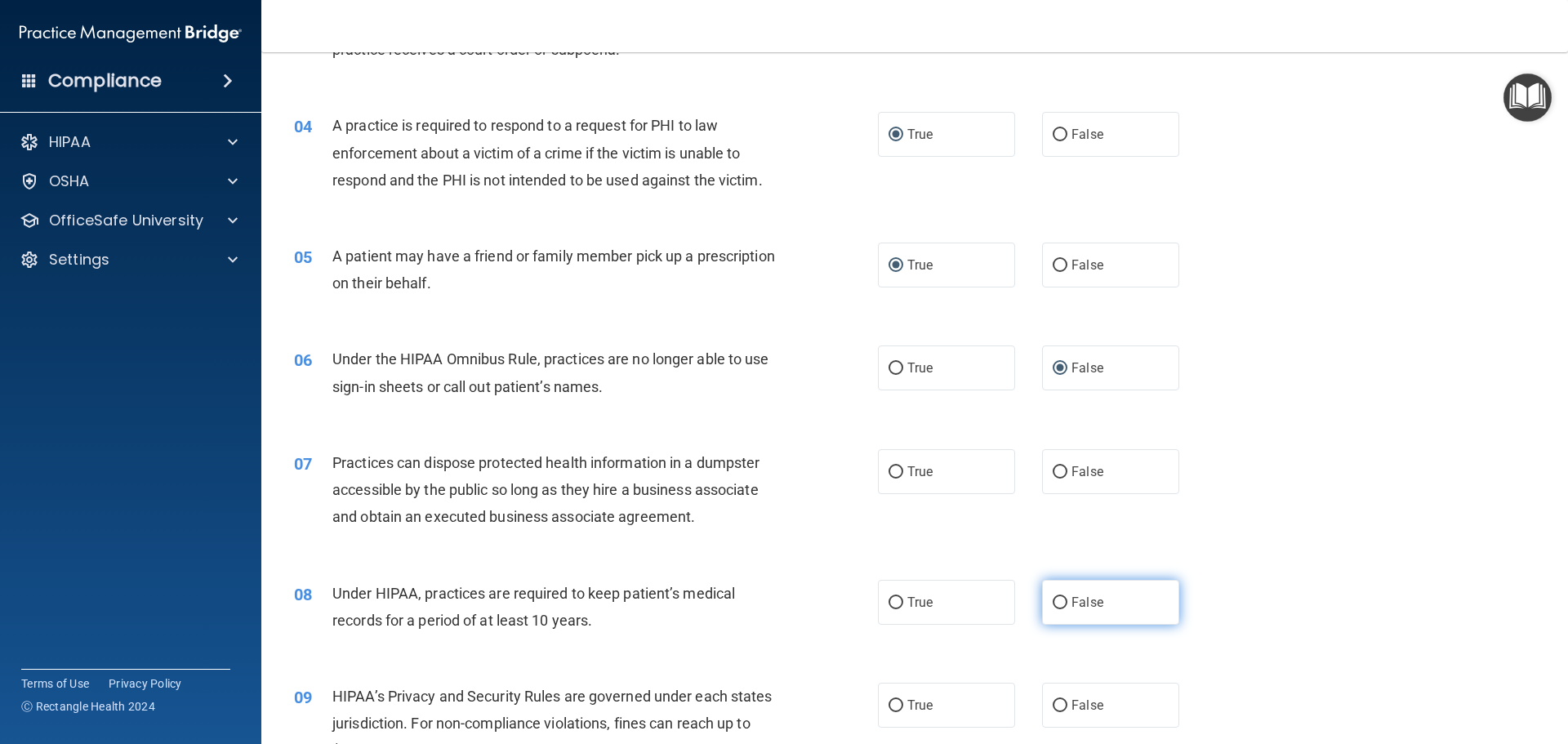
click at [1052, 603] on input "False" at bounding box center [1060, 603] width 14 height 13
radio input "true"
drag, startPoint x: 1062, startPoint y: 473, endPoint x: 1025, endPoint y: 473, distance: 37.0
click at [1062, 472] on label "False" at bounding box center [1111, 472] width 137 height 45
click at [1062, 472] on input "False" at bounding box center [1060, 473] width 14 height 13
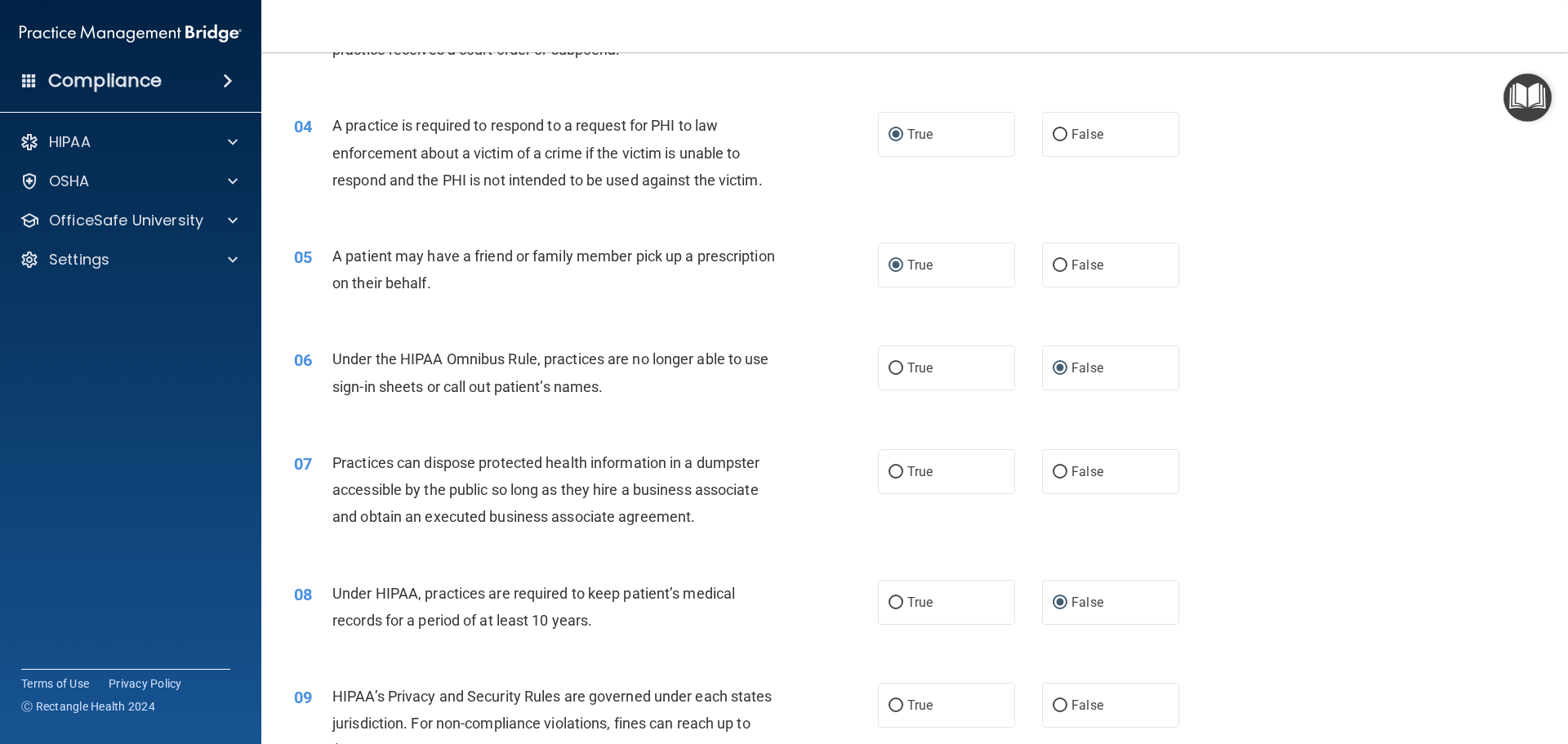
radio input "true"
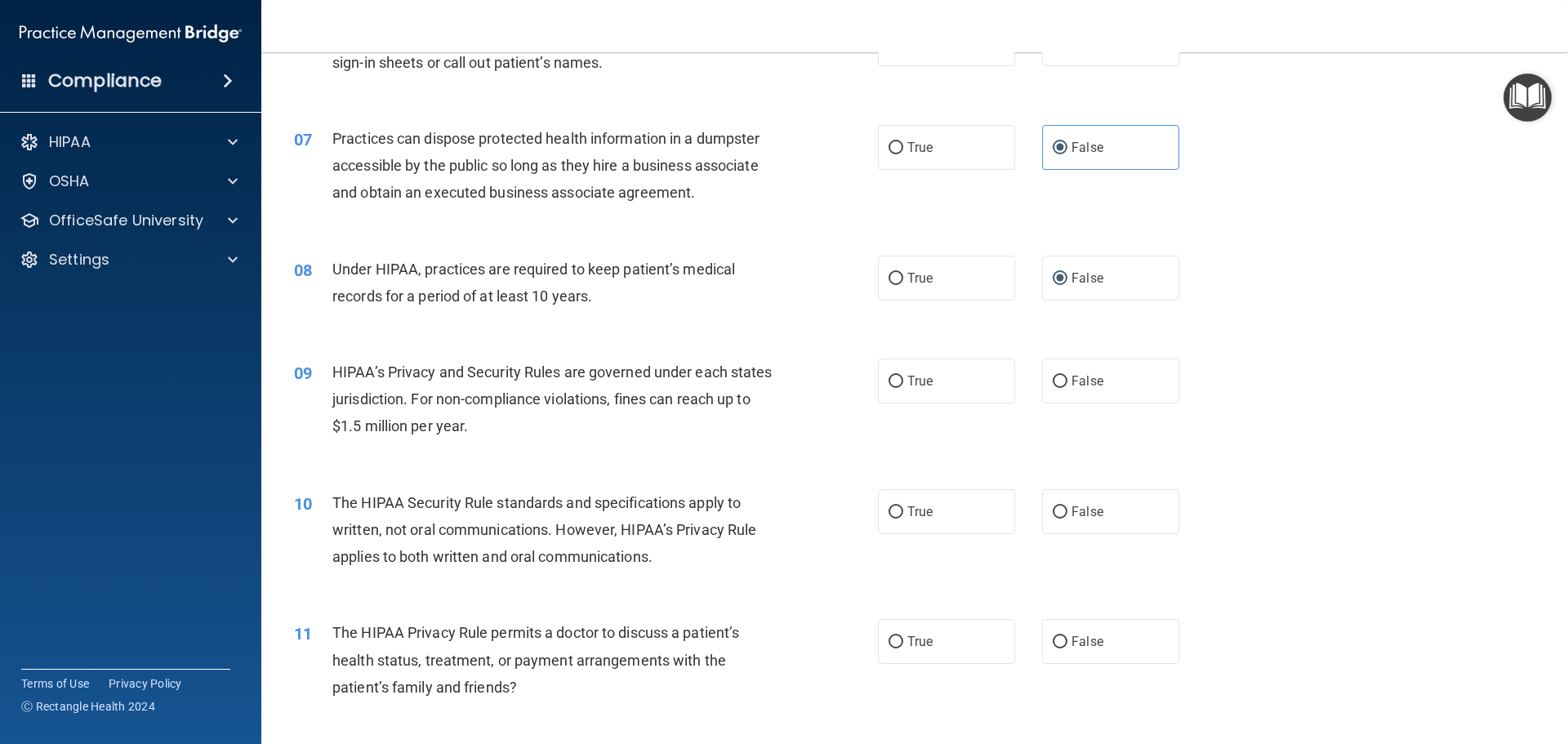
scroll to position [735, 0]
click at [1052, 374] on input "False" at bounding box center [1060, 380] width 14 height 13
radio input "true"
click at [889, 641] on input "True" at bounding box center [896, 640] width 14 height 13
radio input "true"
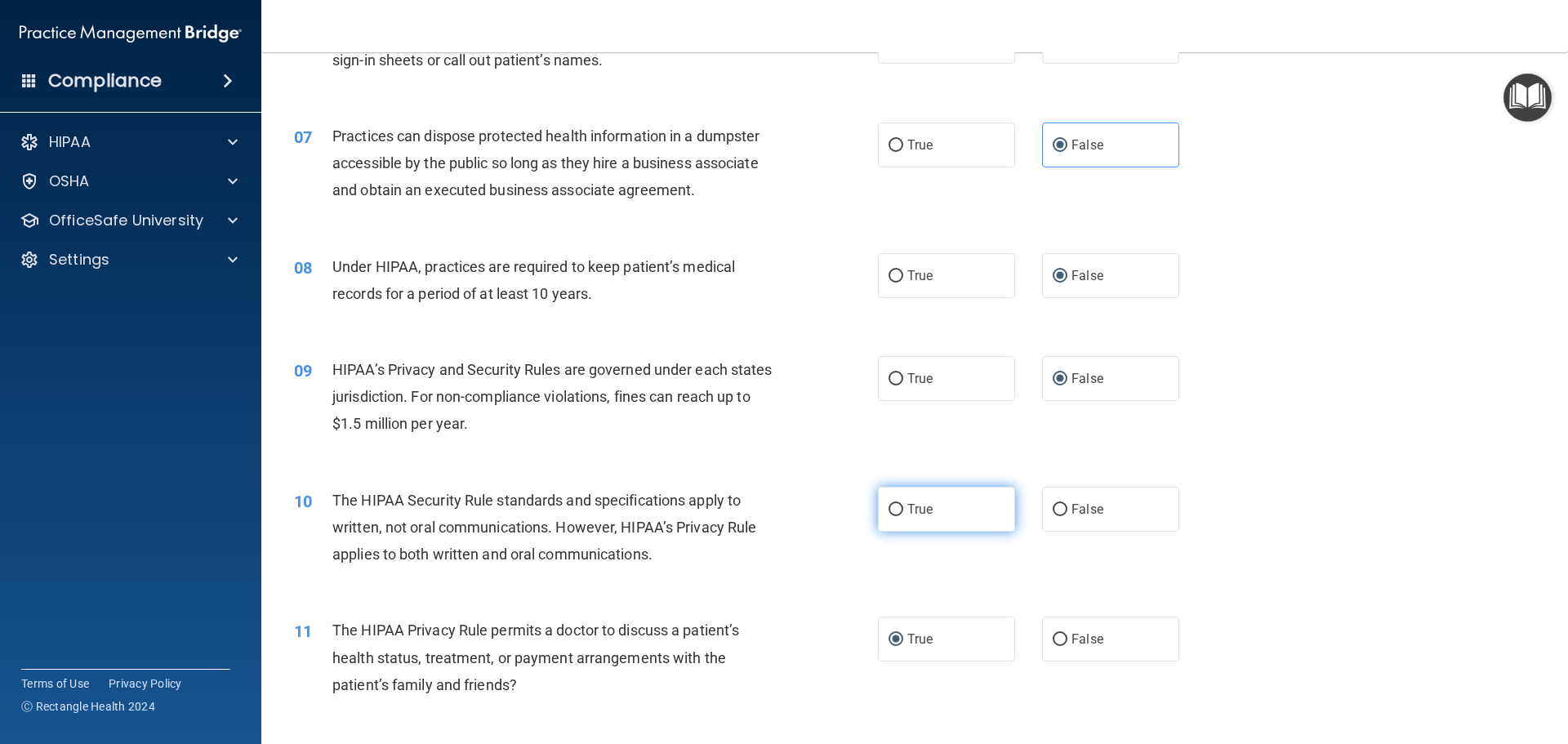
click at [895, 510] on input "True" at bounding box center [896, 510] width 14 height 13
radio input "true"
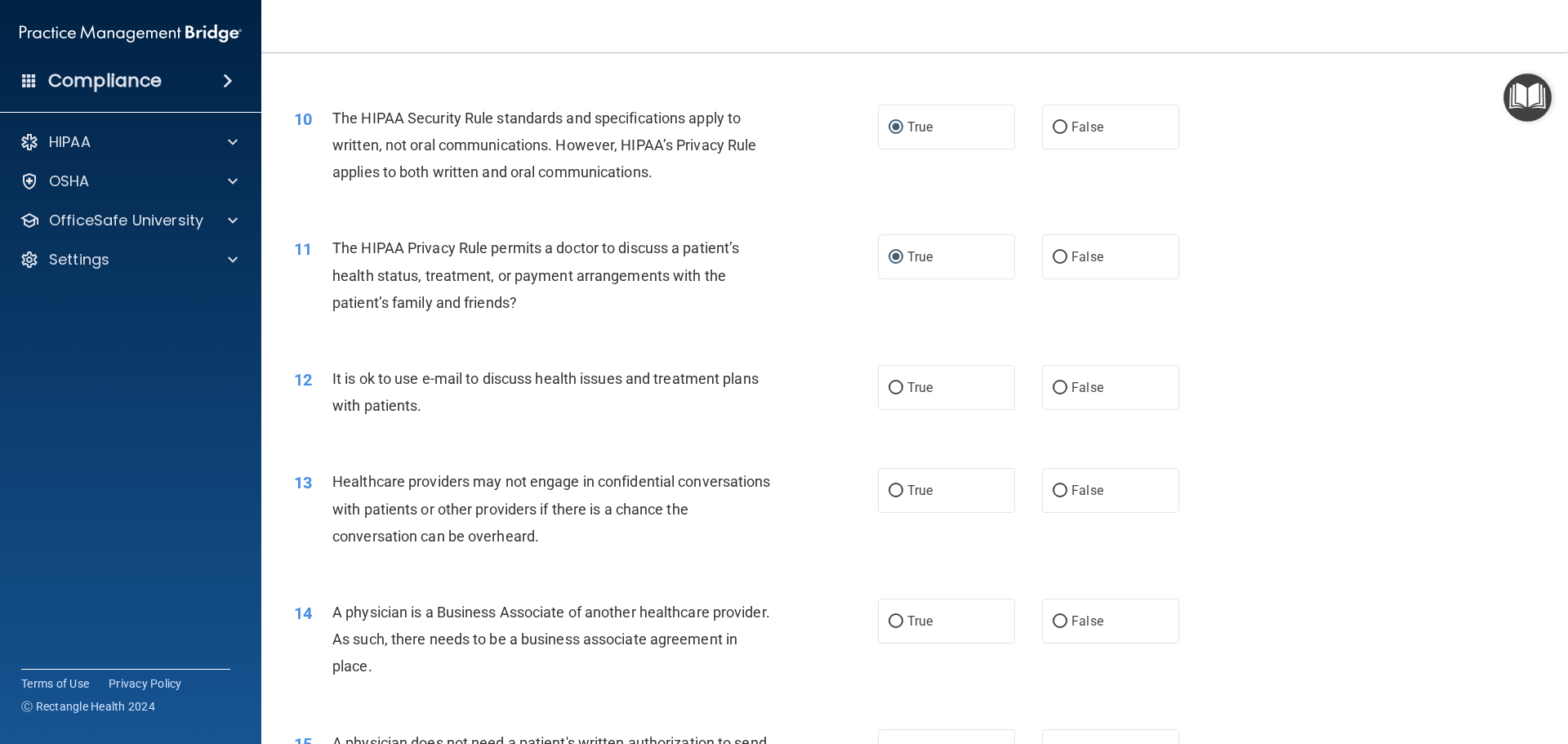
scroll to position [1063, 0]
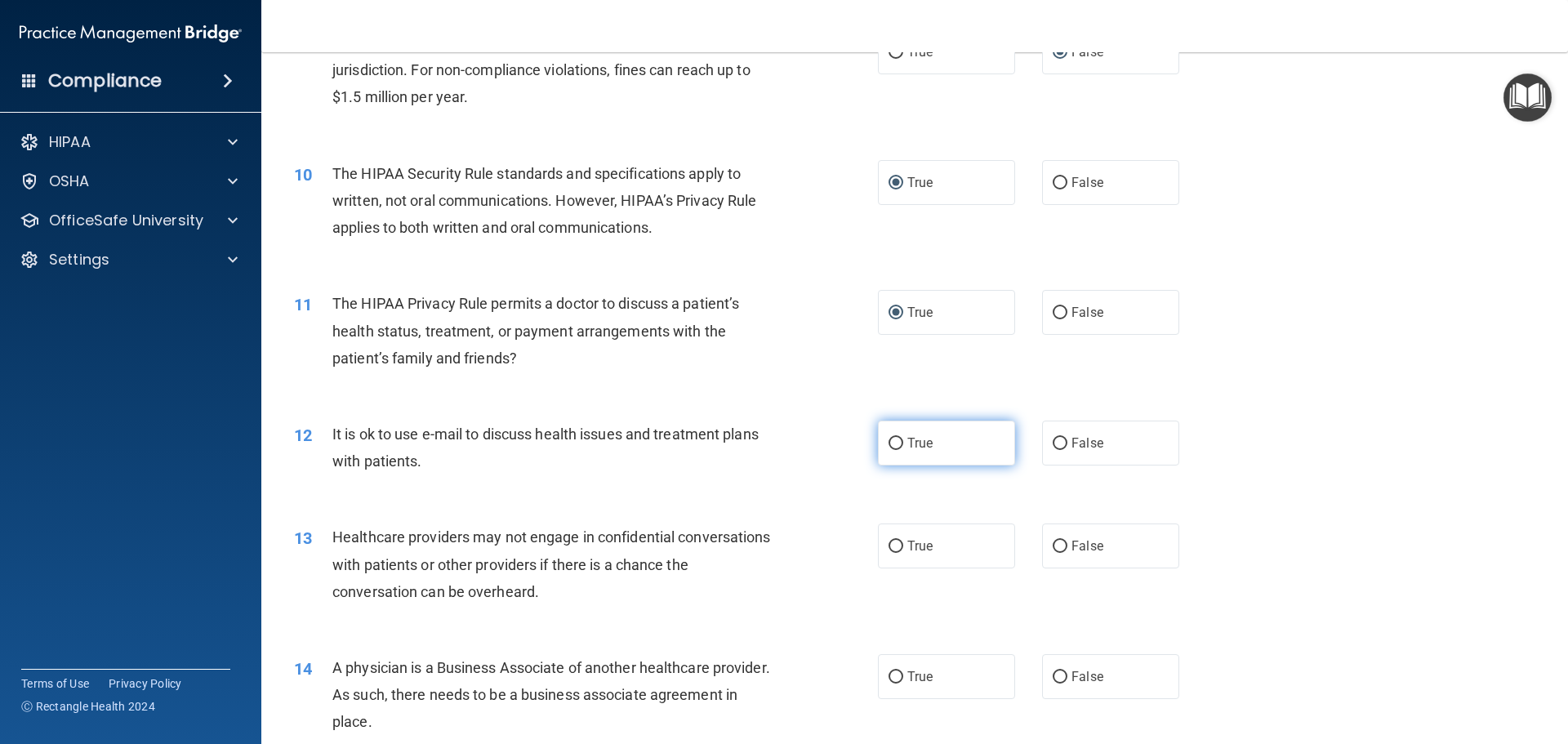
click at [890, 440] on input "True" at bounding box center [896, 444] width 14 height 13
radio input "true"
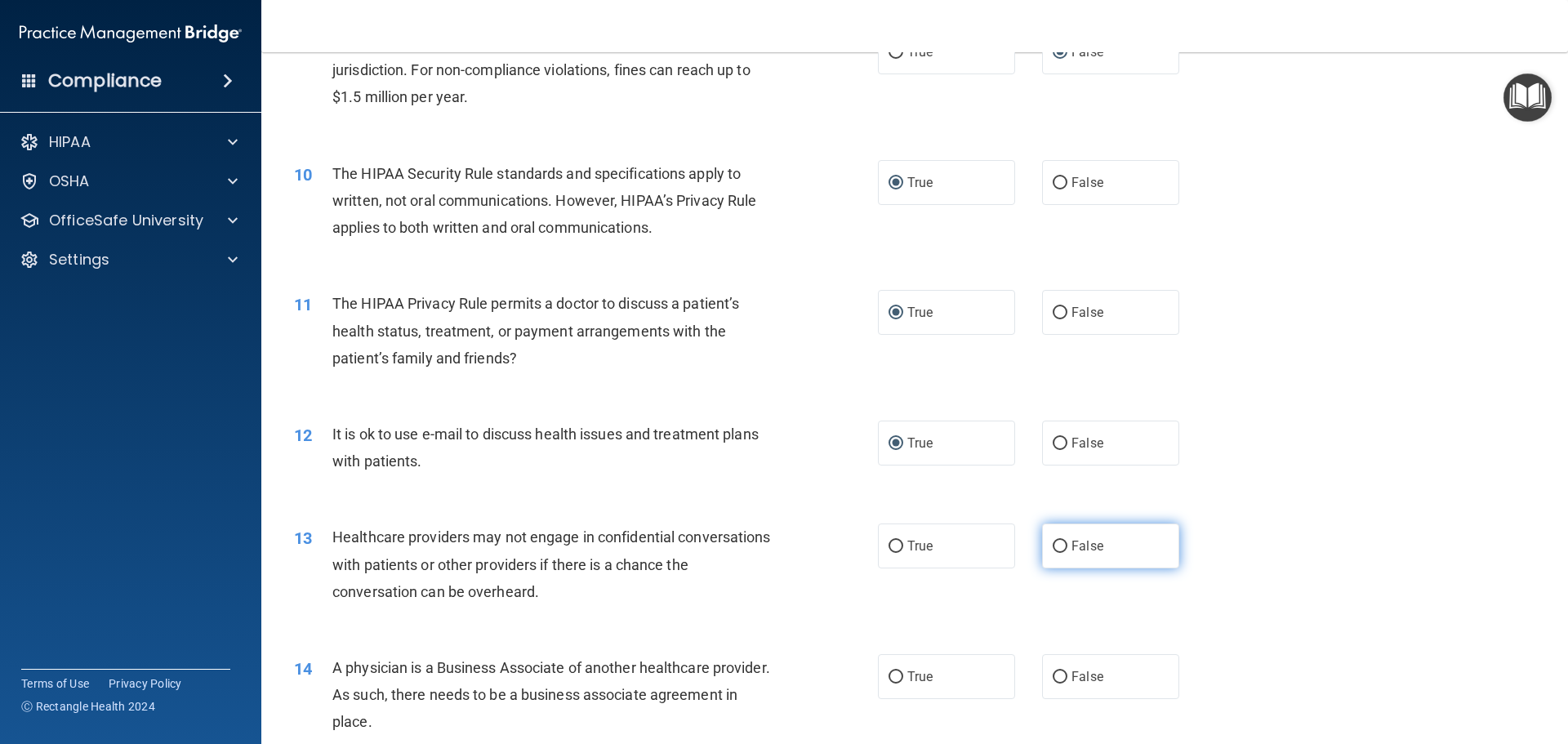
click at [1052, 548] on input "False" at bounding box center [1060, 547] width 14 height 13
radio input "true"
click at [1056, 674] on input "False" at bounding box center [1060, 678] width 14 height 13
radio input "true"
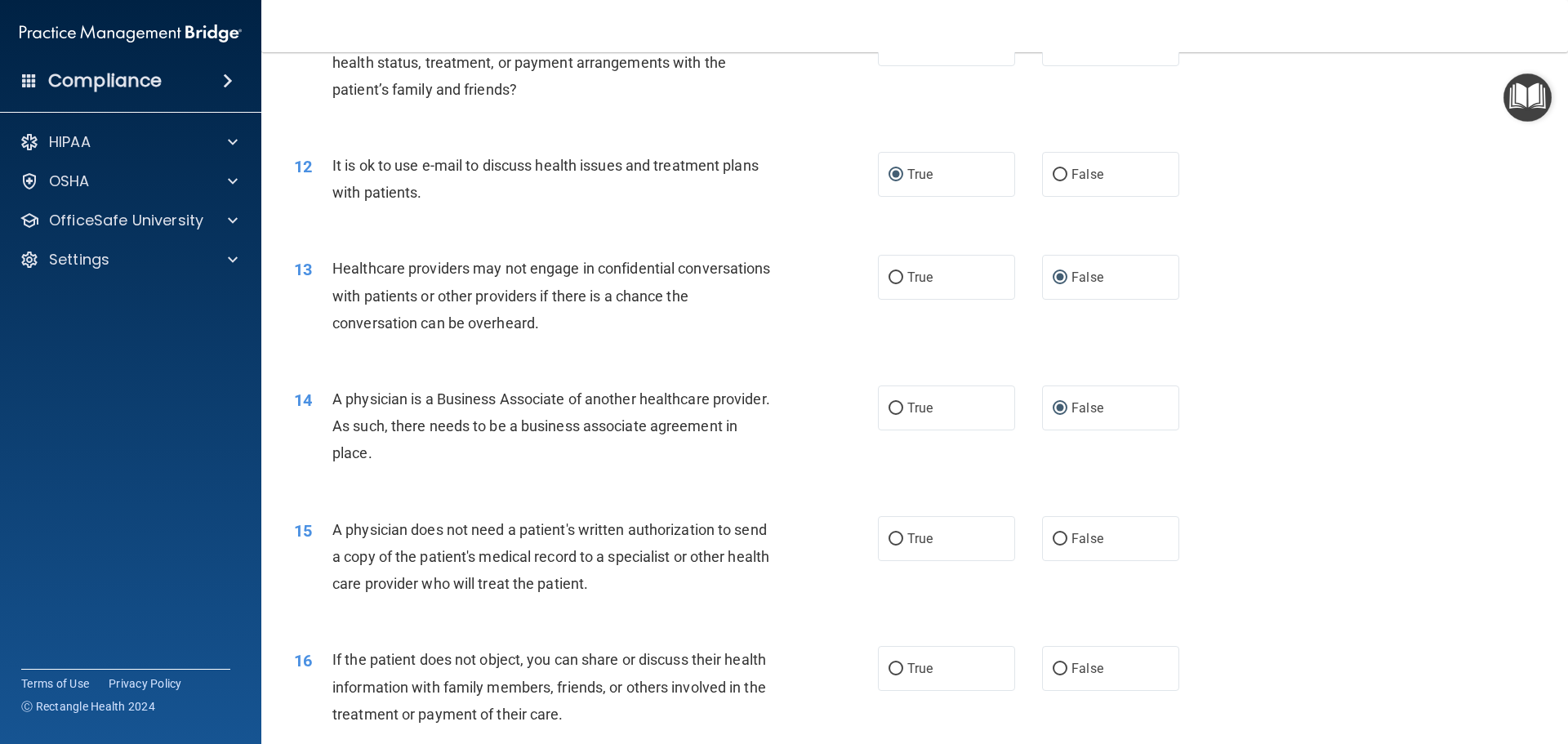
scroll to position [1390, 0]
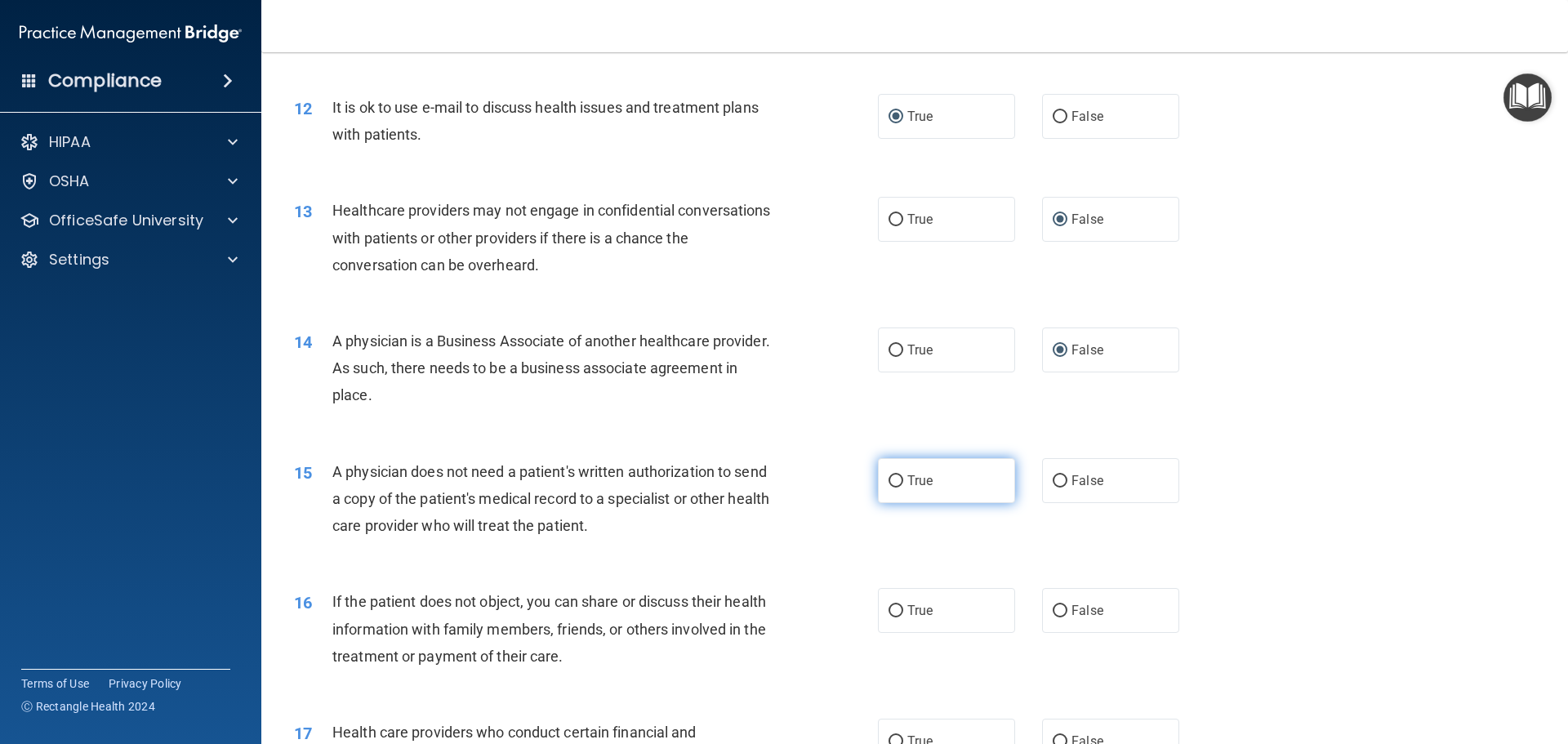
click at [889, 482] on input "True" at bounding box center [896, 482] width 14 height 13
radio input "true"
click at [894, 610] on input "True" at bounding box center [896, 611] width 14 height 13
radio input "true"
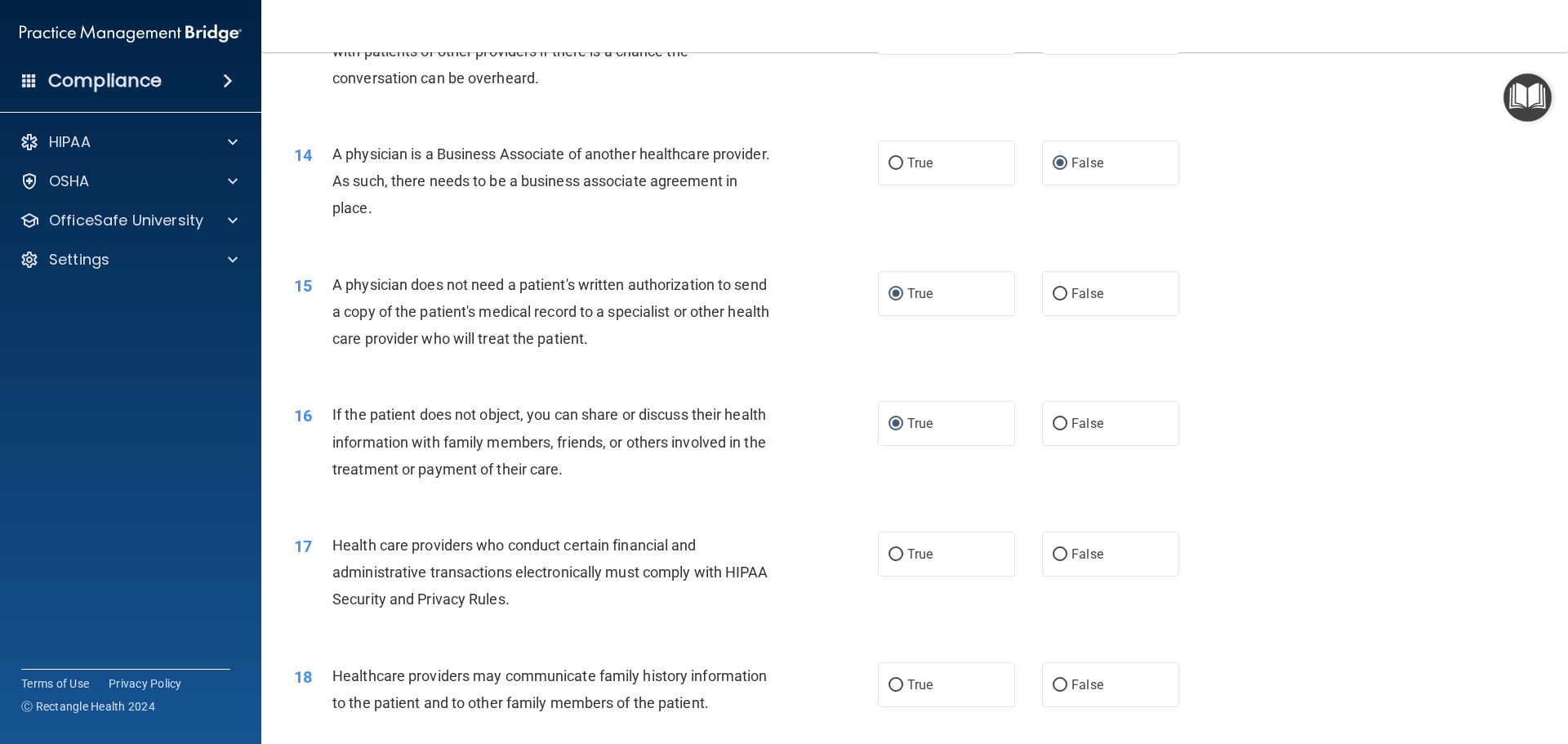
scroll to position [1634, 0]
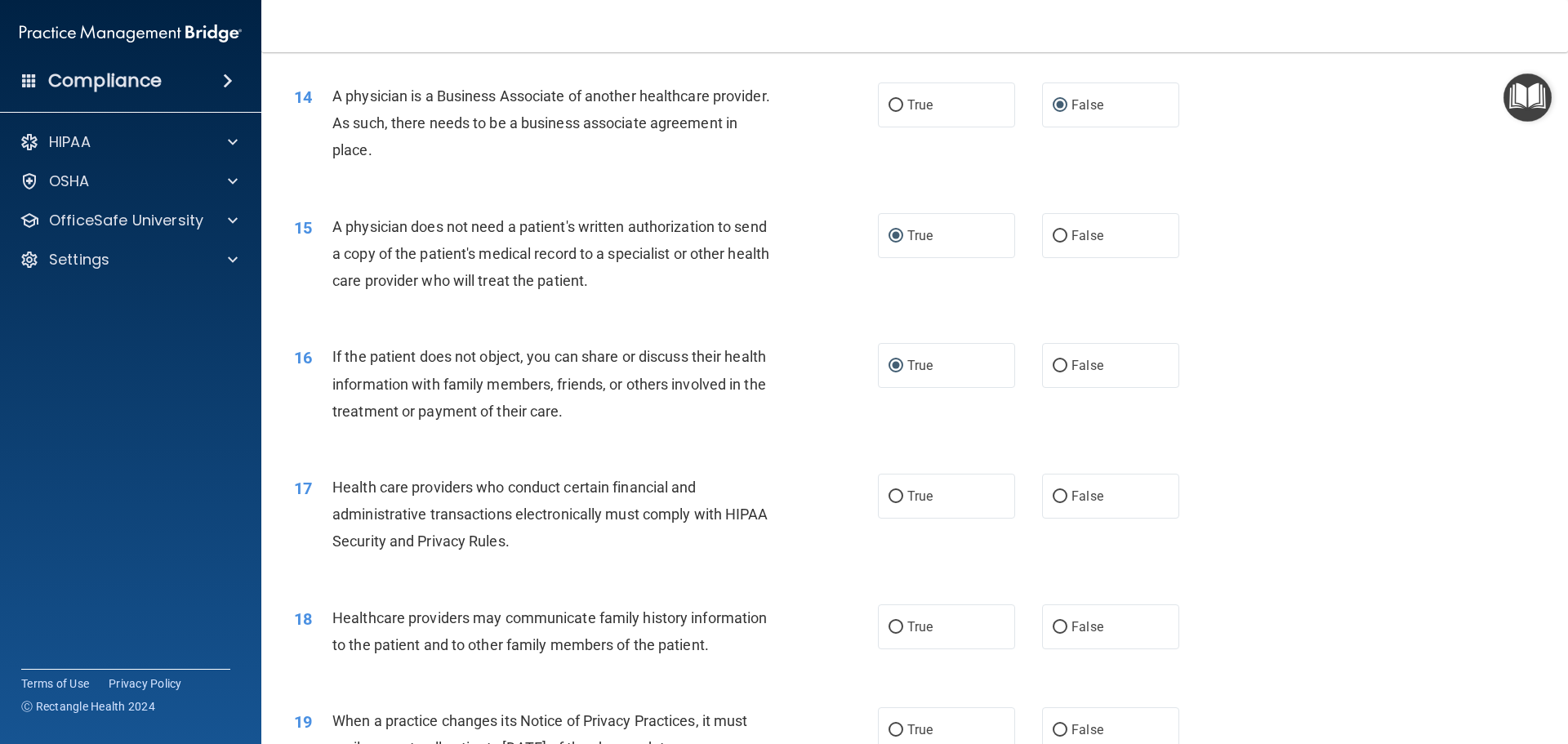
drag, startPoint x: 892, startPoint y: 492, endPoint x: 858, endPoint y: 507, distance: 37.2
click at [892, 493] on input "True" at bounding box center [896, 498] width 14 height 13
radio input "true"
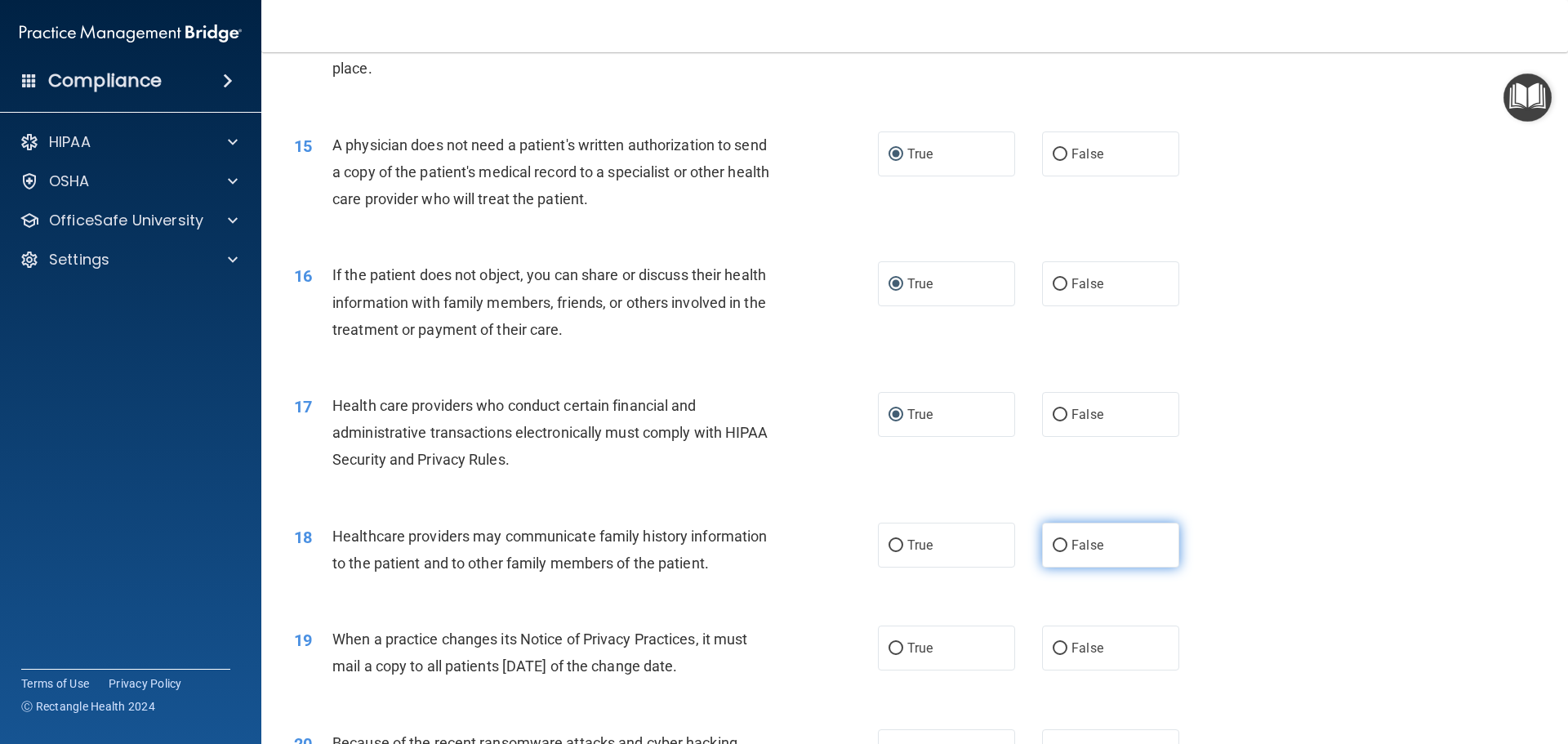
click at [1053, 540] on input "False" at bounding box center [1060, 546] width 14 height 13
radio input "true"
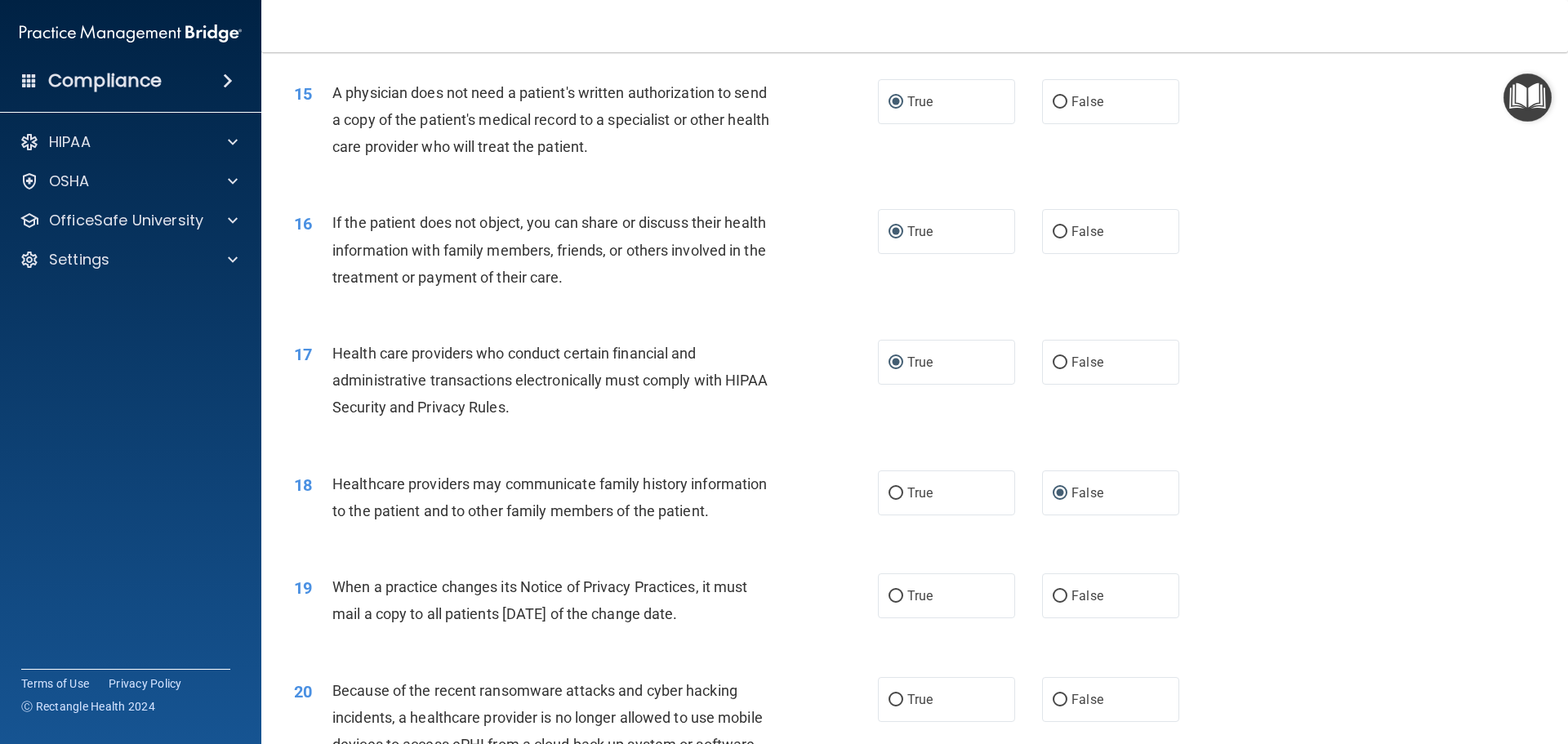
scroll to position [1798, 0]
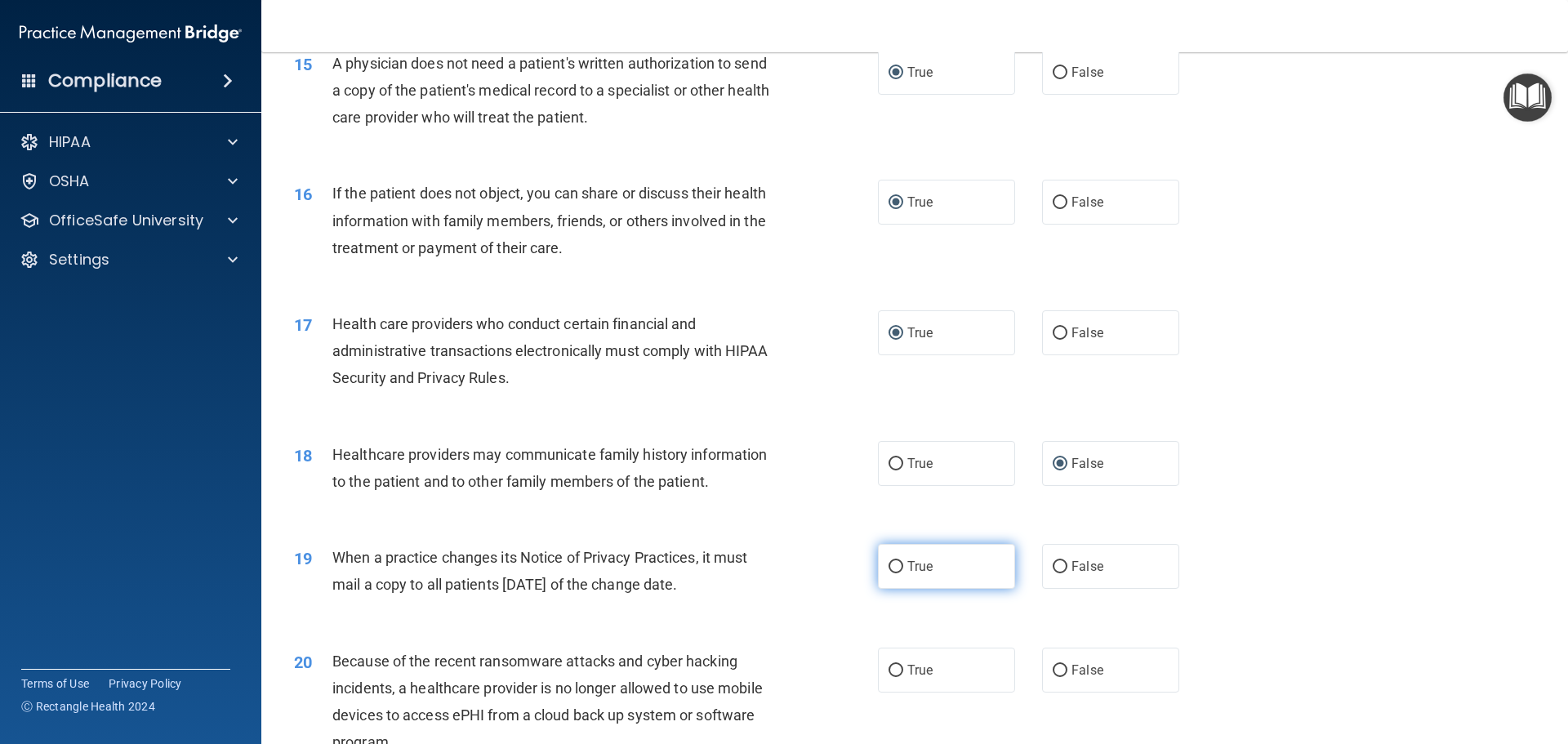
click at [1052, 566] on input "False" at bounding box center [1060, 568] width 14 height 13
radio input "true"
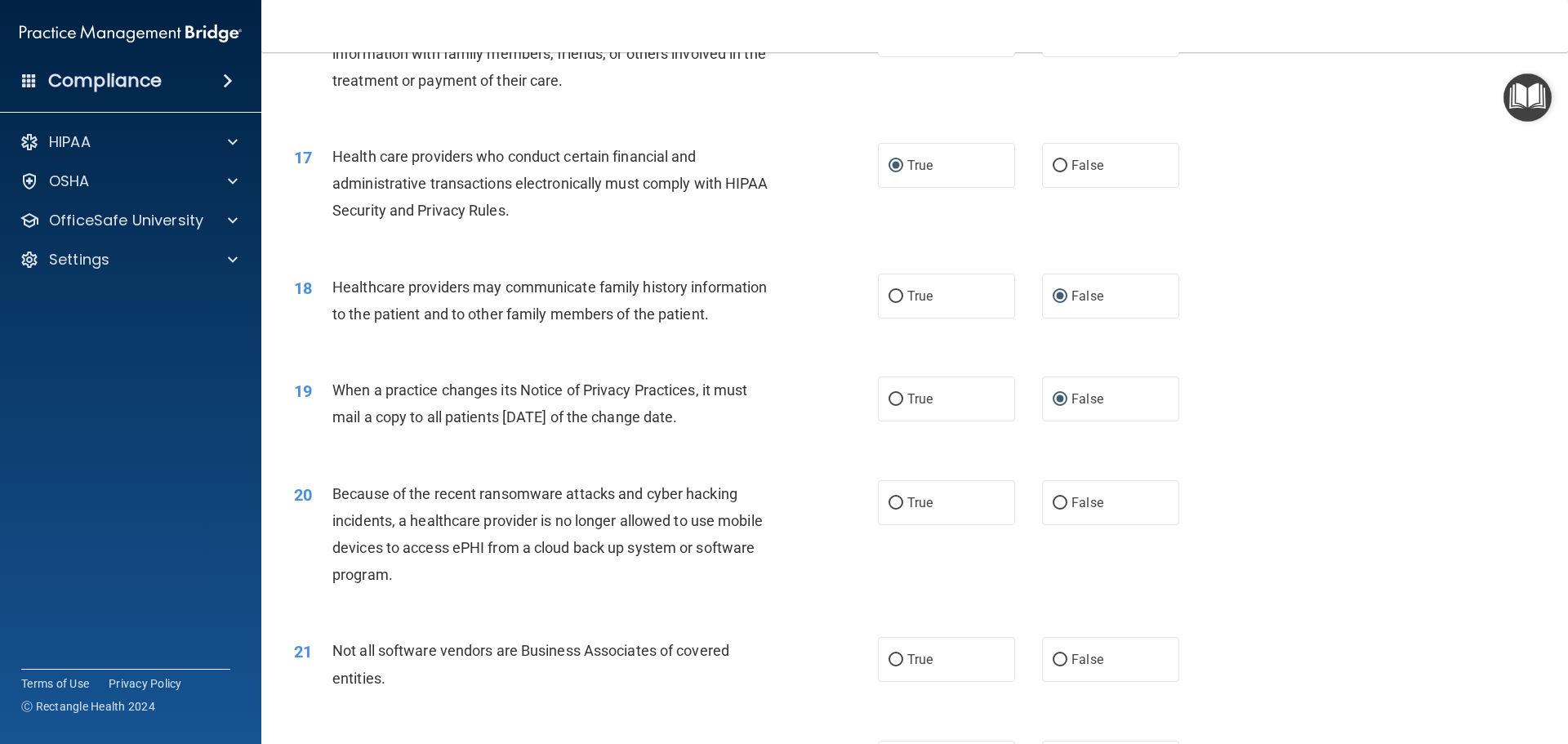
scroll to position [2043, 0]
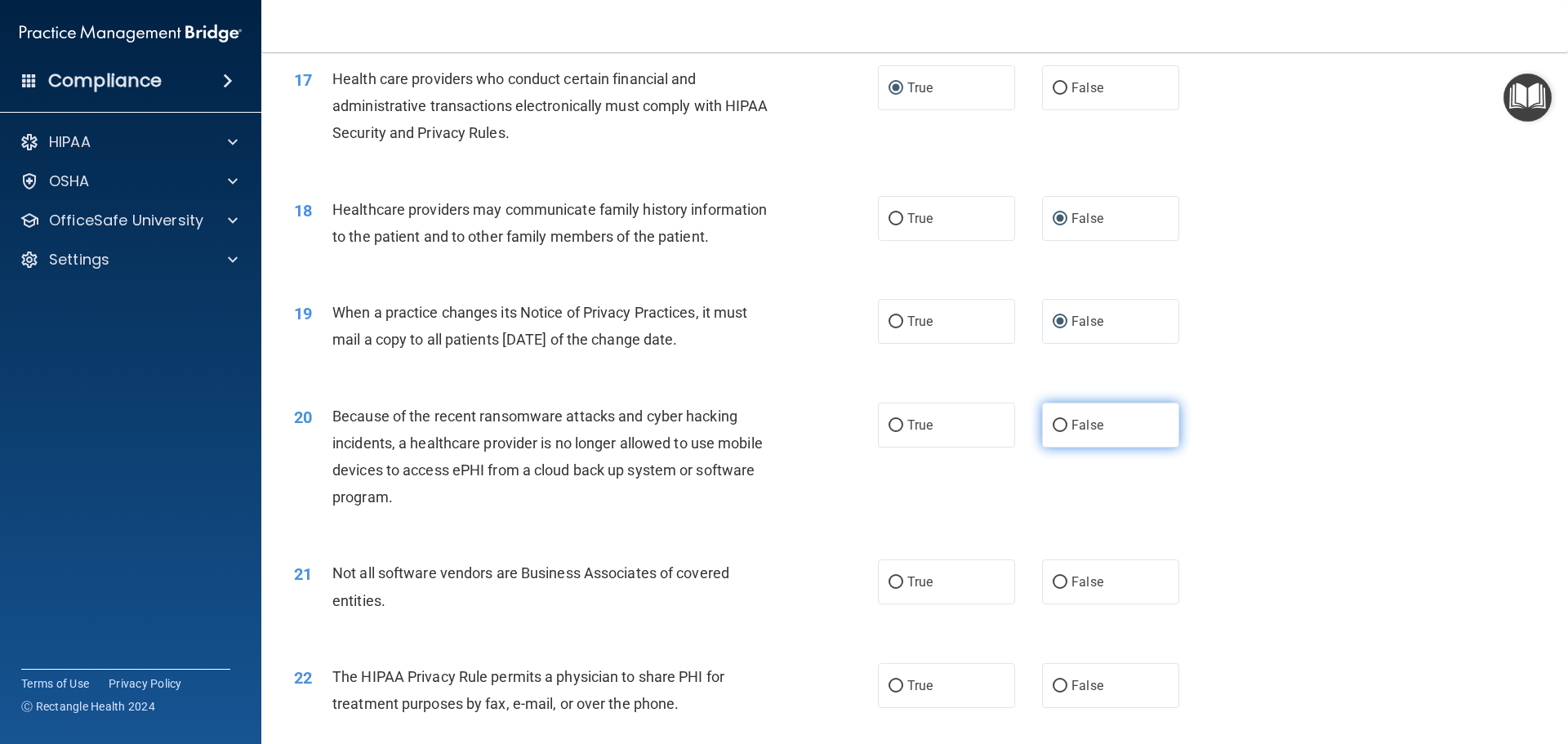
click at [1052, 426] on input "False" at bounding box center [1060, 426] width 14 height 13
radio input "true"
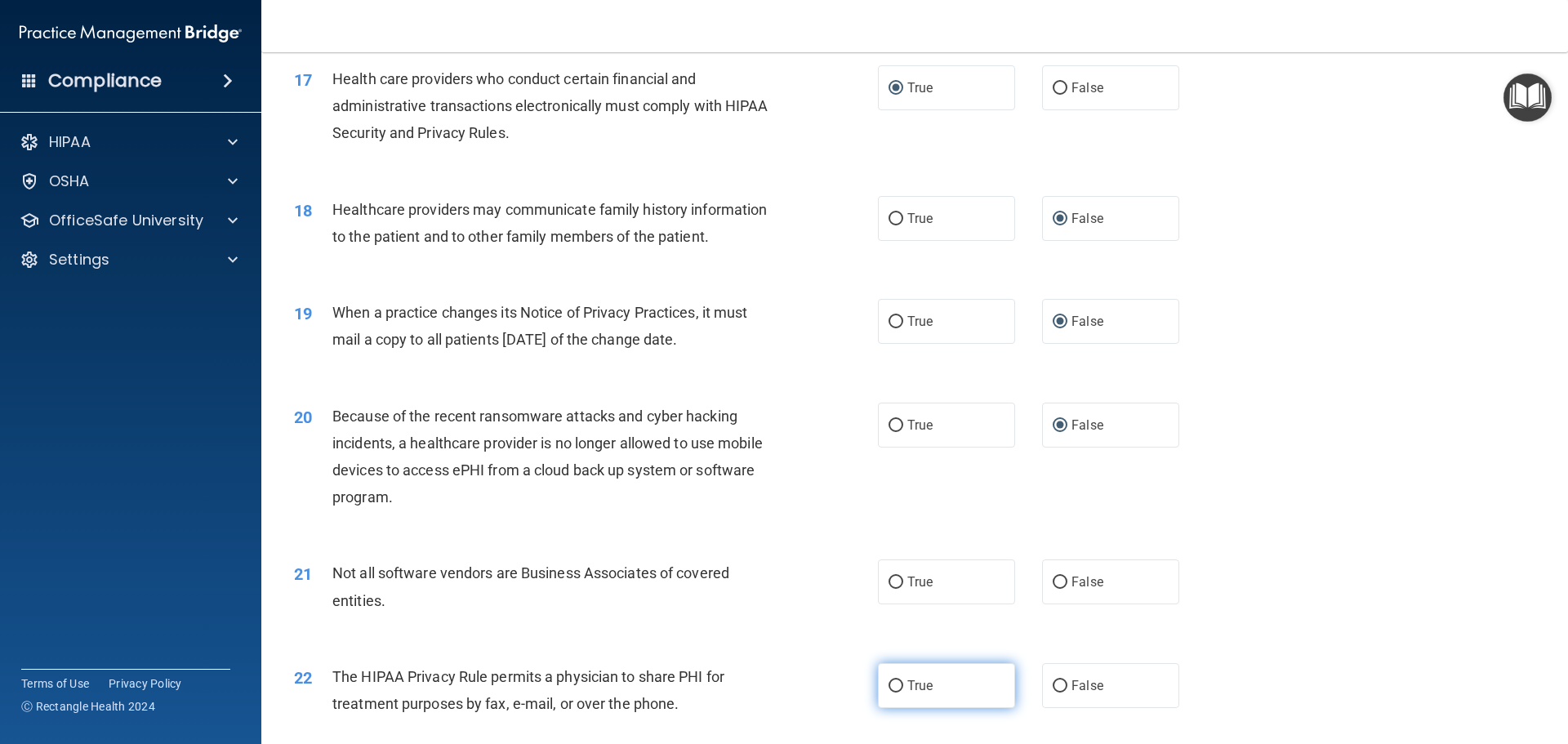
click at [892, 681] on input "True" at bounding box center [896, 687] width 14 height 13
radio input "true"
click at [896, 579] on input "True" at bounding box center [896, 583] width 14 height 13
radio input "true"
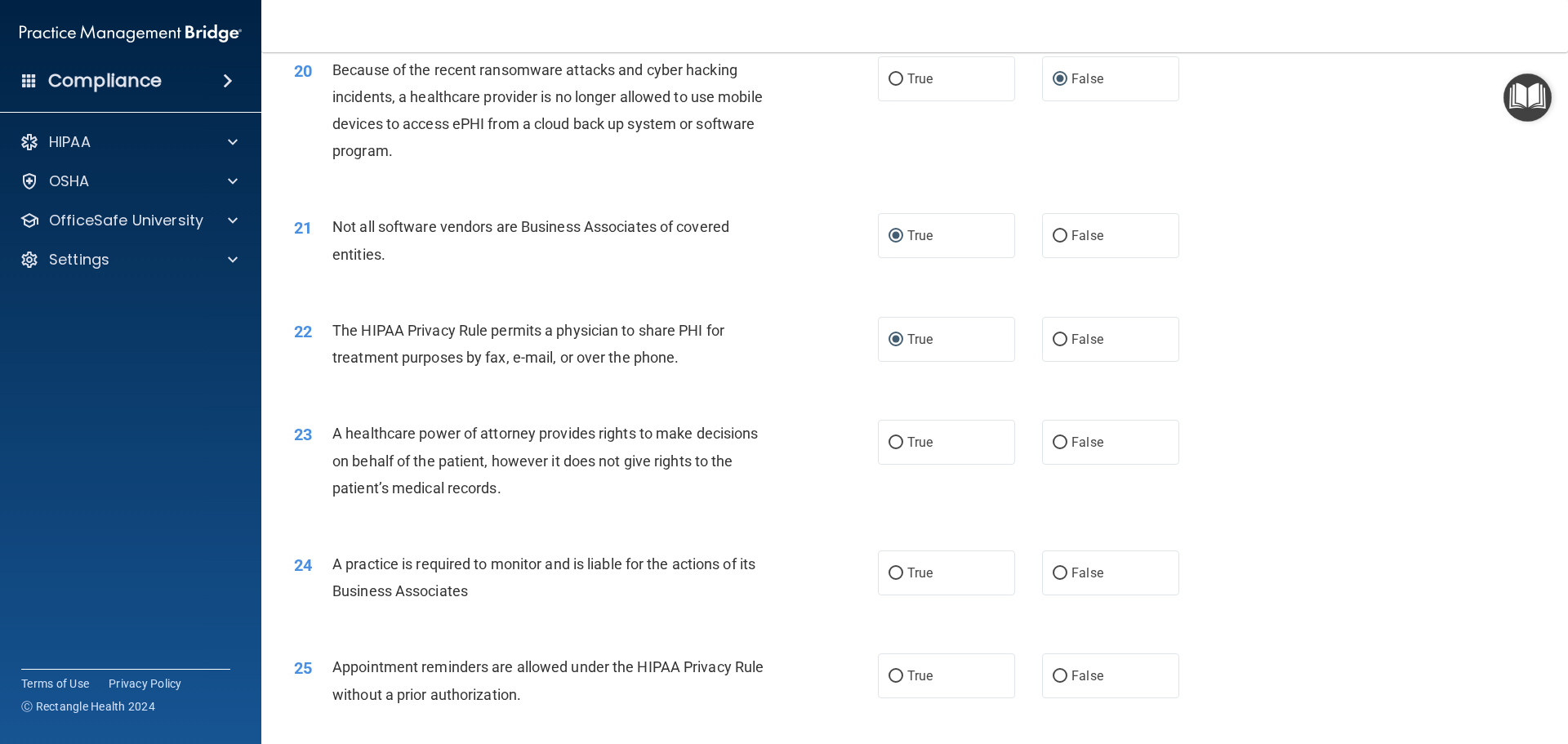
scroll to position [2451, 0]
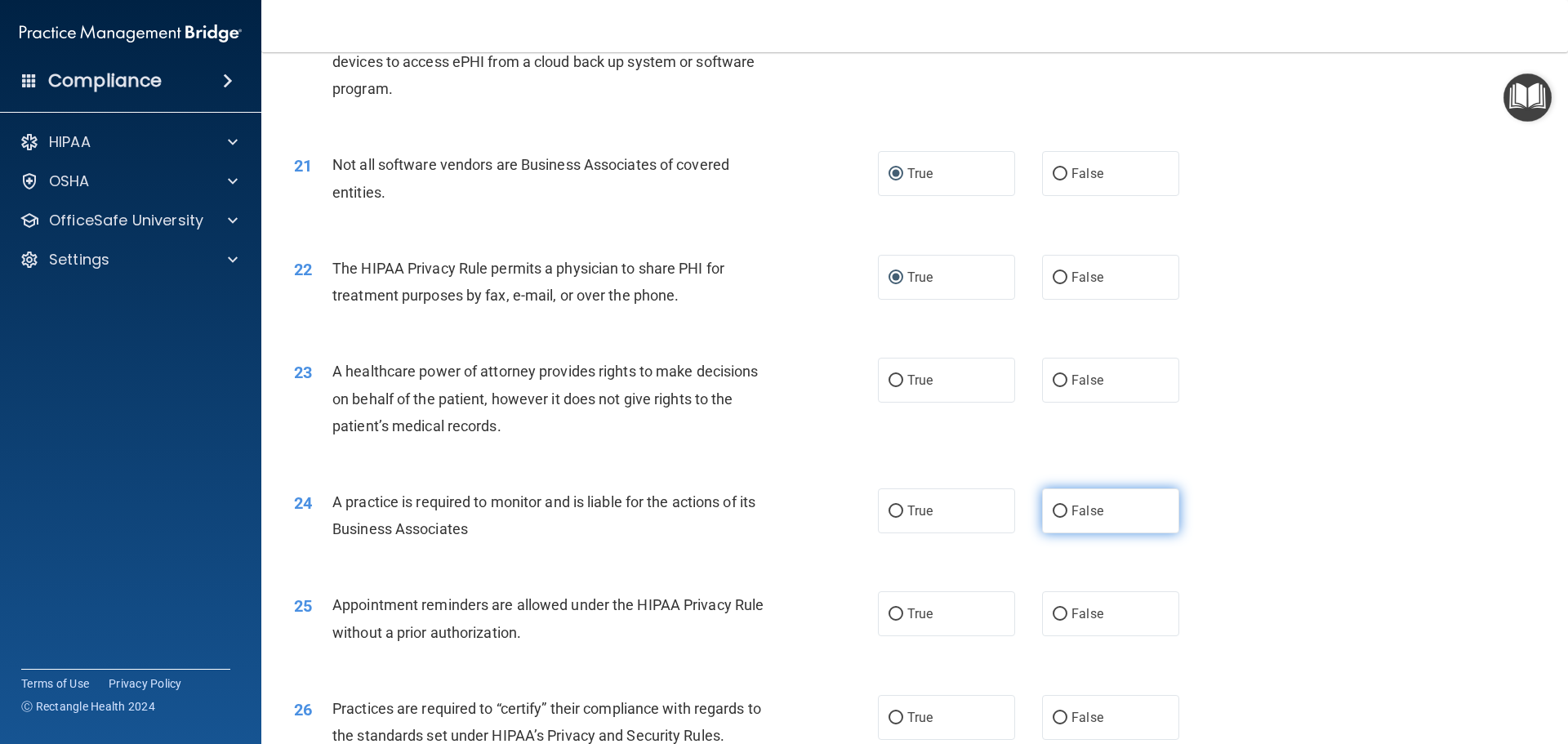
click at [1052, 510] on input "False" at bounding box center [1060, 512] width 14 height 13
radio input "true"
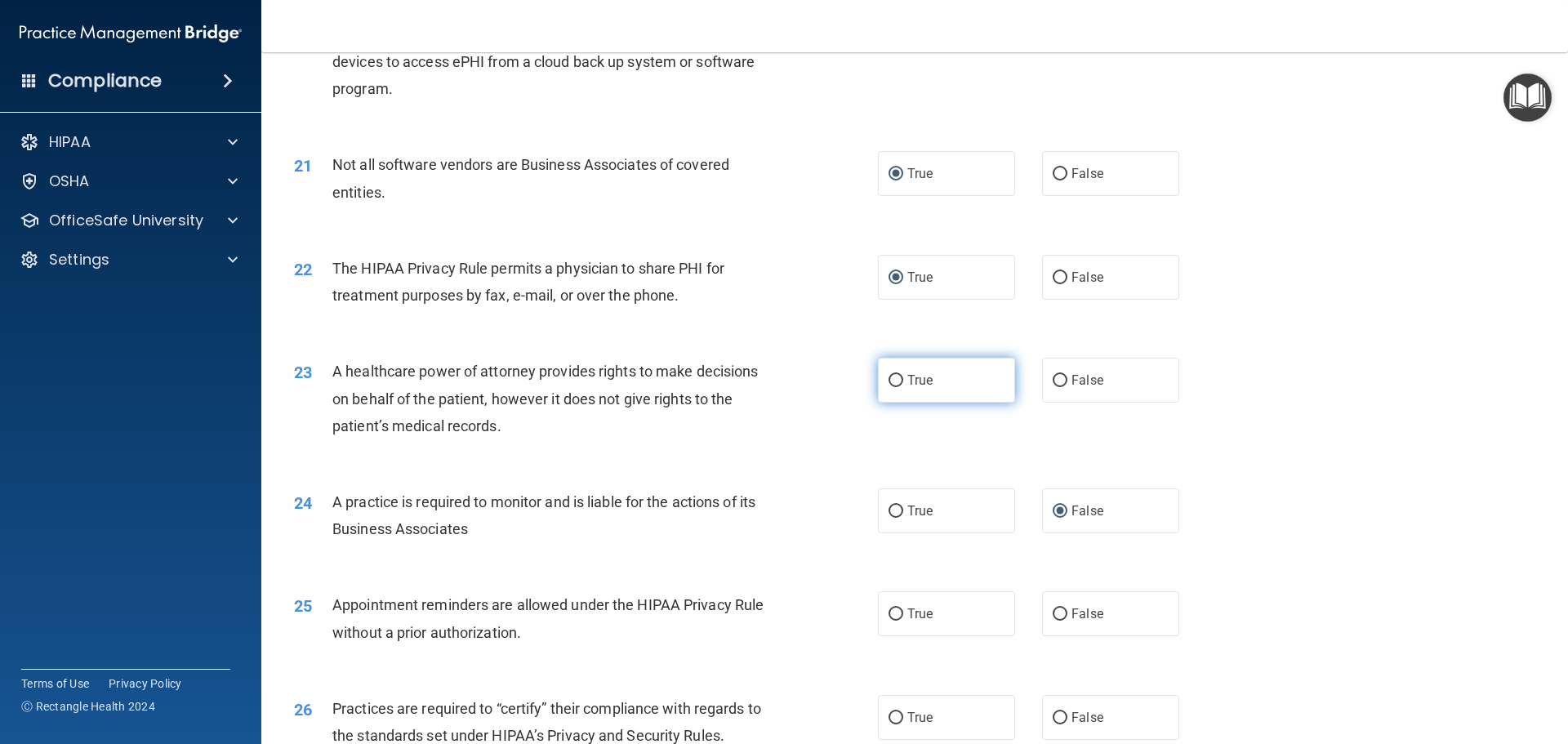
click at [889, 380] on input "True" at bounding box center [896, 381] width 14 height 13
radio input "true"
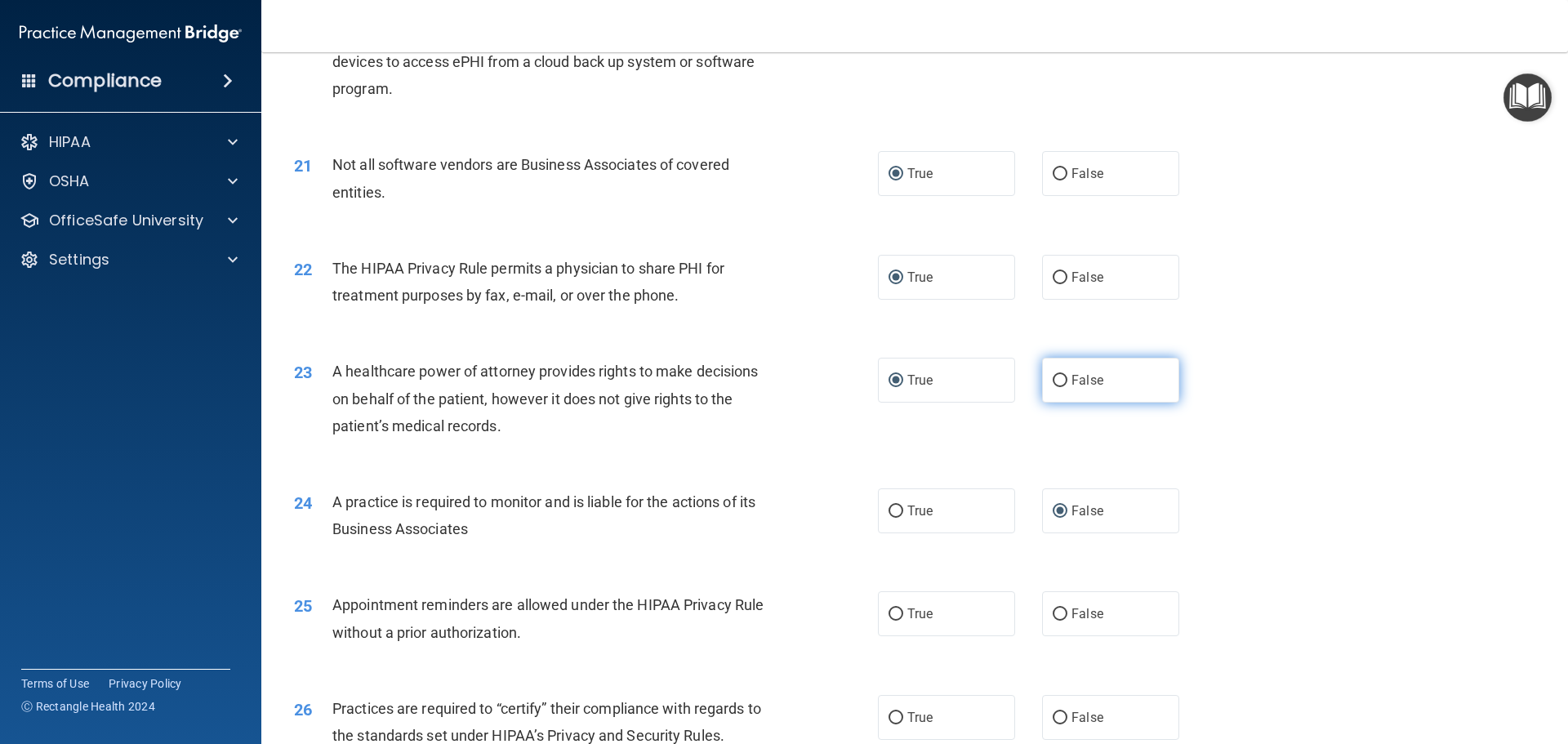
click at [1053, 376] on input "False" at bounding box center [1060, 381] width 14 height 13
radio input "true"
radio input "false"
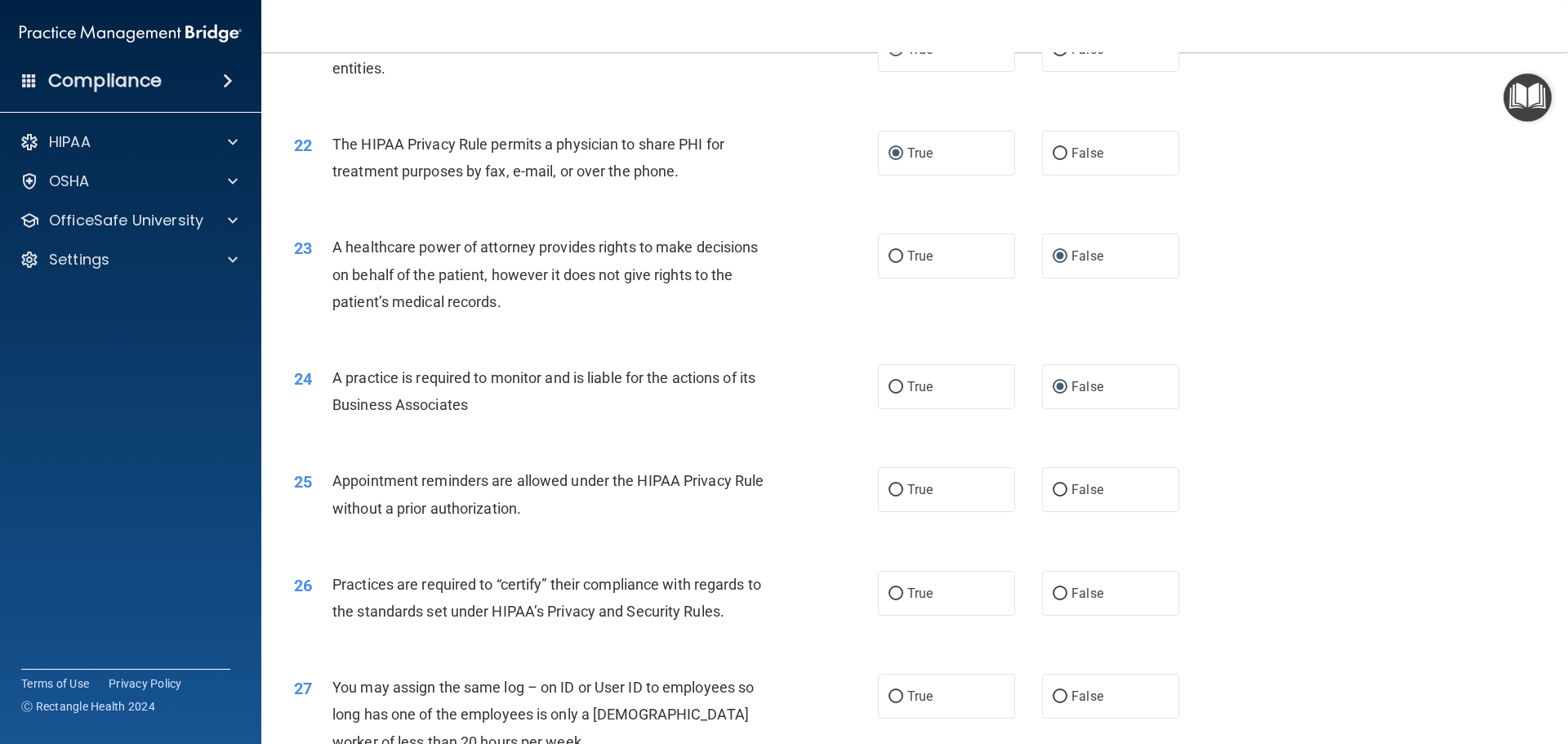
scroll to position [2615, 0]
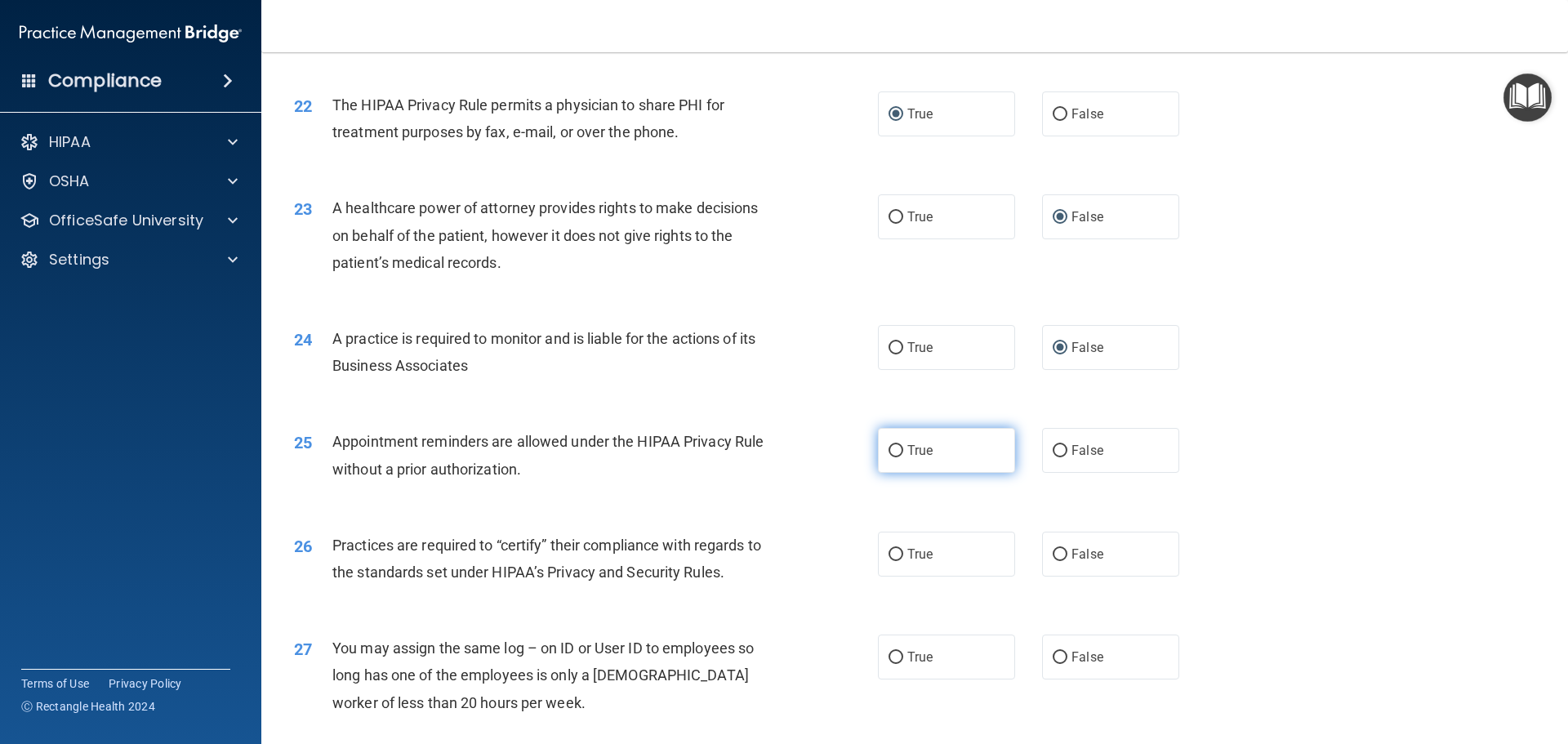
click at [890, 452] on input "True" at bounding box center [896, 451] width 14 height 13
radio input "true"
click at [891, 555] on input "True" at bounding box center [896, 555] width 14 height 13
radio input "true"
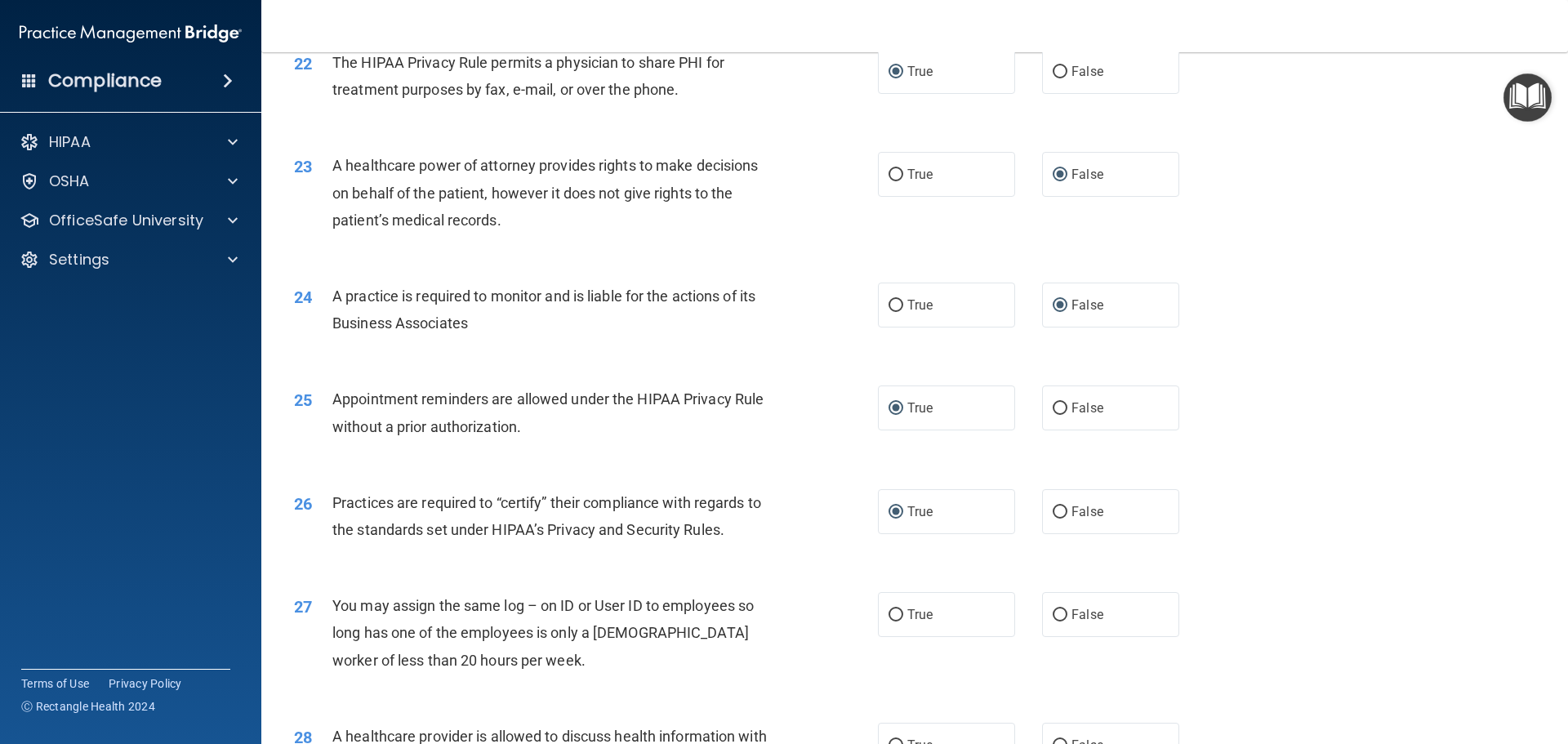
scroll to position [2697, 0]
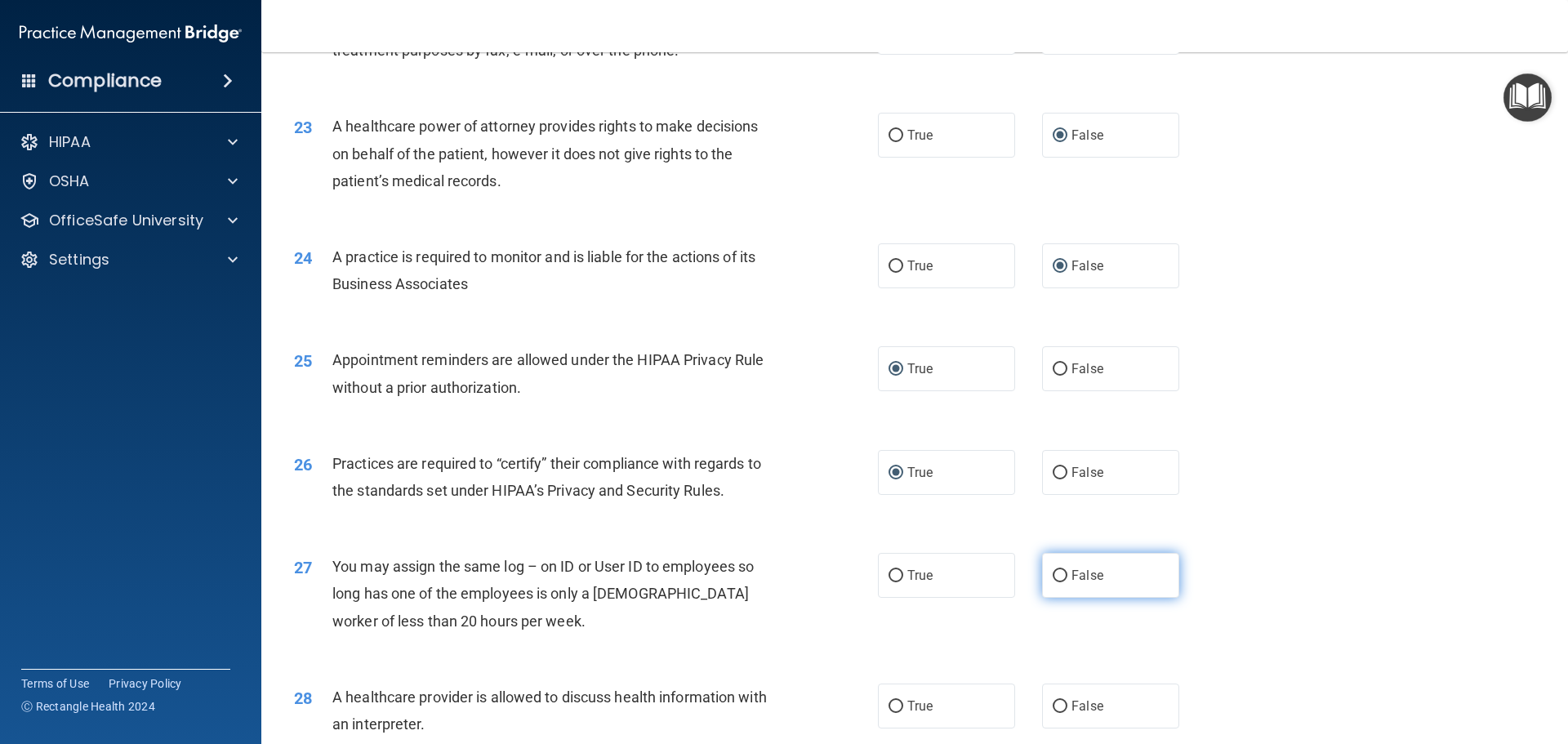
click at [1053, 576] on input "False" at bounding box center [1060, 577] width 14 height 13
radio input "true"
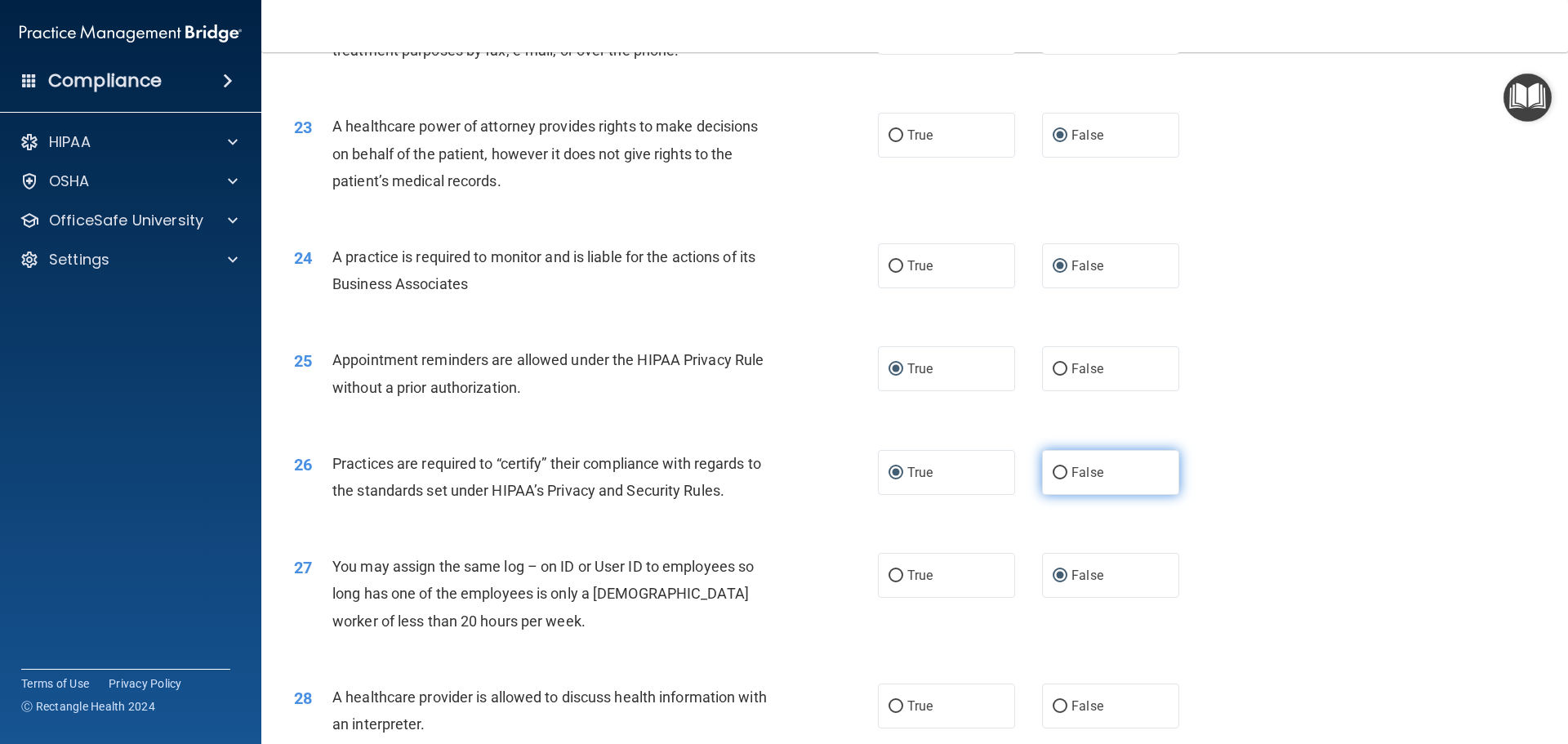
click at [1052, 470] on input "False" at bounding box center [1060, 474] width 14 height 13
radio input "true"
radio input "false"
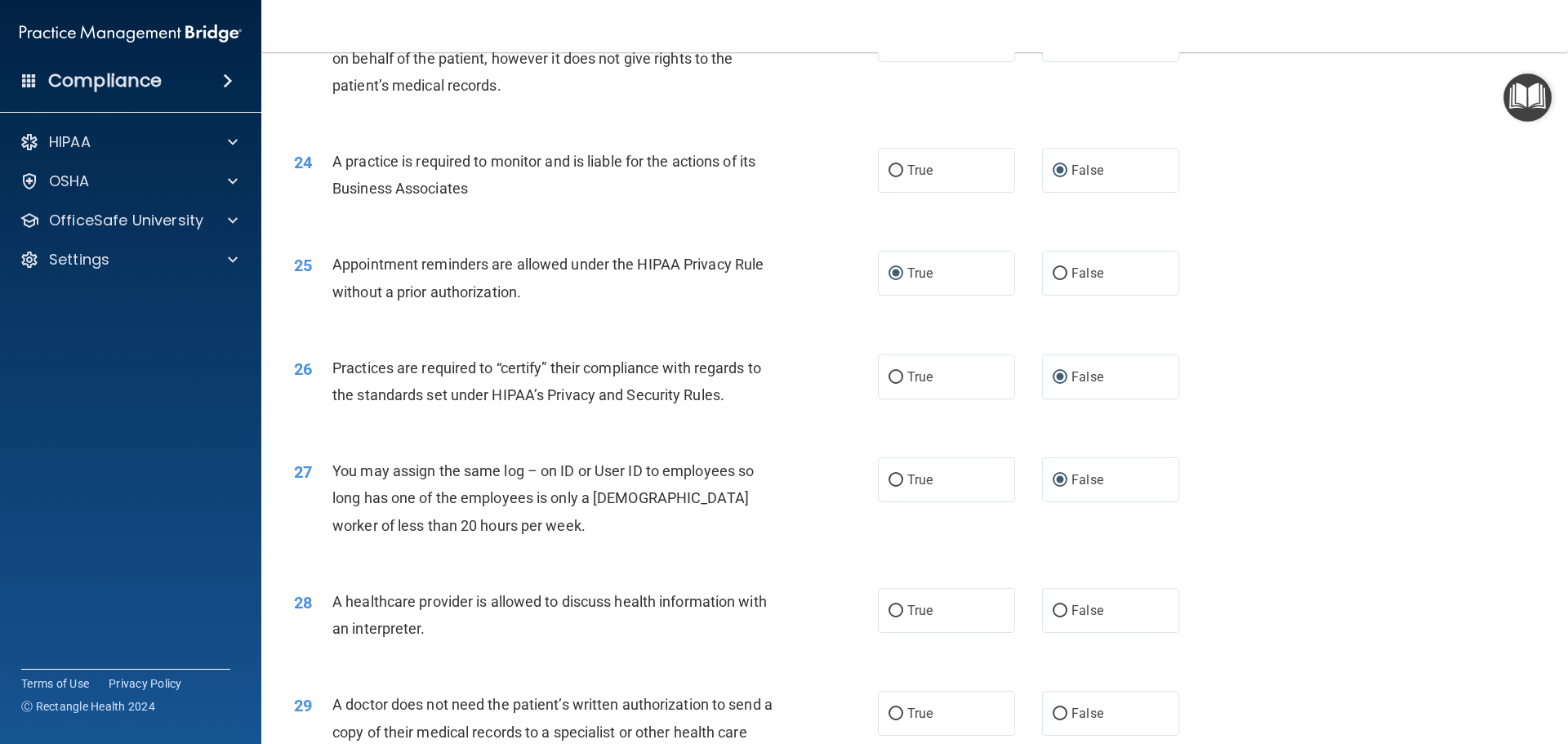
scroll to position [2860, 0]
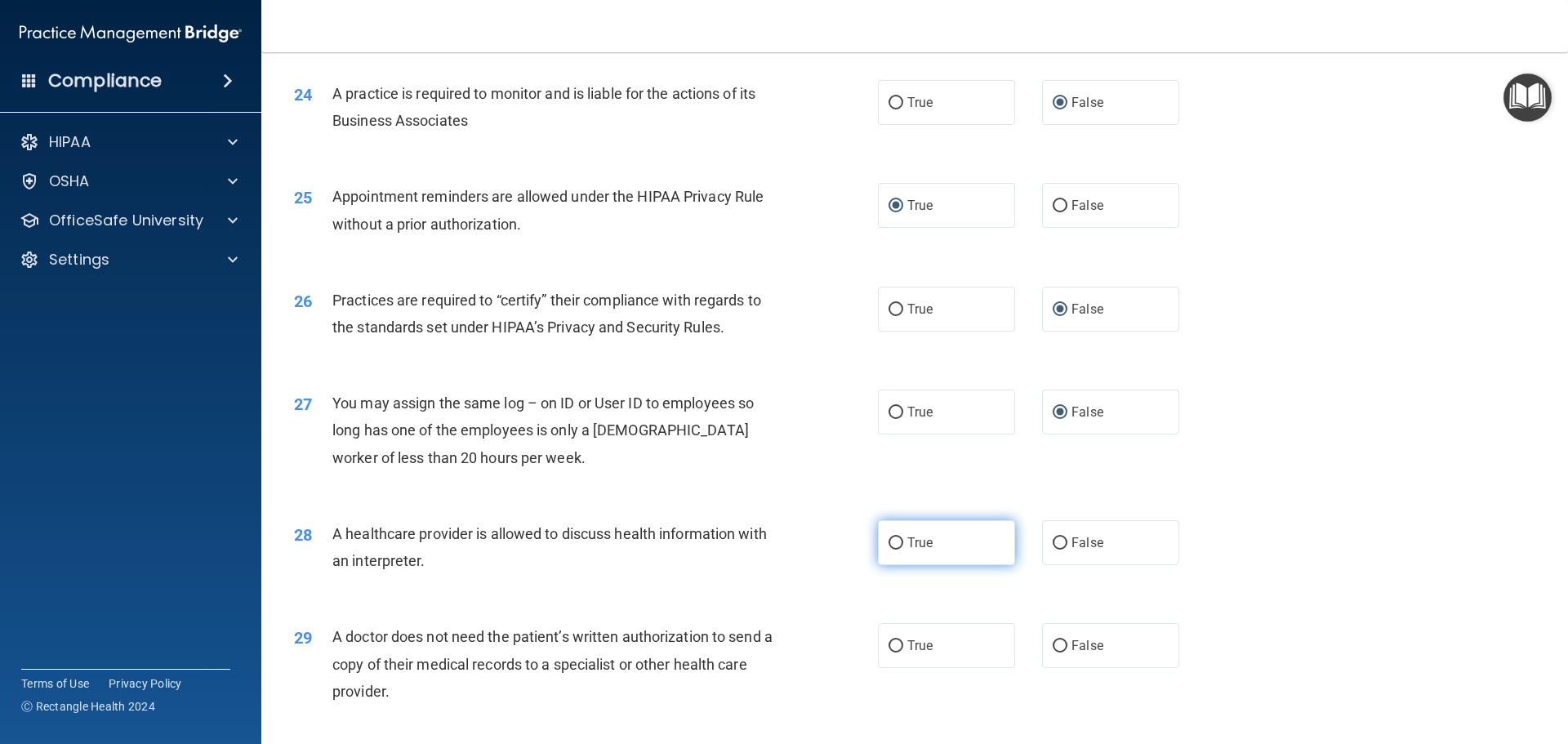
click at [889, 544] on input "True" at bounding box center [896, 544] width 14 height 13
radio input "true"
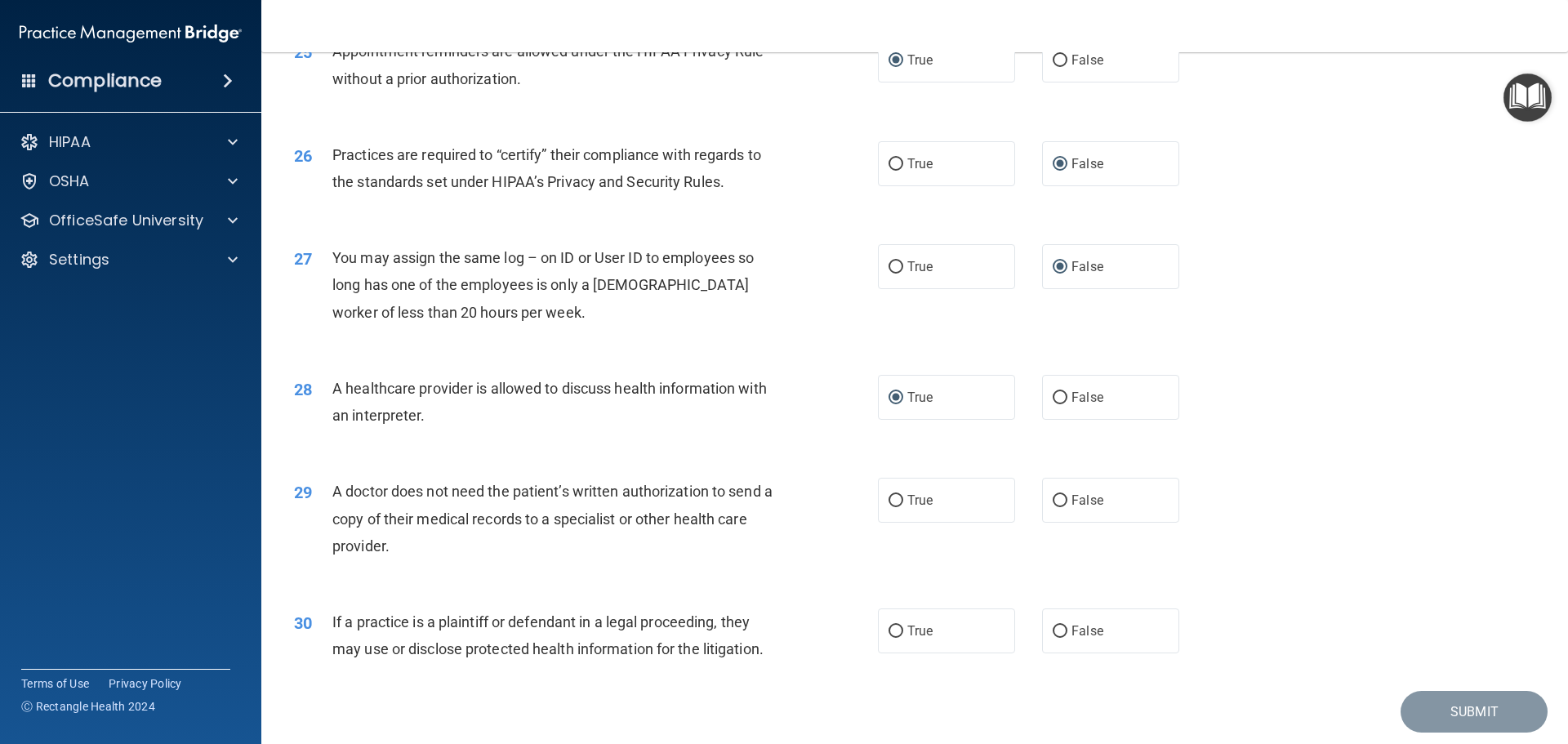
scroll to position [3023, 0]
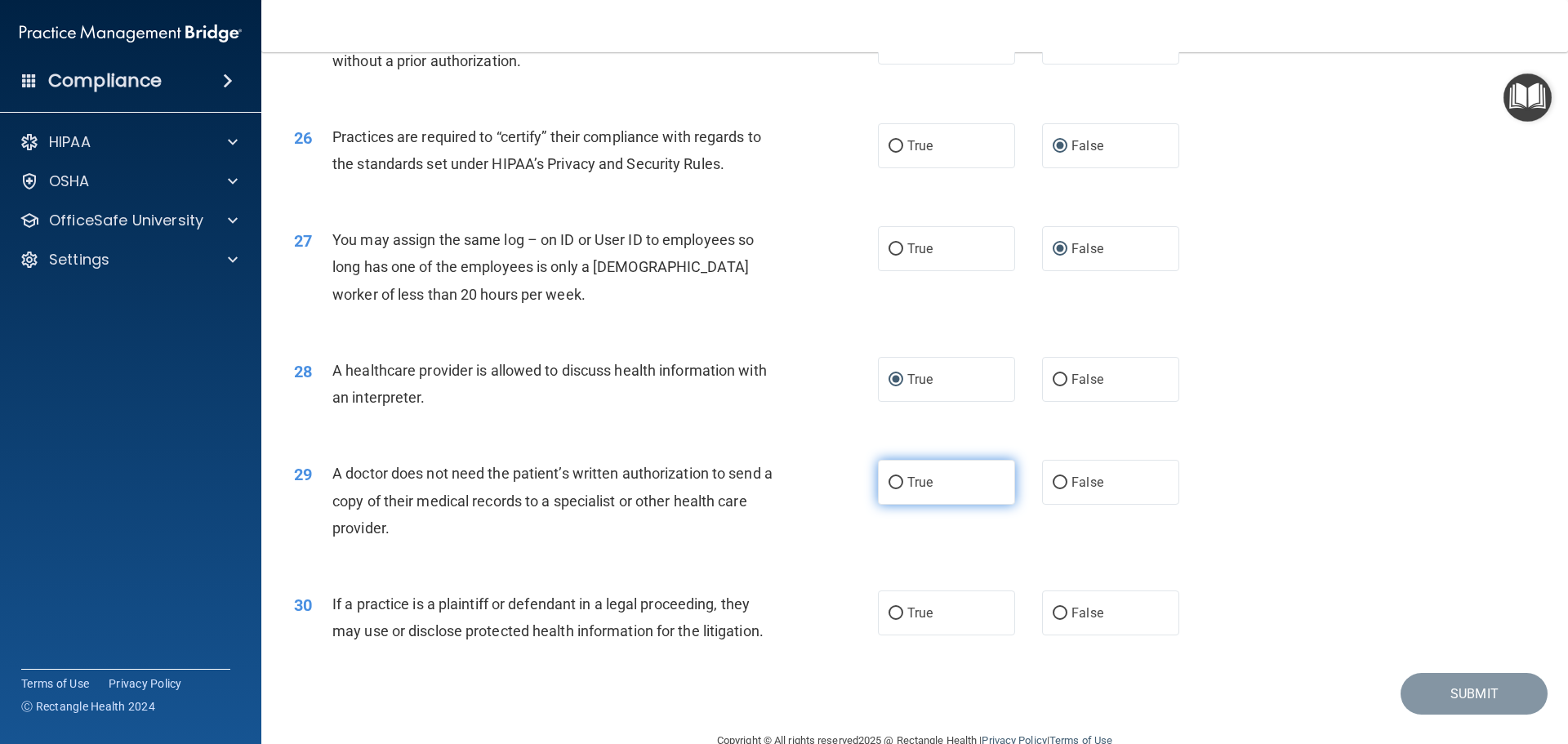
click at [893, 480] on input "True" at bounding box center [896, 483] width 14 height 13
radio input "true"
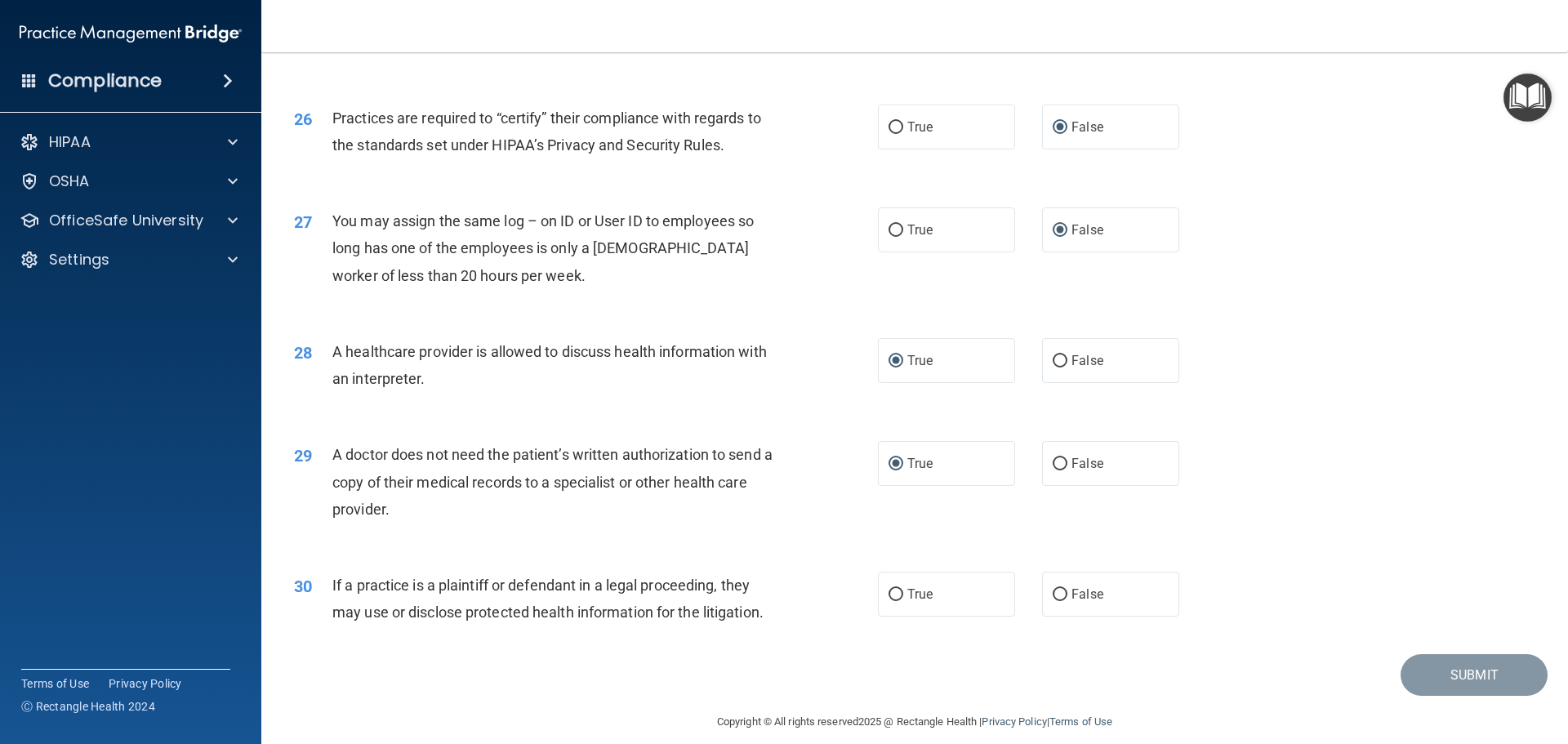
scroll to position [3059, 0]
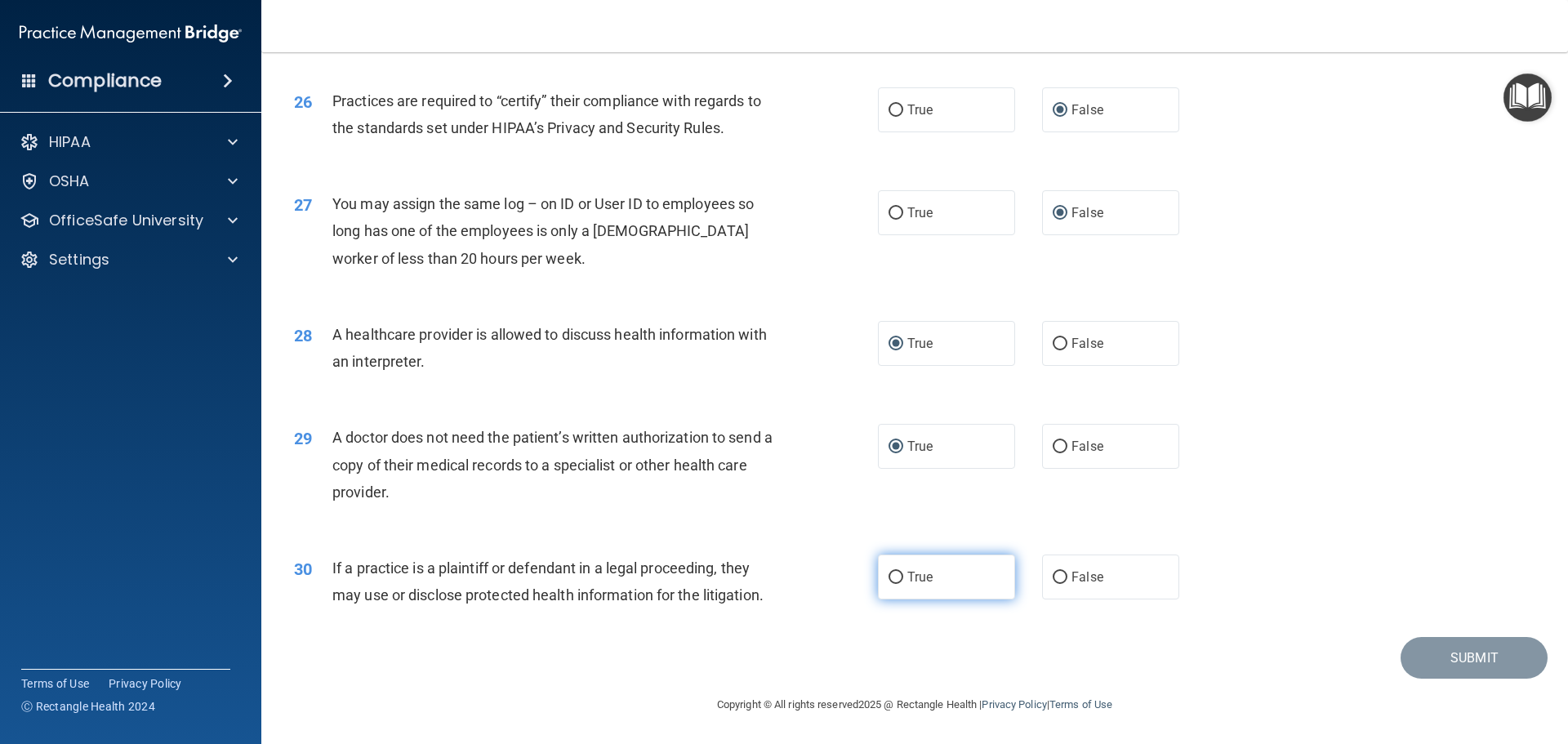
click at [889, 577] on input "True" at bounding box center [896, 578] width 14 height 13
radio input "true"
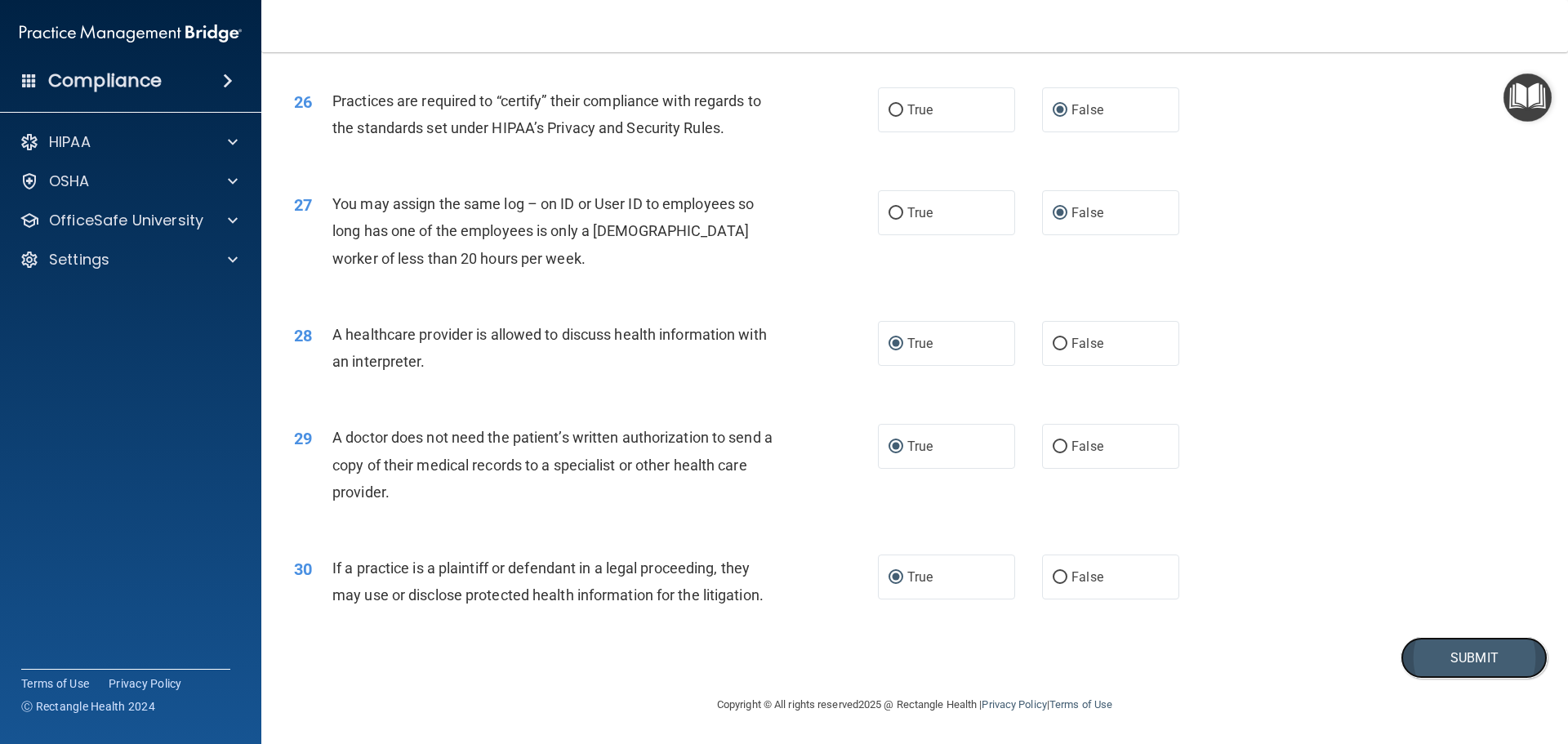
click at [1479, 658] on button "Submit" at bounding box center [1474, 658] width 147 height 42
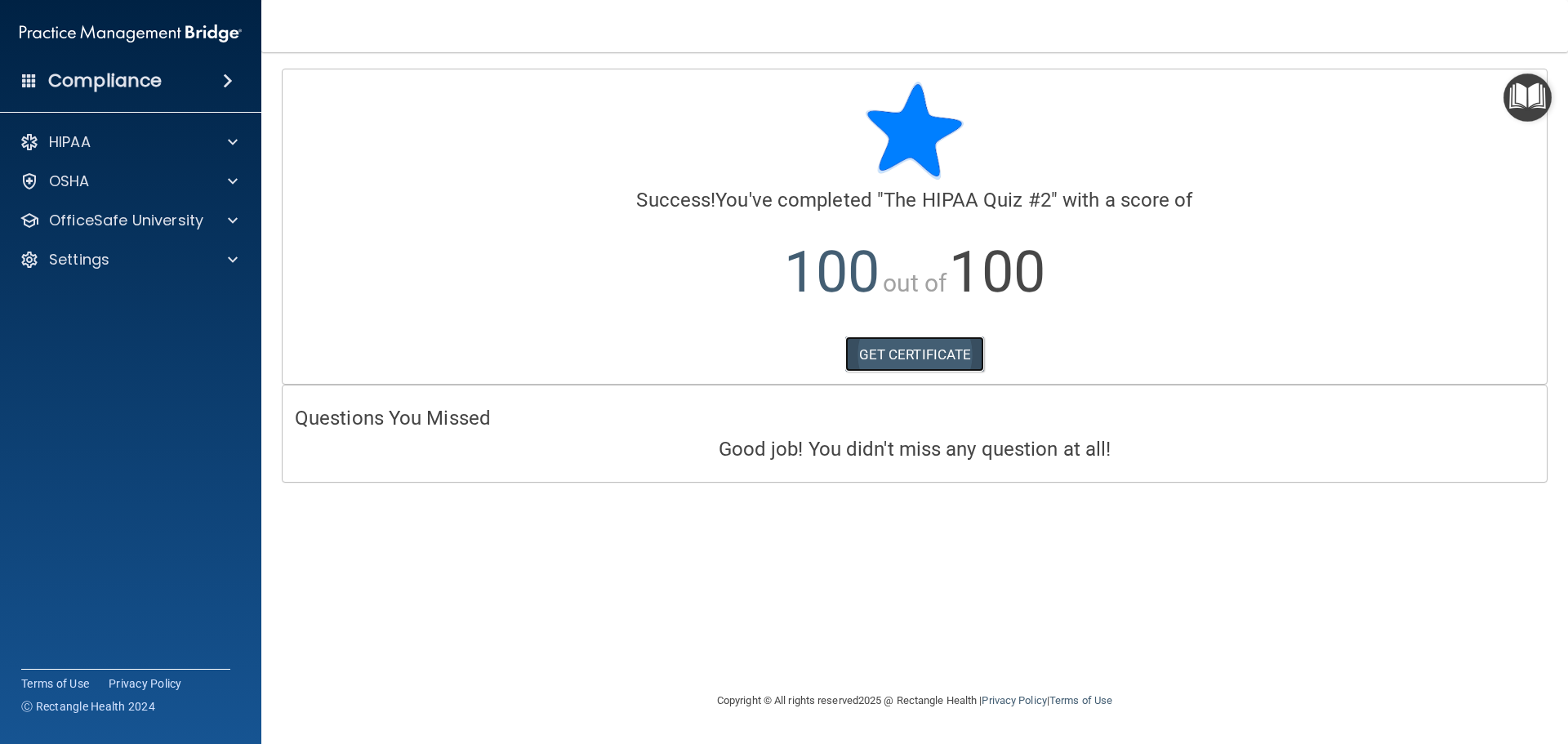
click at [905, 358] on link "GET CERTIFICATE" at bounding box center [916, 355] width 140 height 36
click at [75, 211] on p "OfficeSafe University" at bounding box center [126, 220] width 155 height 20
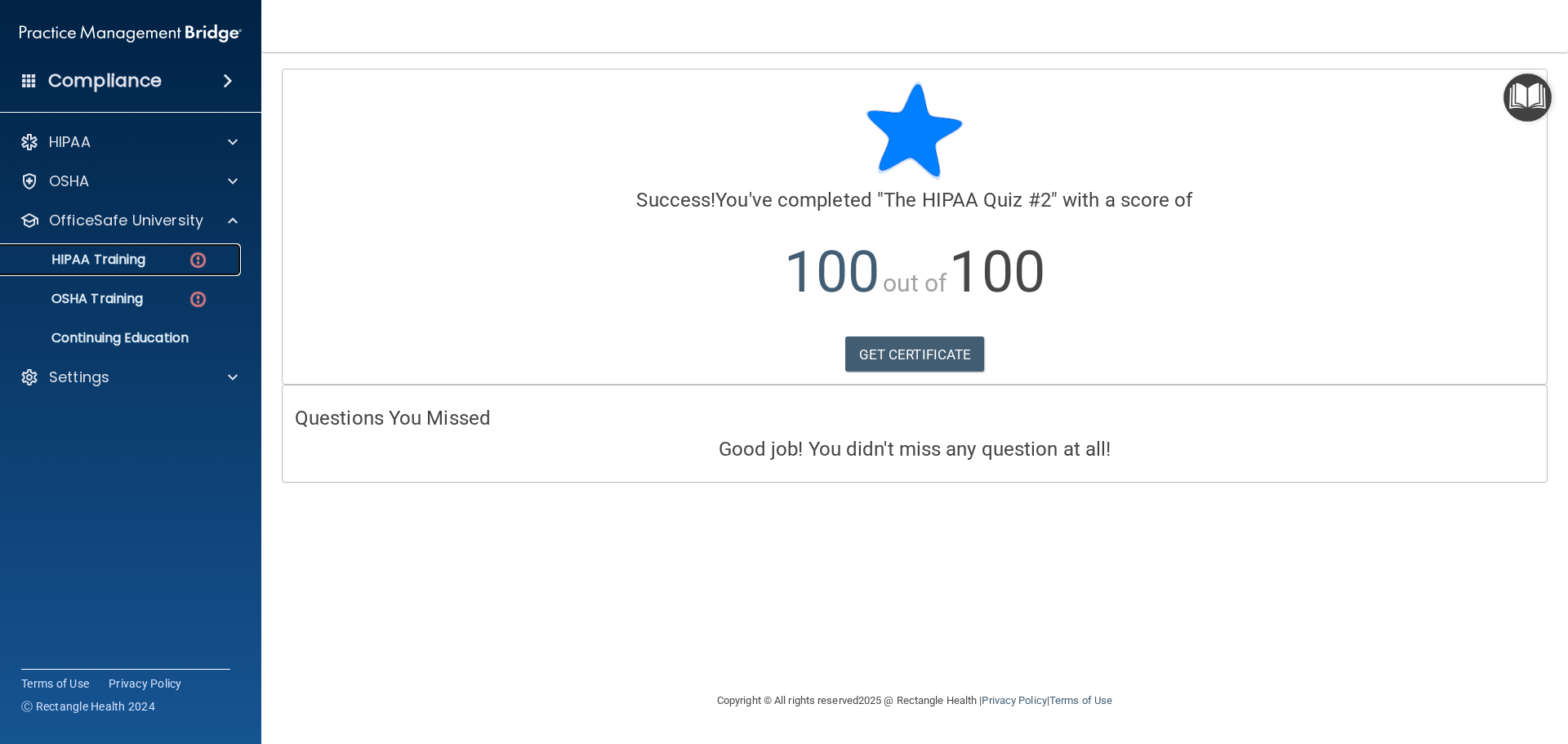
click at [89, 259] on p "HIPAA Training" at bounding box center [78, 260] width 135 height 16
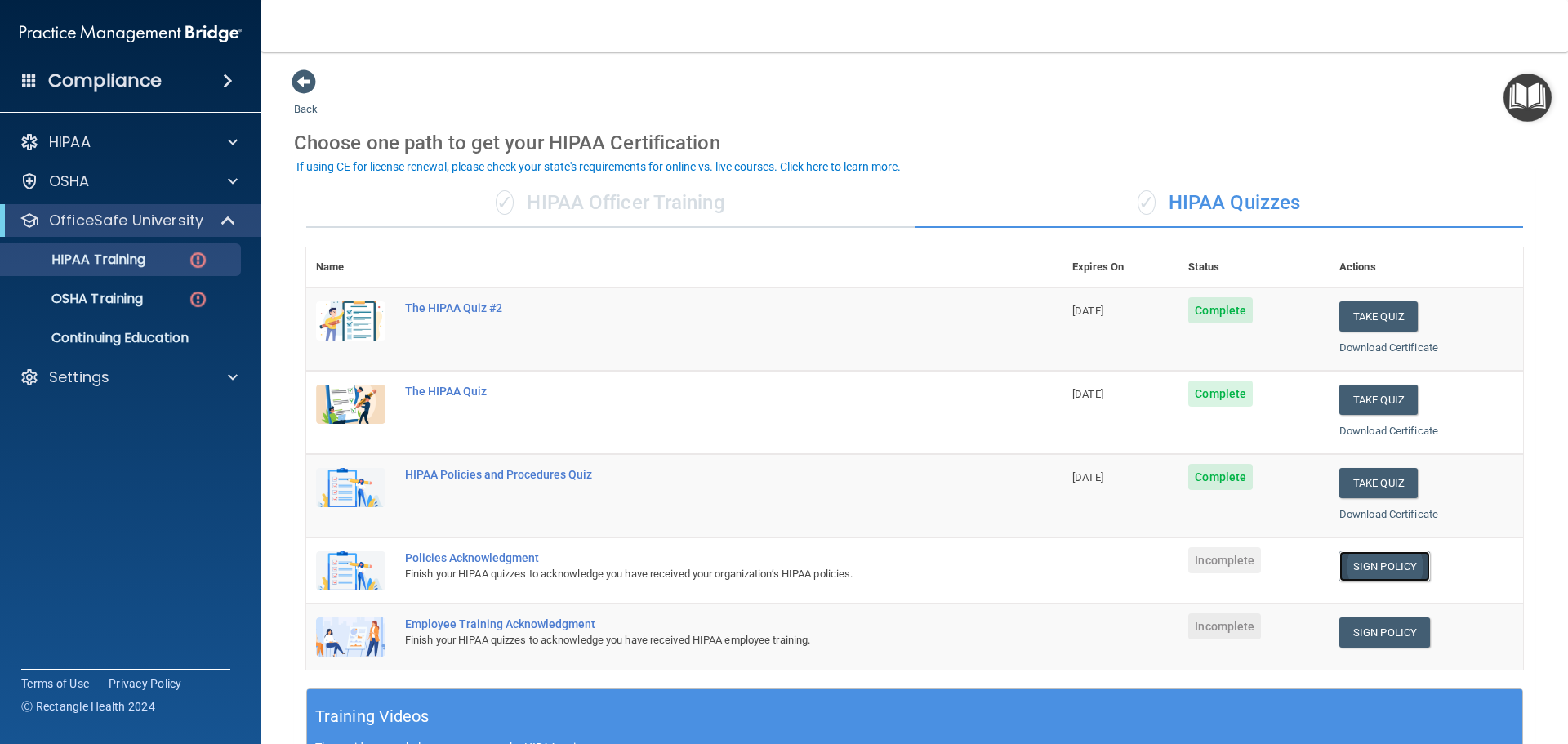
click at [1365, 567] on link "Sign Policy" at bounding box center [1385, 567] width 90 height 30
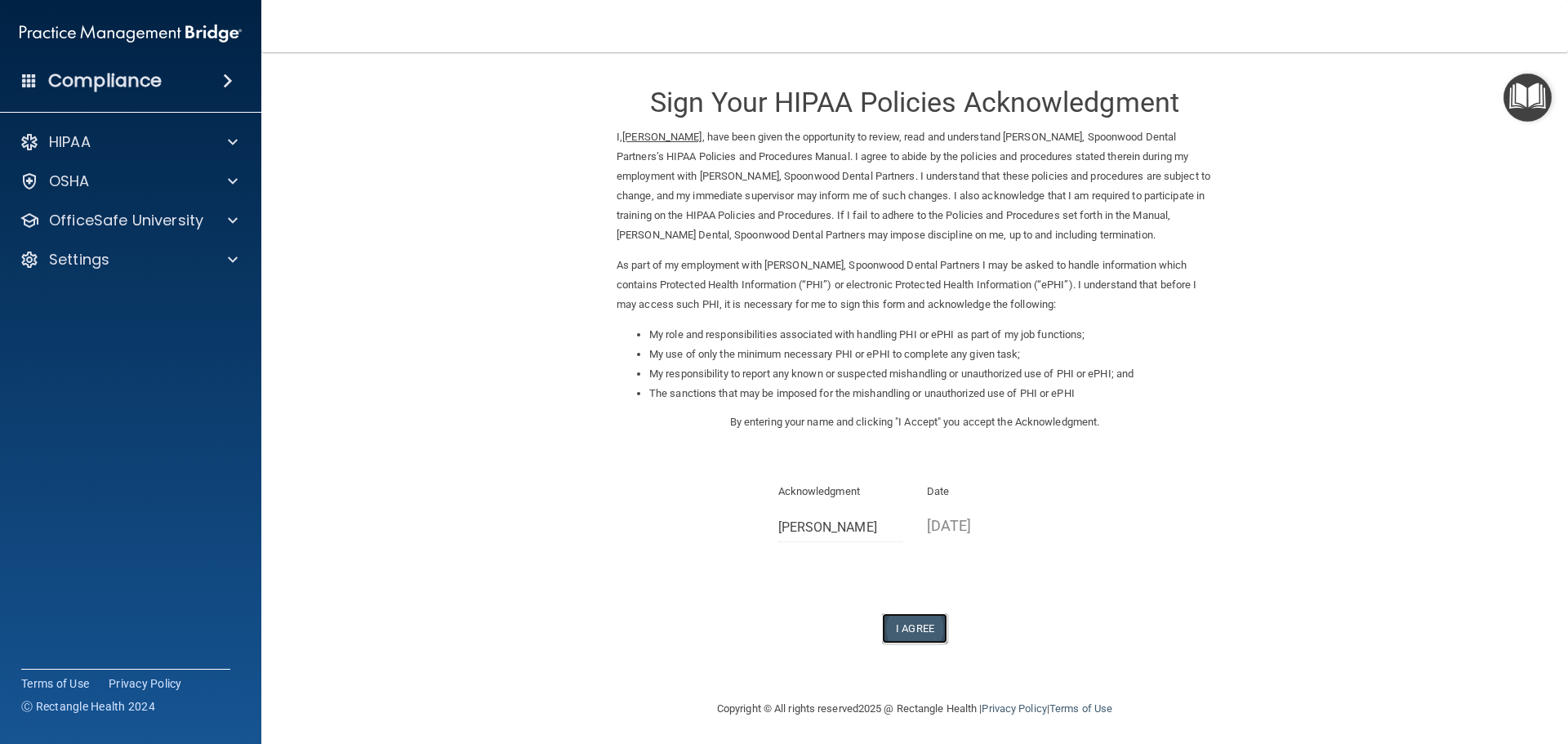
click at [911, 629] on button "I Agree" at bounding box center [915, 629] width 65 height 30
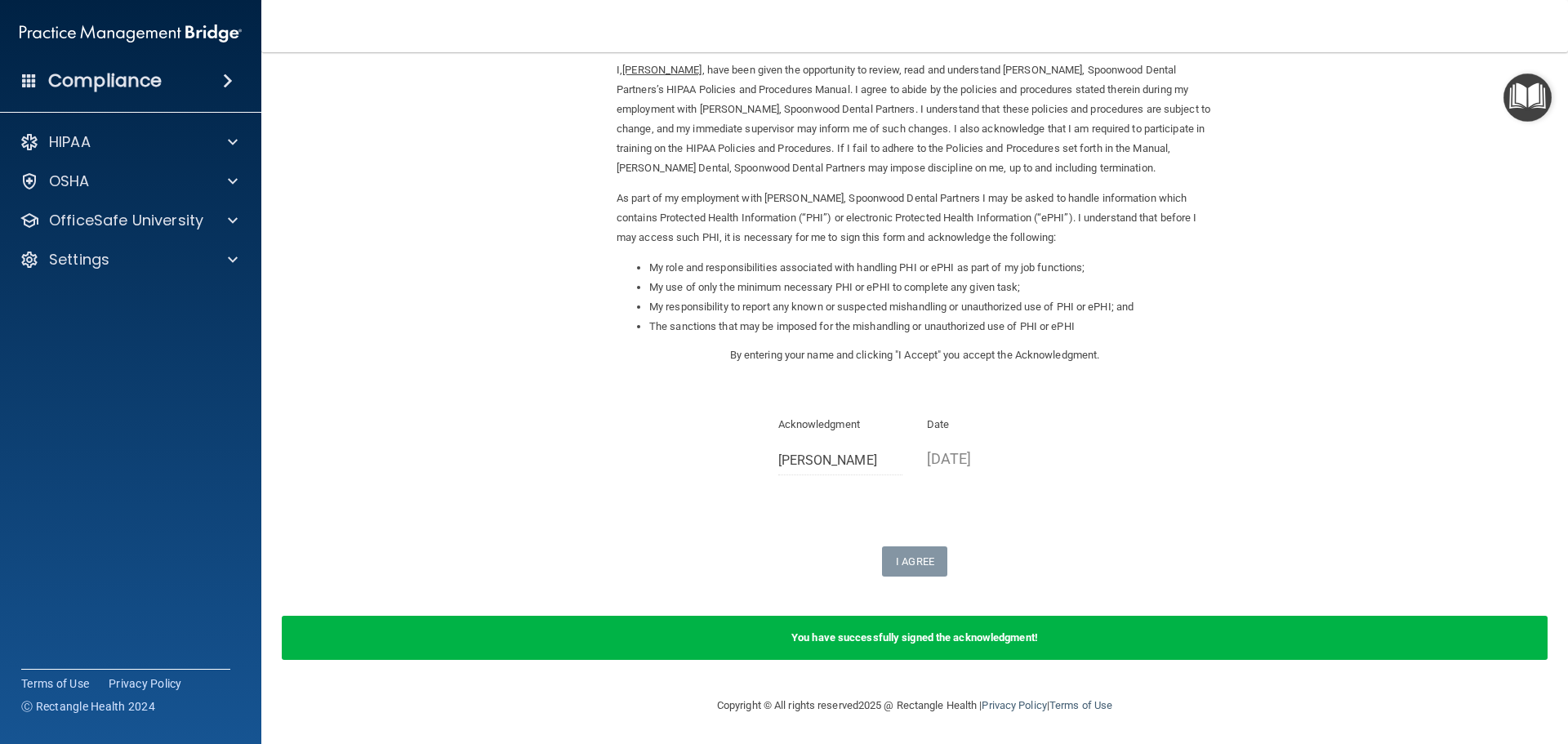
scroll to position [68, 0]
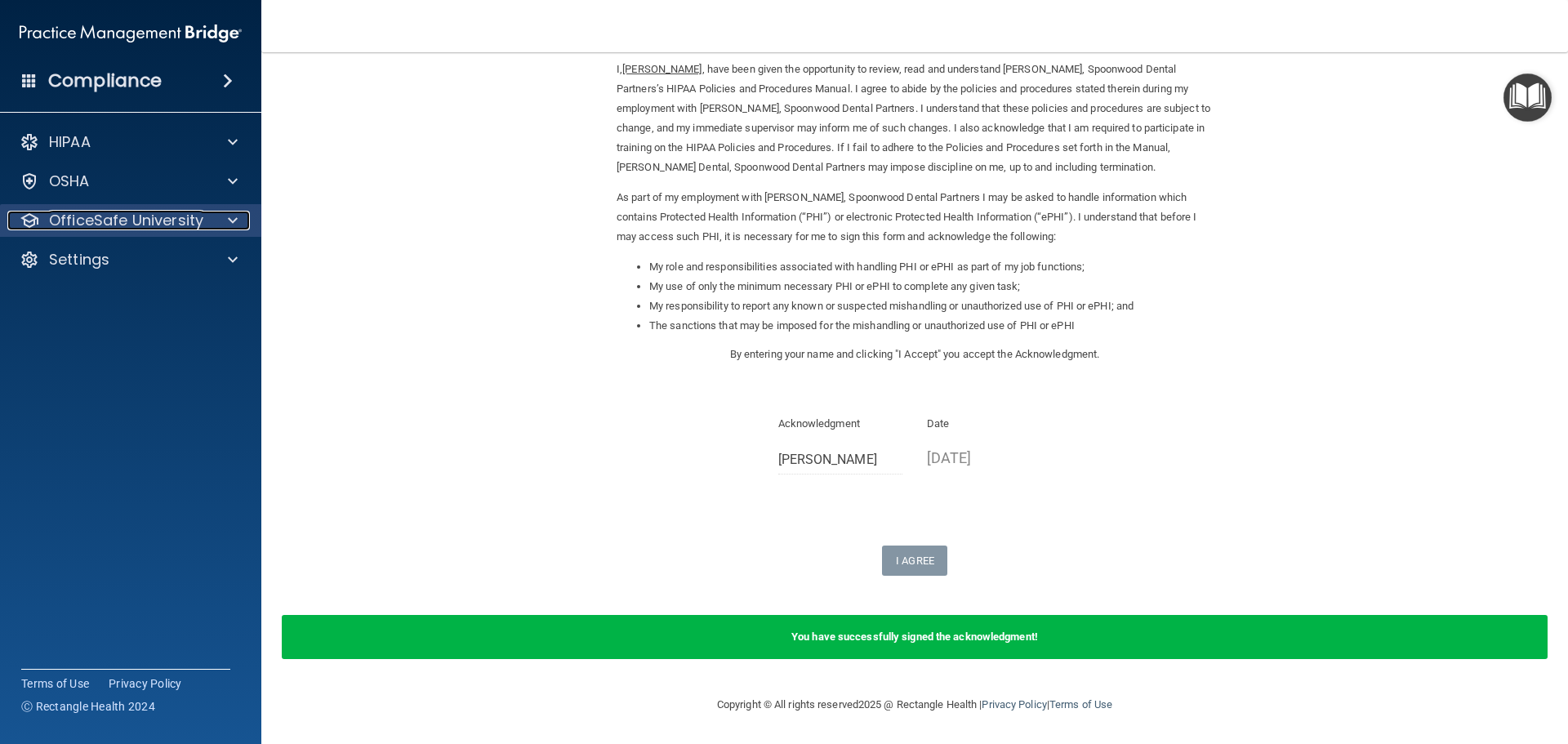
click at [142, 221] on p "OfficeSafe University" at bounding box center [126, 220] width 155 height 20
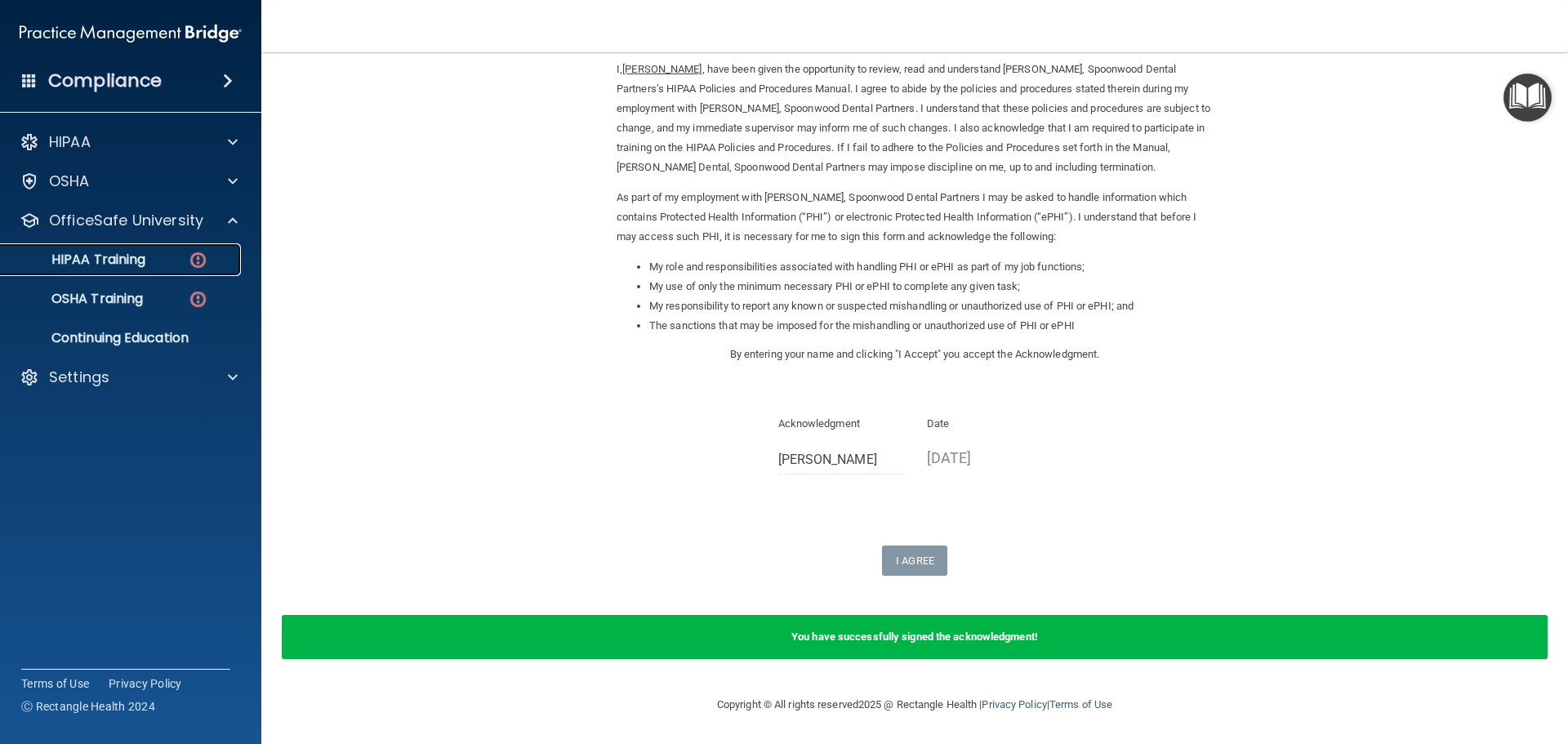
click at [162, 257] on div "HIPAA Training" at bounding box center [122, 260] width 223 height 16
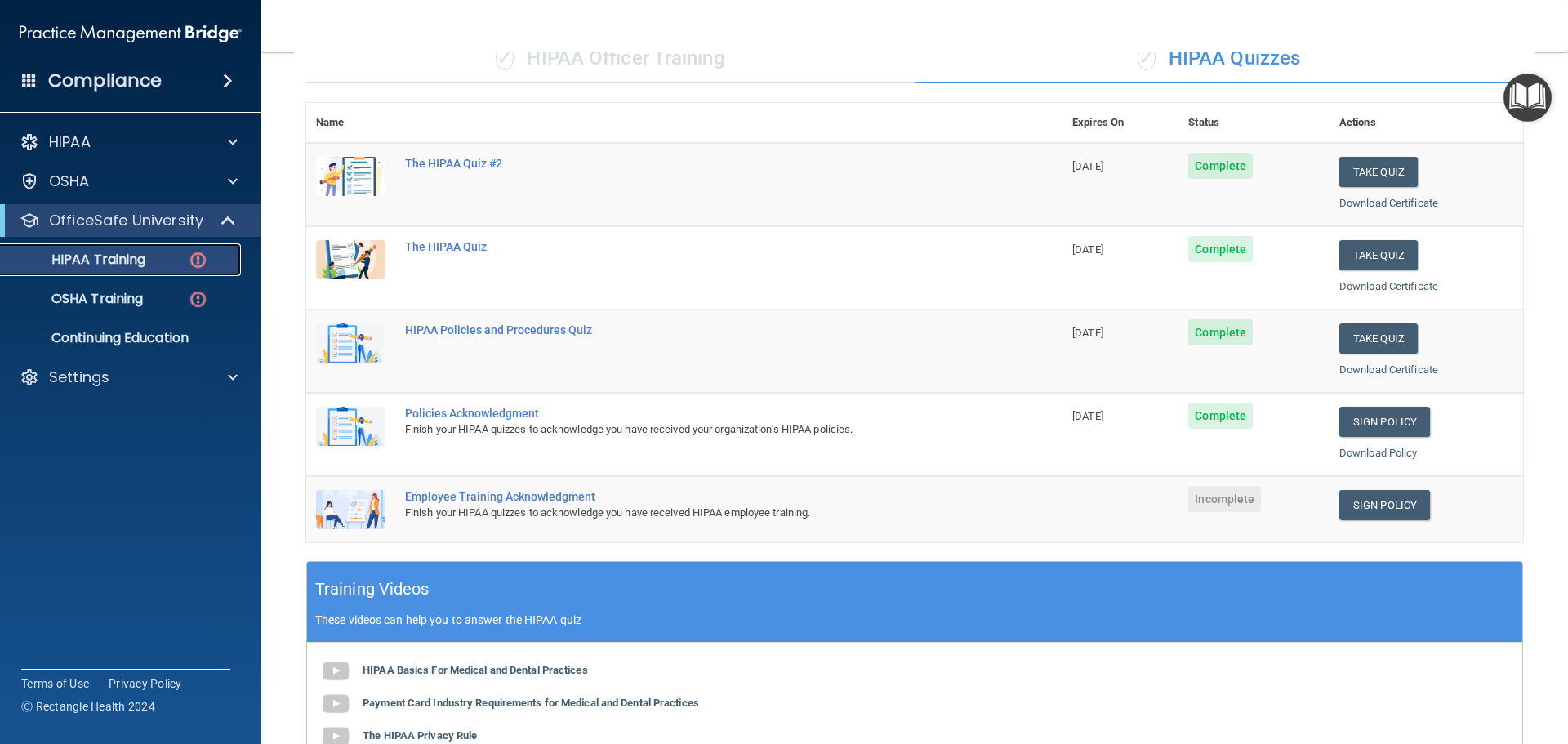
scroll to position [142, 0]
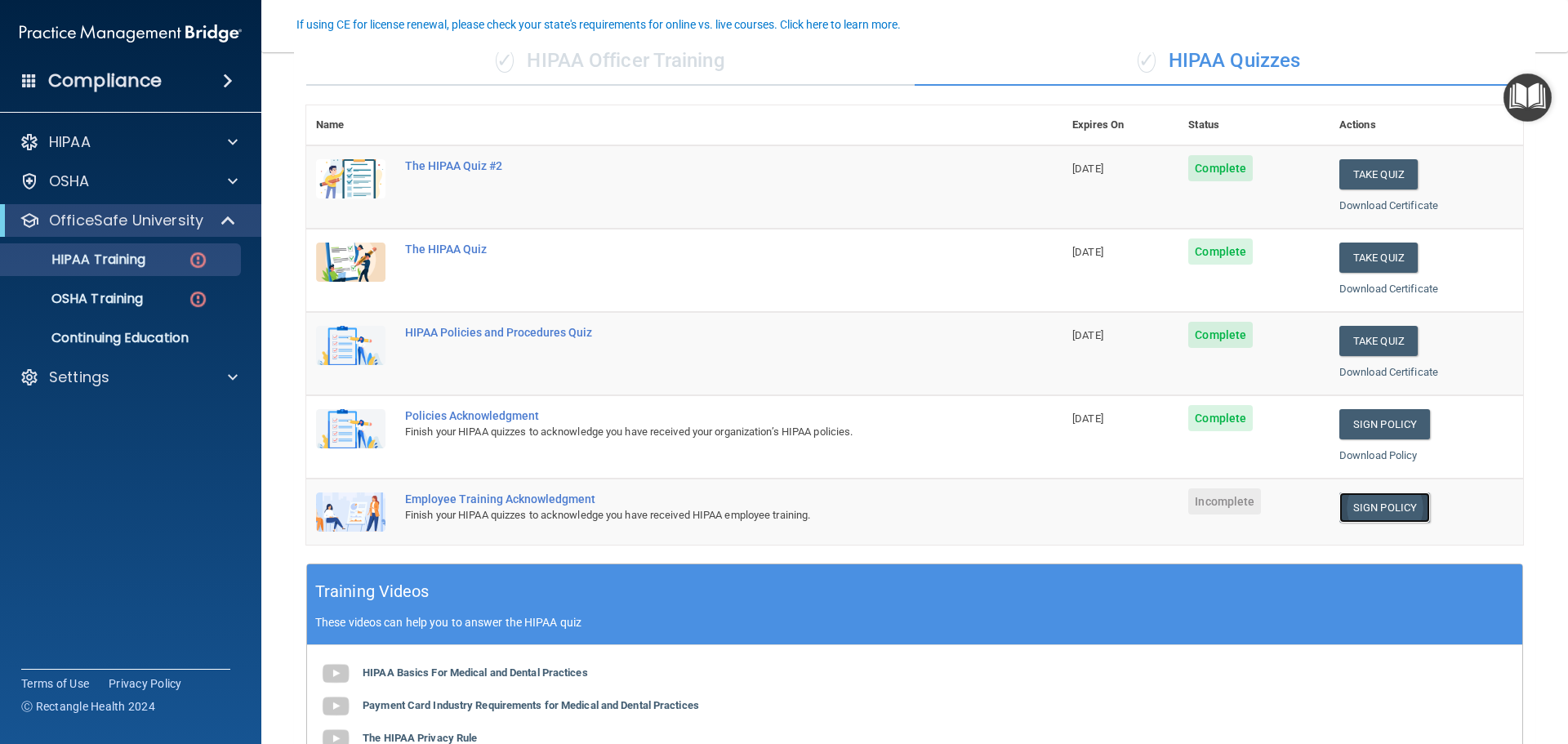
click at [1385, 500] on link "Sign Policy" at bounding box center [1385, 508] width 90 height 30
click at [133, 304] on p "OSHA Training" at bounding box center [77, 299] width 132 height 16
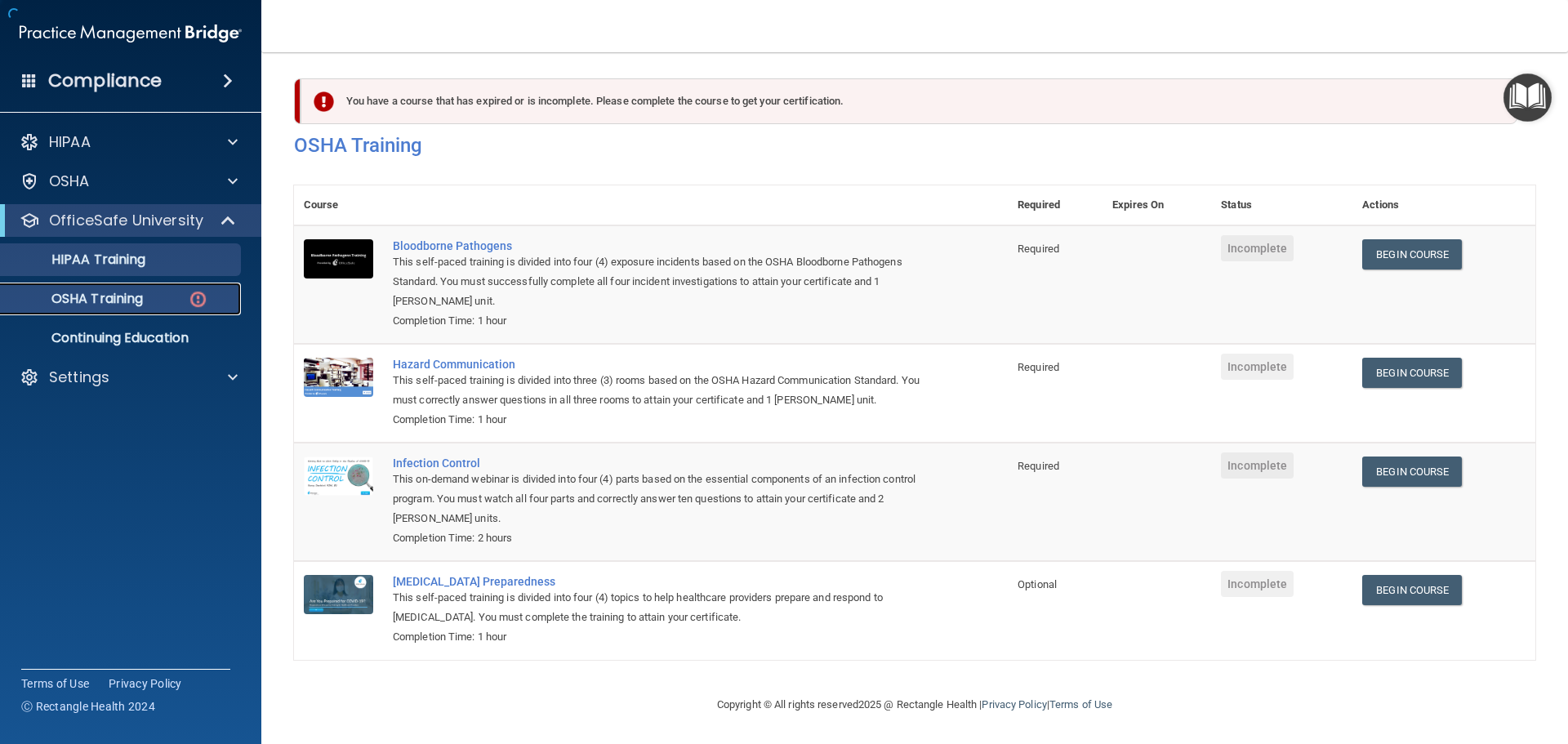
scroll to position [27, 0]
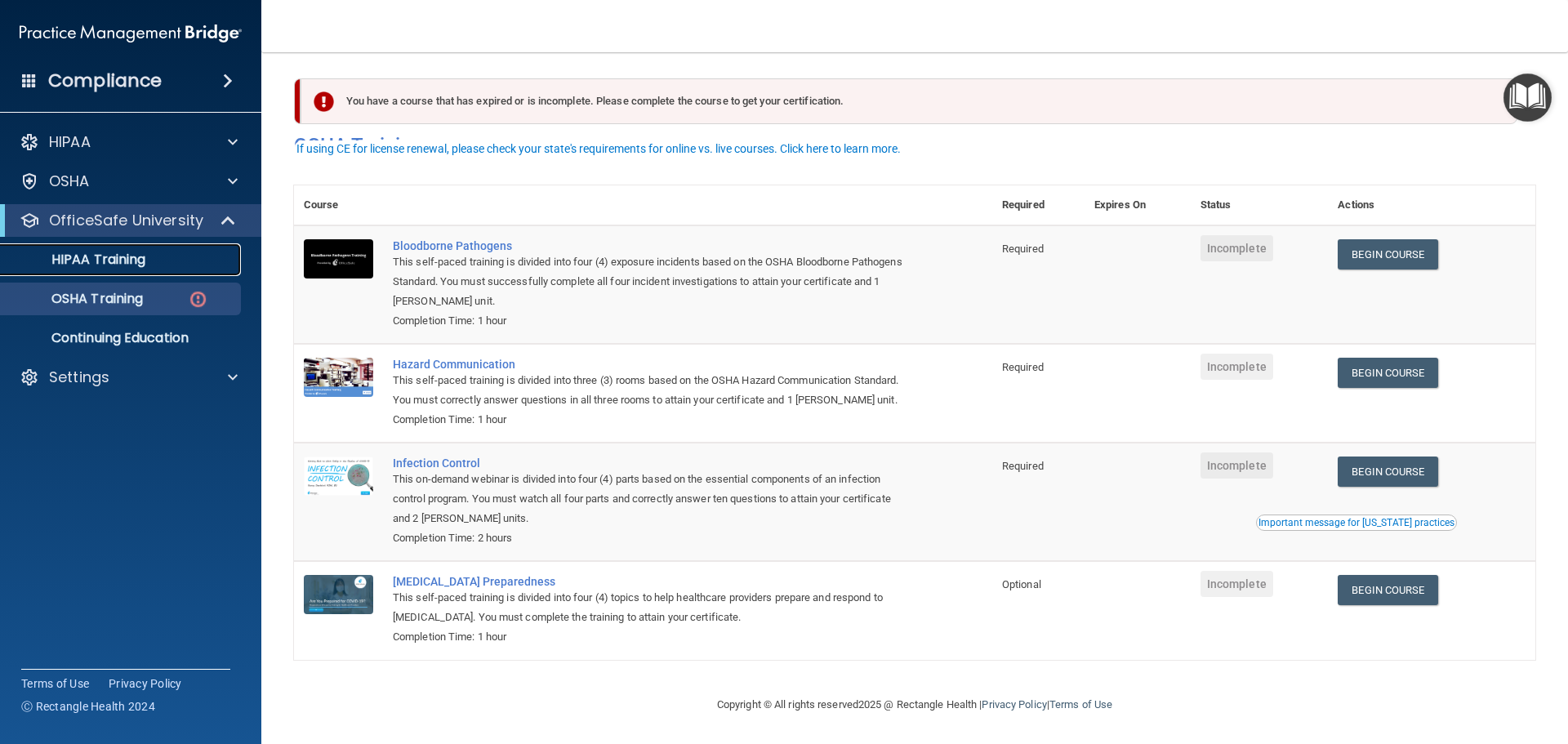
click at [134, 263] on p "HIPAA Training" at bounding box center [78, 260] width 135 height 16
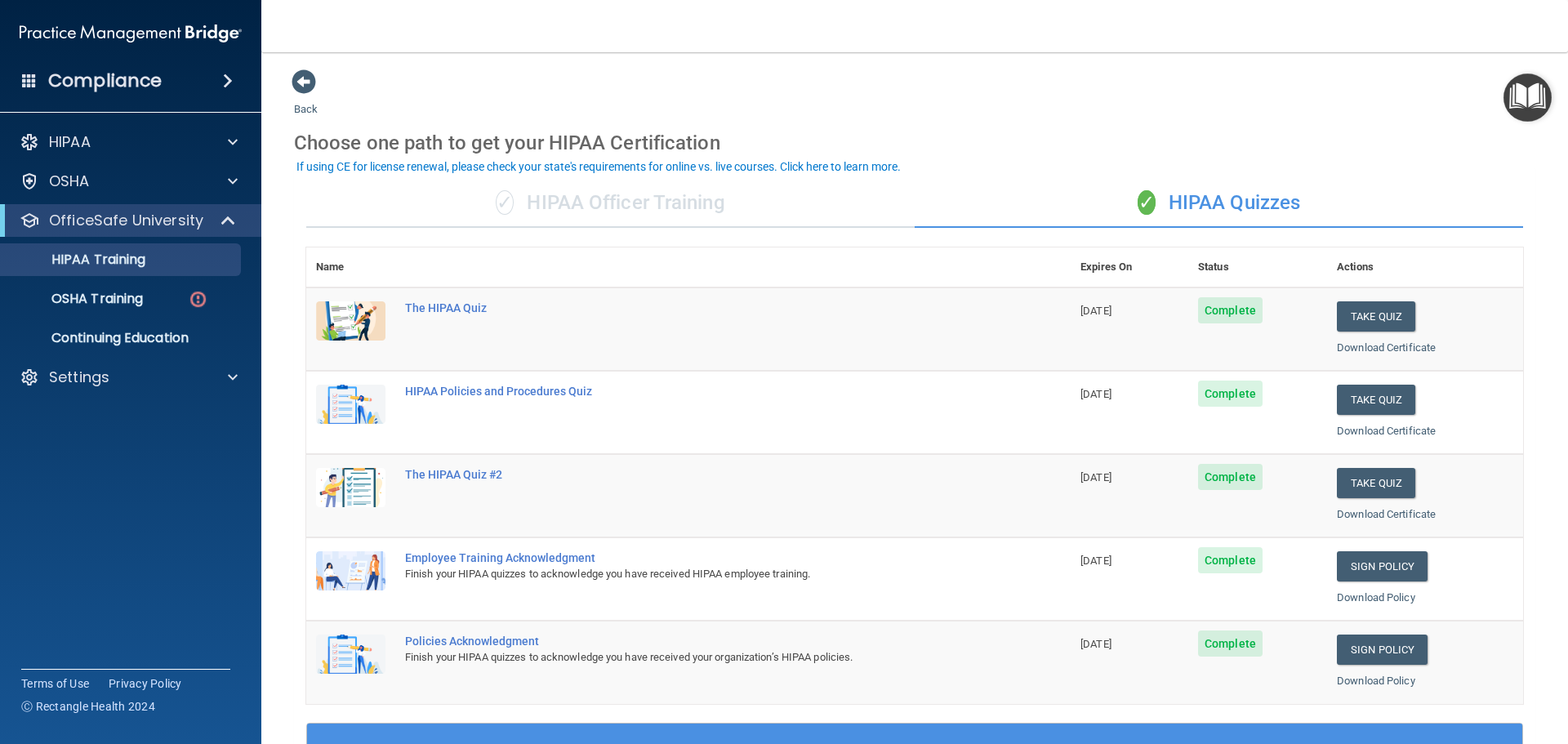
click at [527, 169] on div "If using CE for license renewal, please check your state's requirements for onl…" at bounding box center [598, 167] width 604 height 12
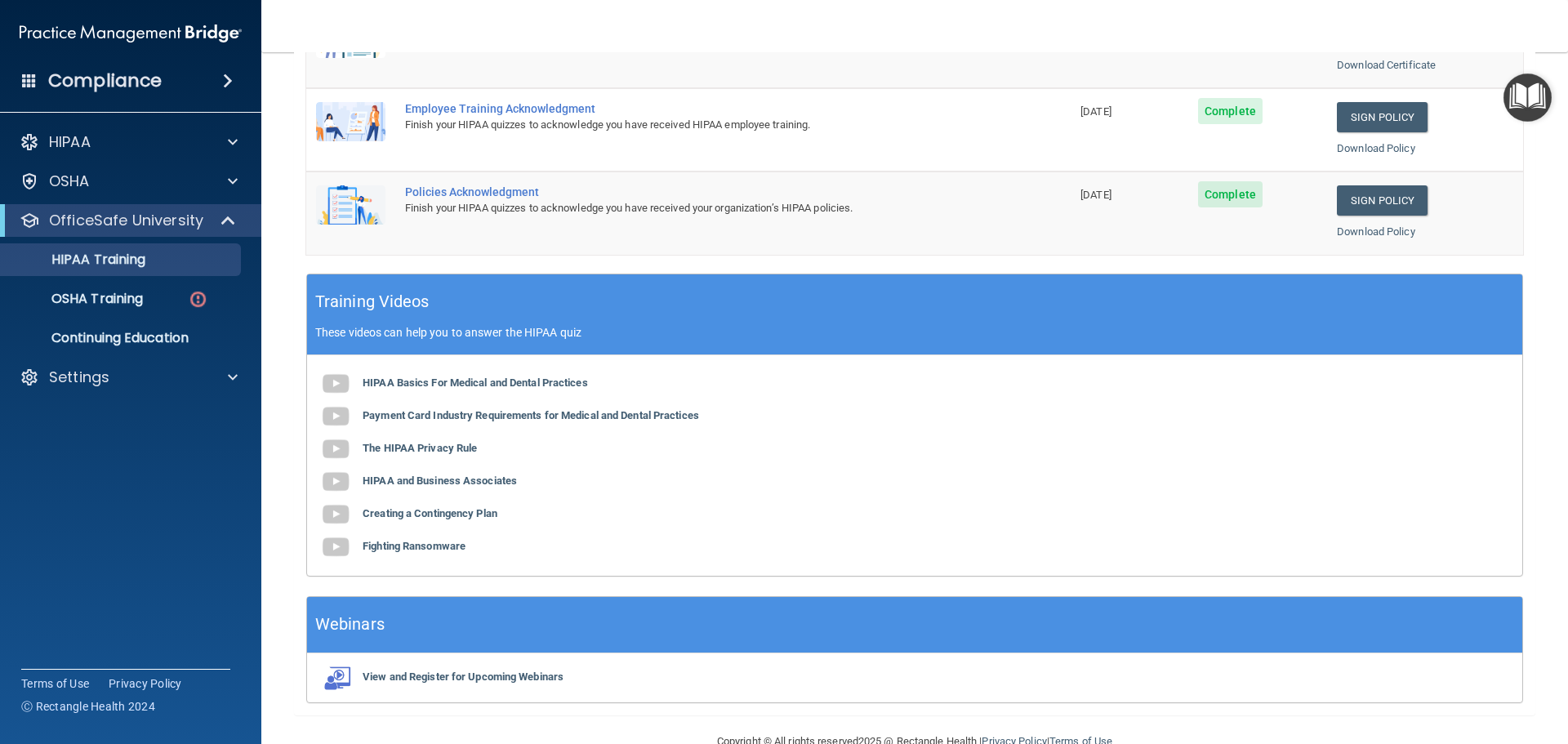
scroll to position [486, 0]
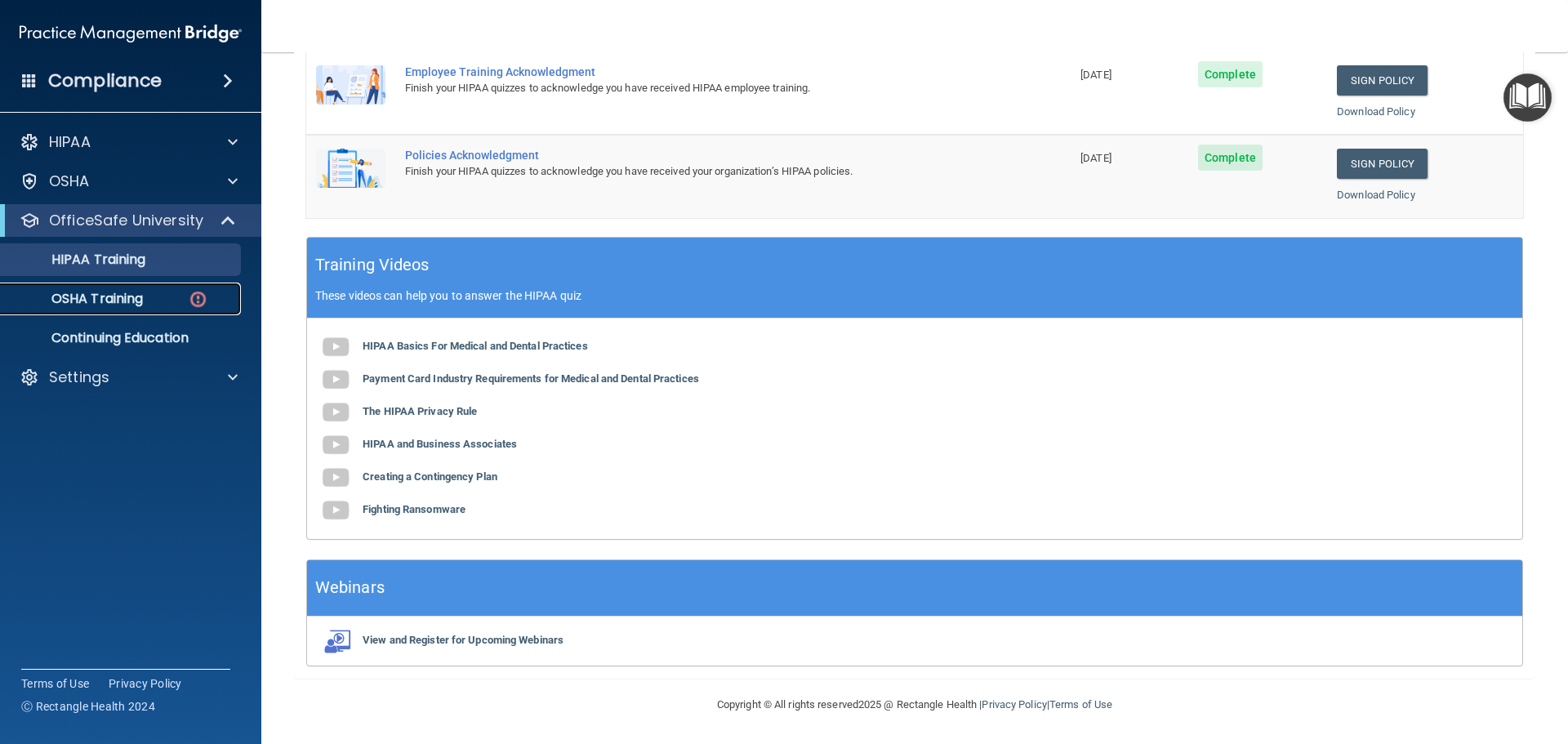
click at [89, 297] on p "OSHA Training" at bounding box center [77, 299] width 132 height 16
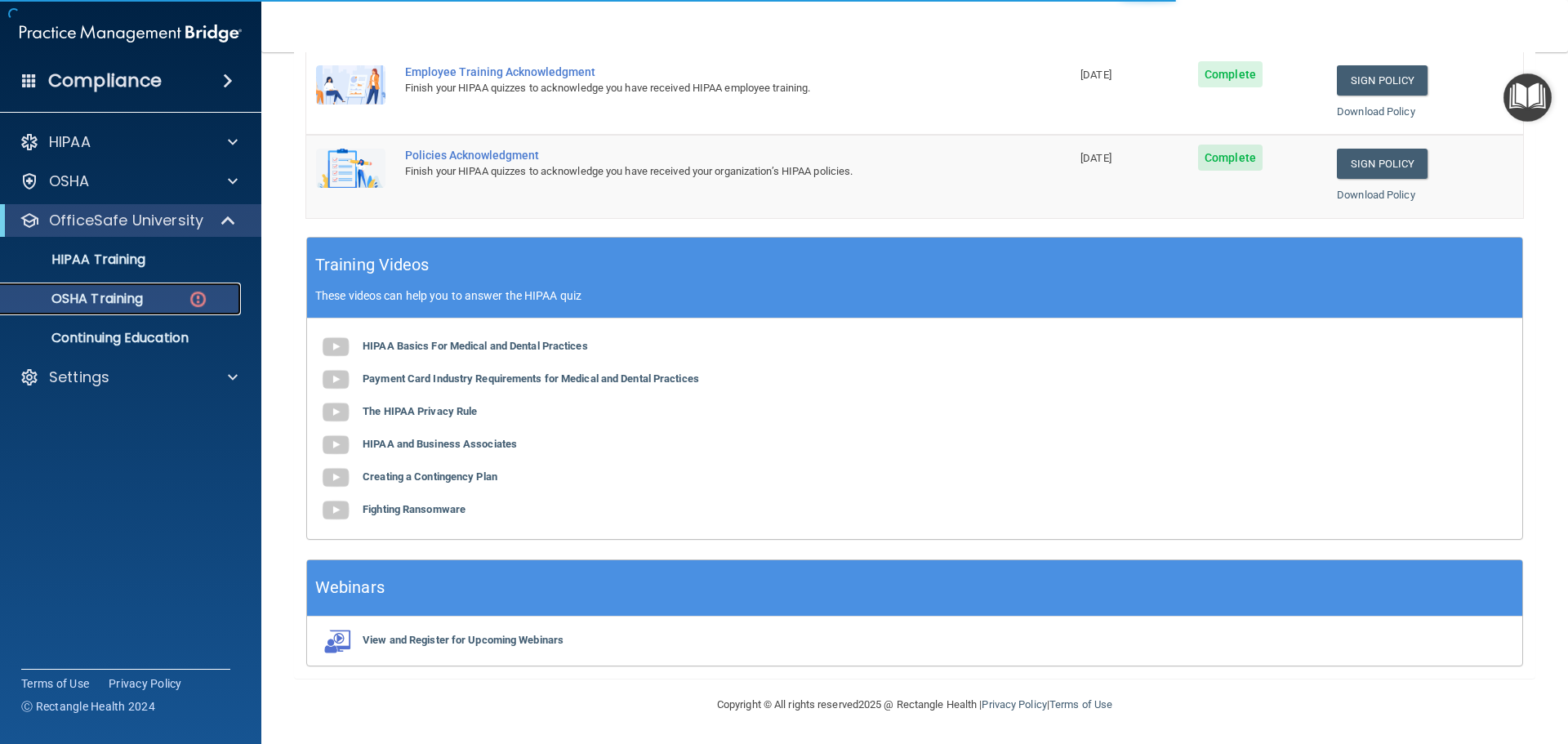
scroll to position [27, 0]
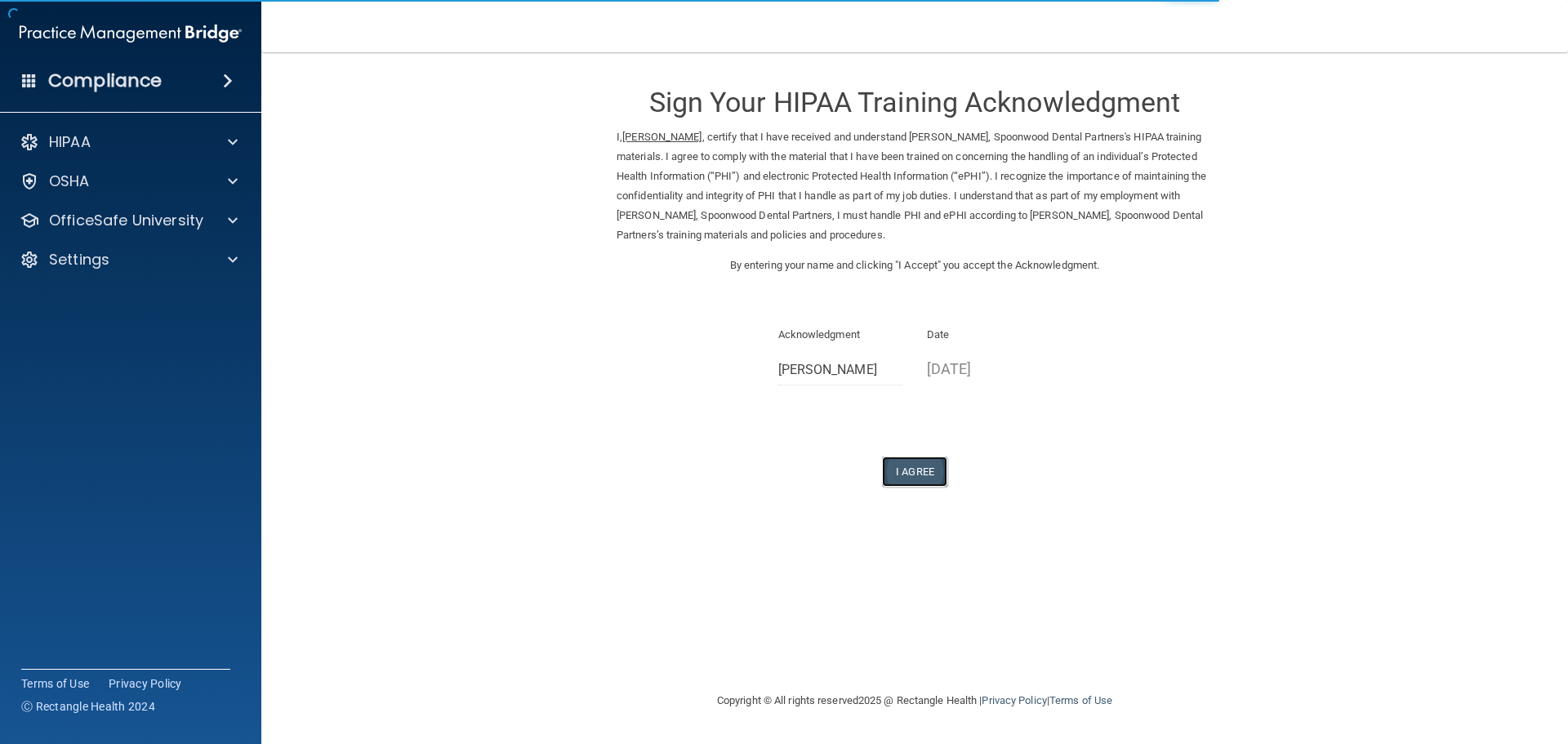
click at [911, 470] on button "I Agree" at bounding box center [915, 472] width 65 height 30
